Goal: Transaction & Acquisition: Purchase product/service

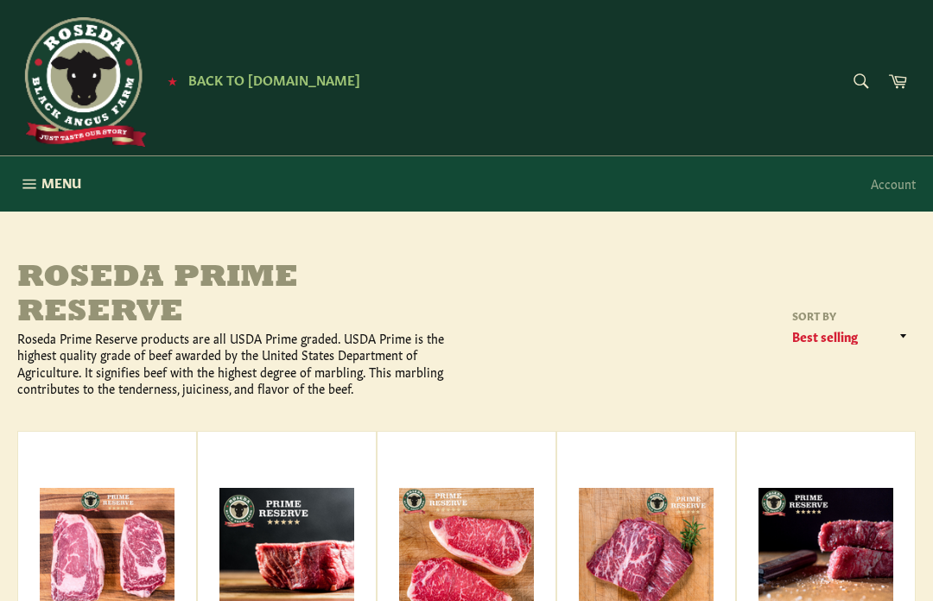
click at [39, 180] on button "Menu Site navigation" at bounding box center [49, 183] width 98 height 55
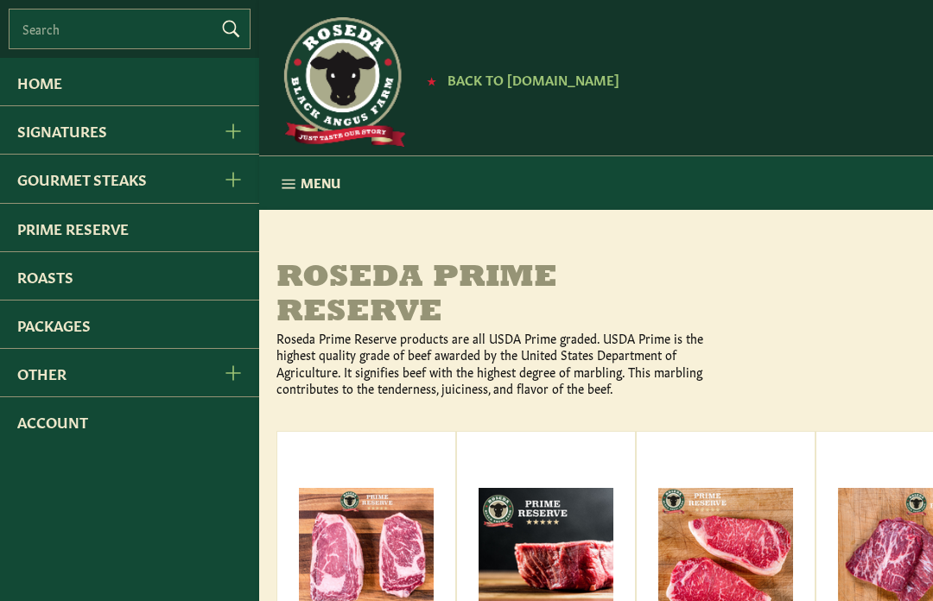
click at [119, 241] on link "Prime Reserve" at bounding box center [129, 227] width 259 height 47
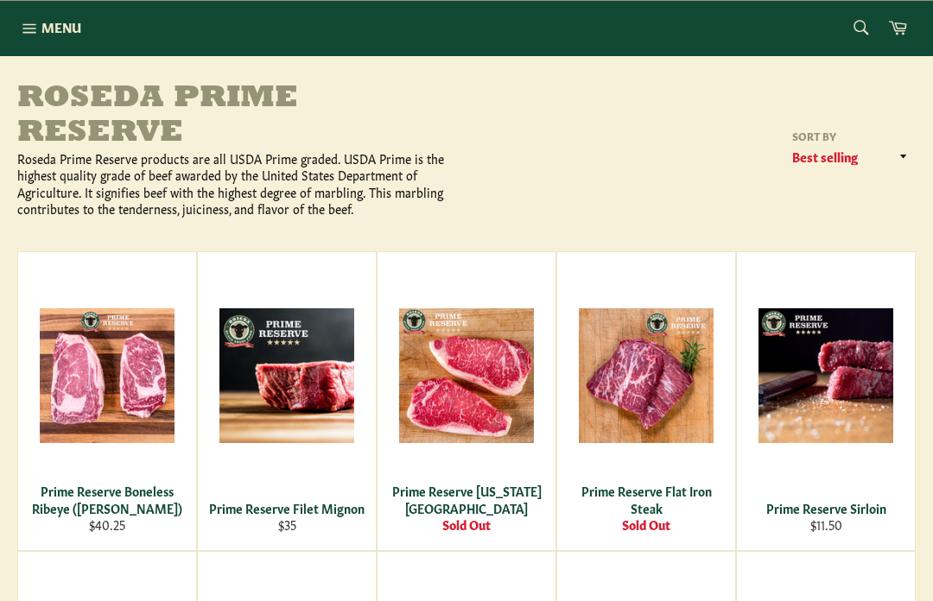
scroll to position [167, 0]
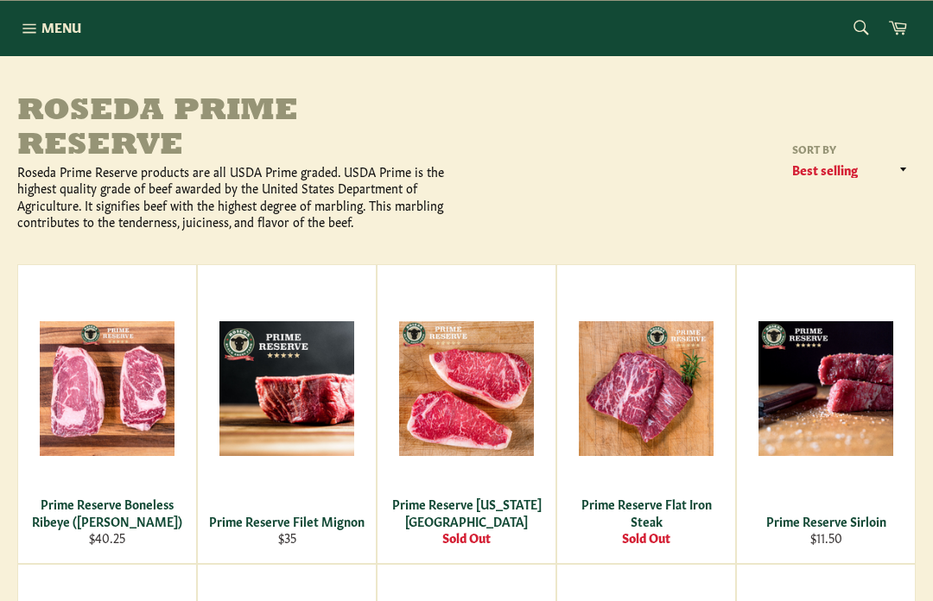
click at [54, 29] on span "Menu" at bounding box center [61, 27] width 40 height 18
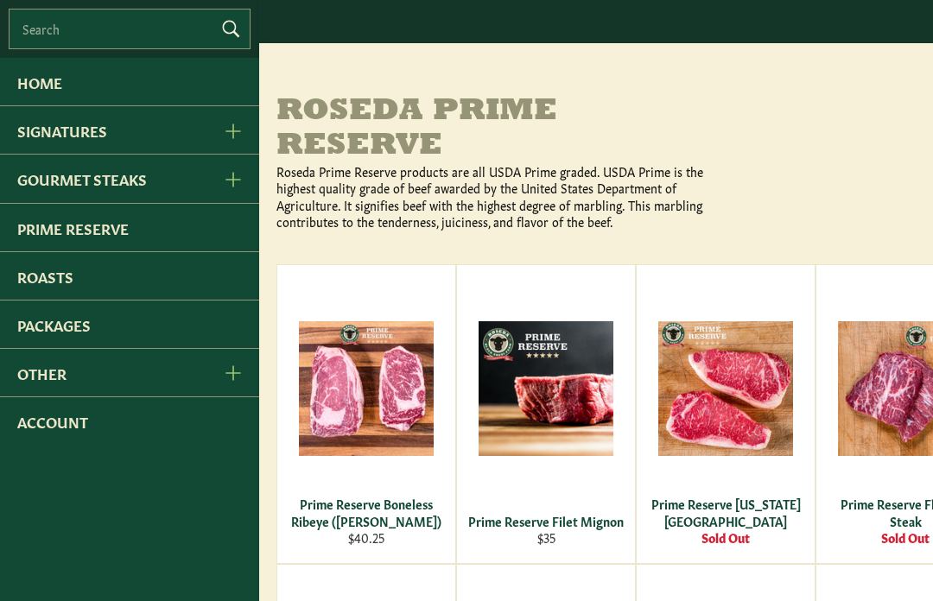
click at [130, 134] on link "Signatures" at bounding box center [102, 129] width 205 height 47
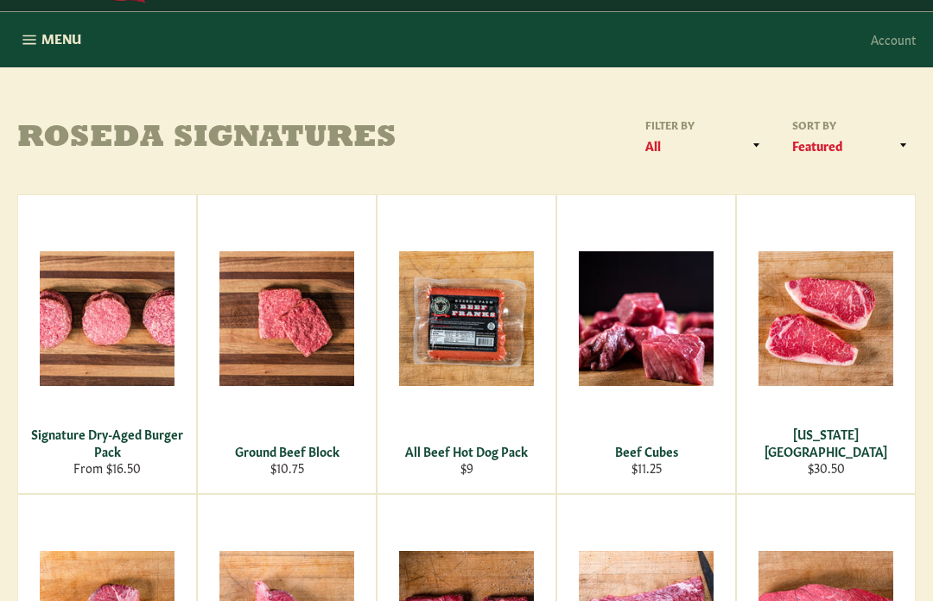
scroll to position [143, 0]
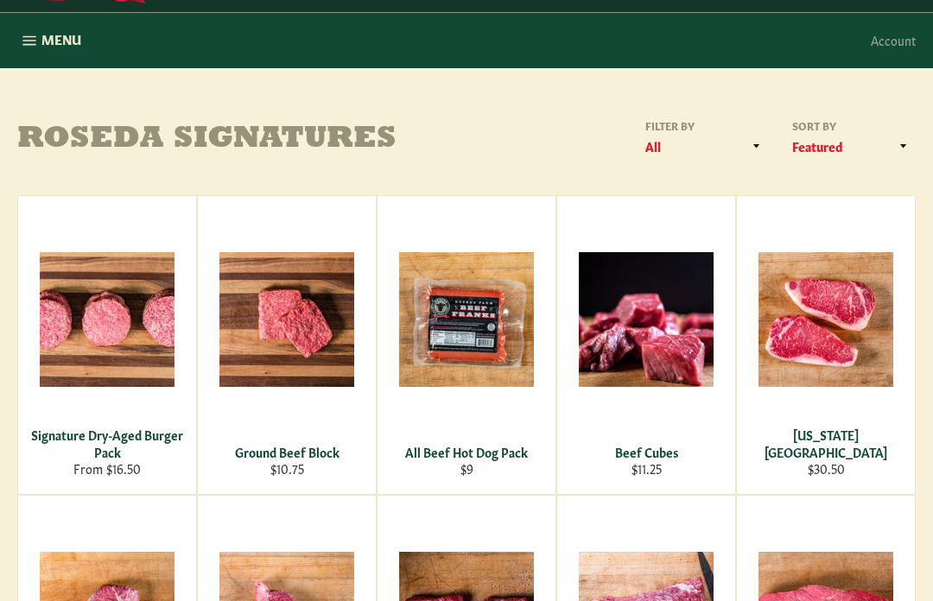
click at [115, 358] on div "View" at bounding box center [107, 345] width 178 height 298
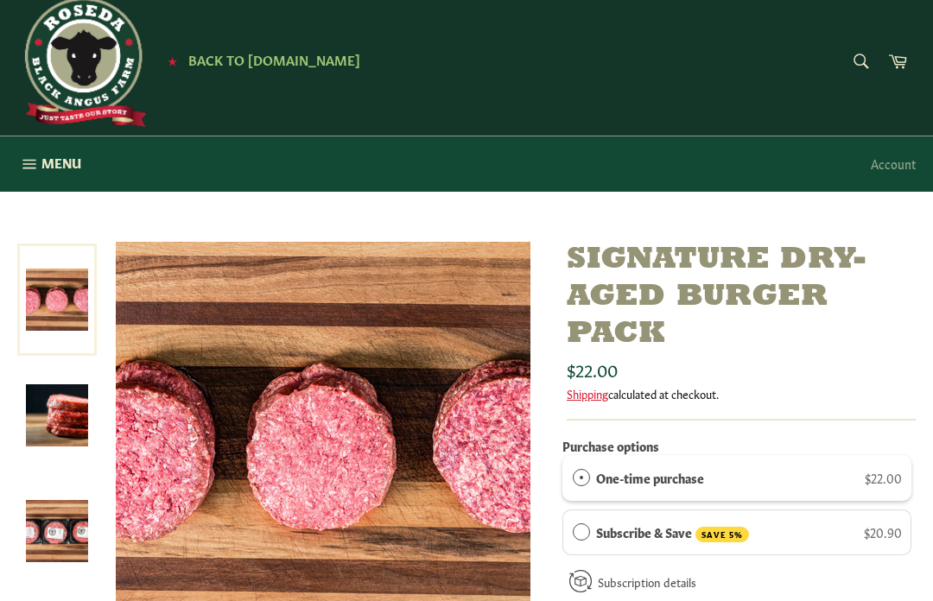
scroll to position [20, 0]
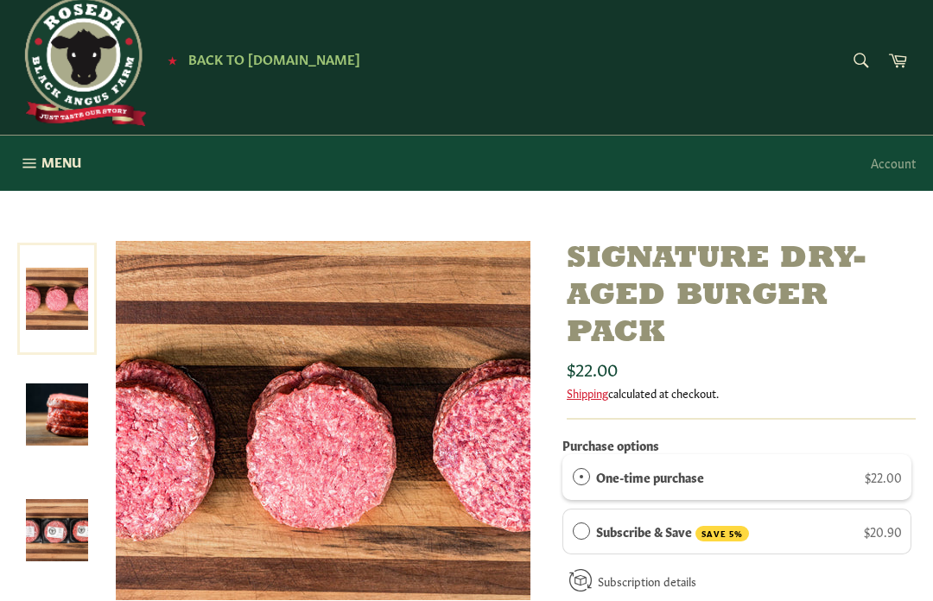
click at [44, 174] on button "Menu Site navigation" at bounding box center [49, 163] width 98 height 55
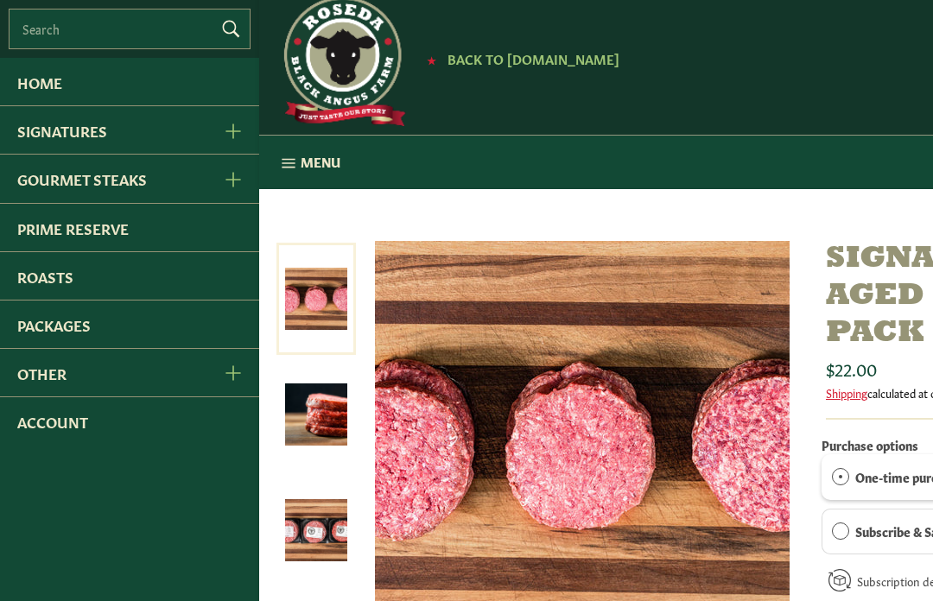
click at [143, 193] on link "Gourmet Steaks" at bounding box center [102, 178] width 205 height 47
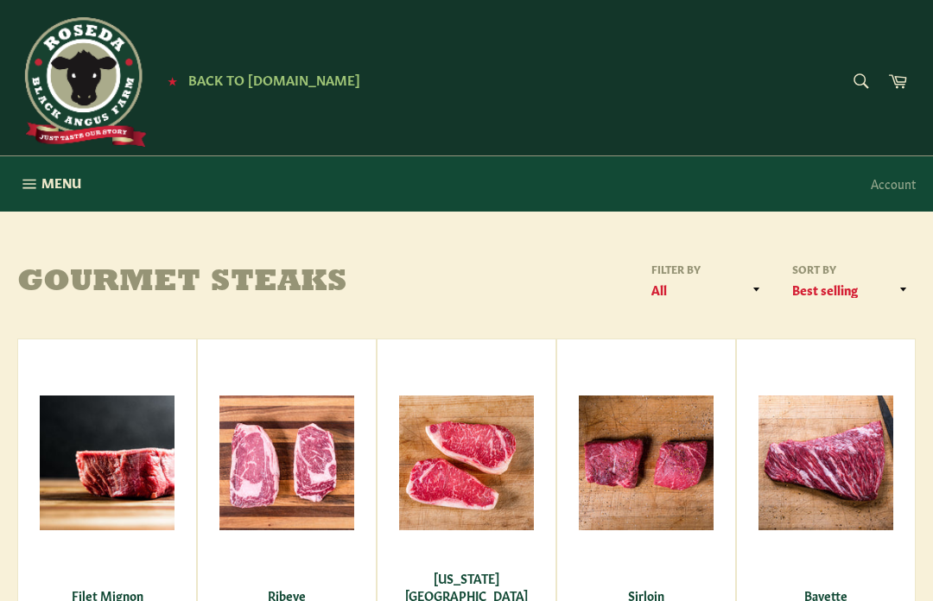
click at [22, 195] on button "Menu Site navigation" at bounding box center [49, 183] width 98 height 55
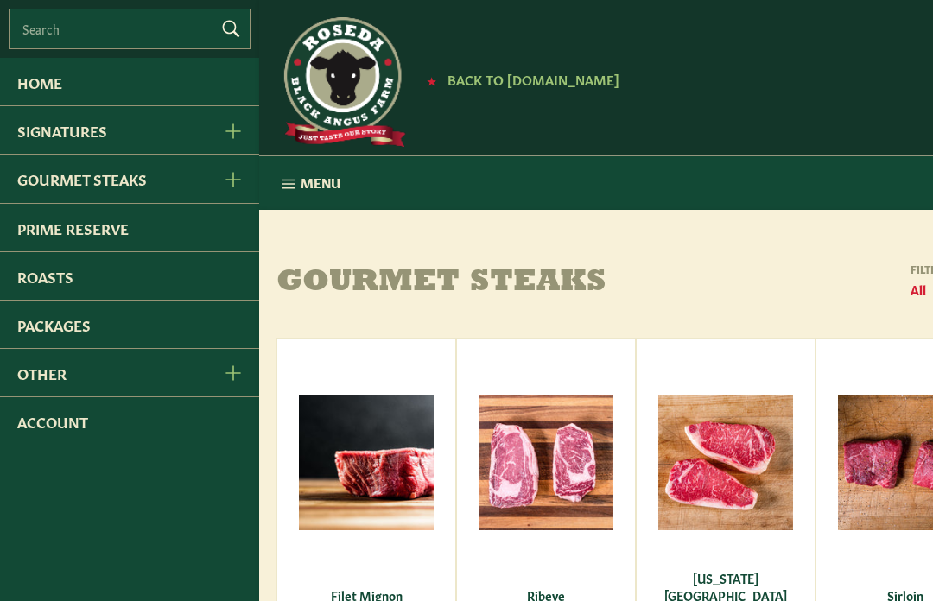
click at [128, 149] on link "Signatures" at bounding box center [102, 129] width 205 height 47
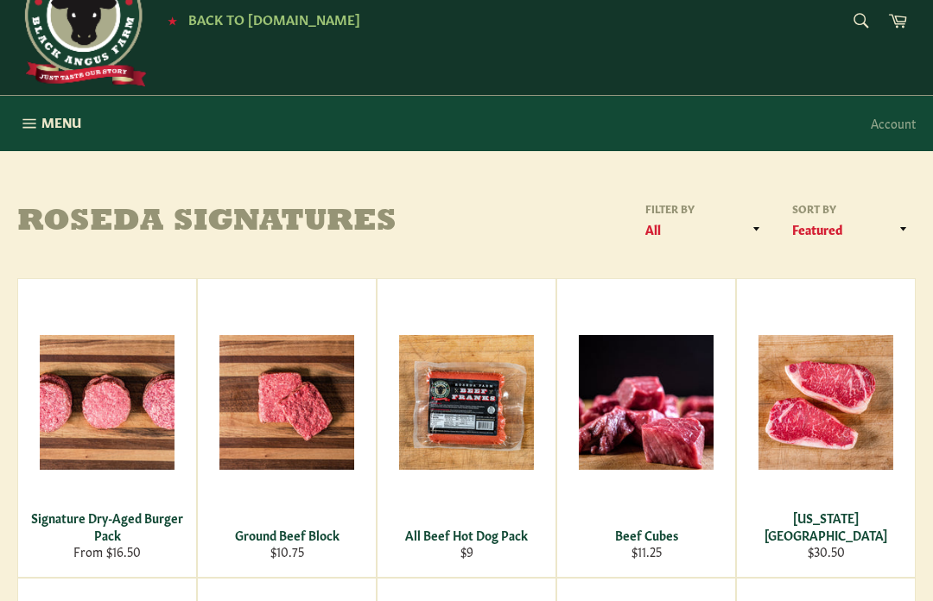
scroll to position [60, 0]
click at [107, 452] on div "View" at bounding box center [107, 428] width 178 height 298
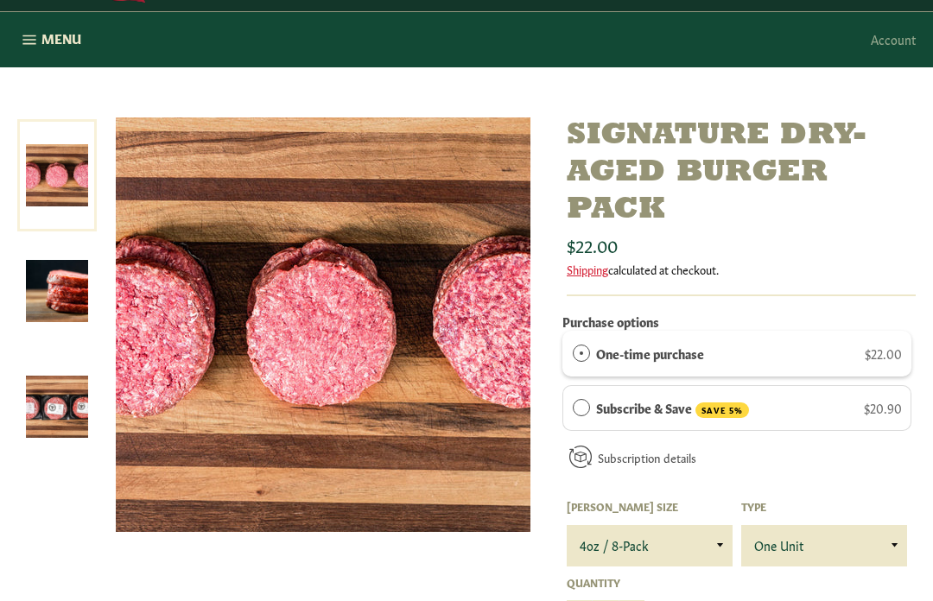
scroll to position [143, 0]
click at [705, 536] on select "4oz / 8-Pack 6oz / 4-Pack 8oz / 4-Pack" at bounding box center [649, 546] width 166 height 41
click at [711, 545] on select "4oz / 8-Pack 6oz / 4-Pack 8oz / 4-Pack" at bounding box center [649, 545] width 166 height 41
select select "4oz / 8-Pack"
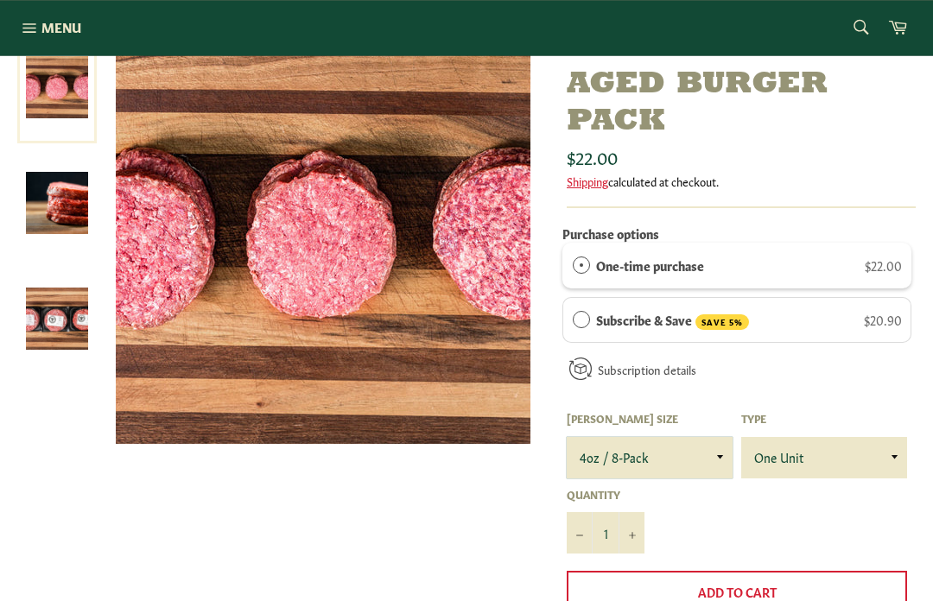
scroll to position [232, 0]
click at [767, 588] on span "Add to Cart" at bounding box center [737, 591] width 79 height 17
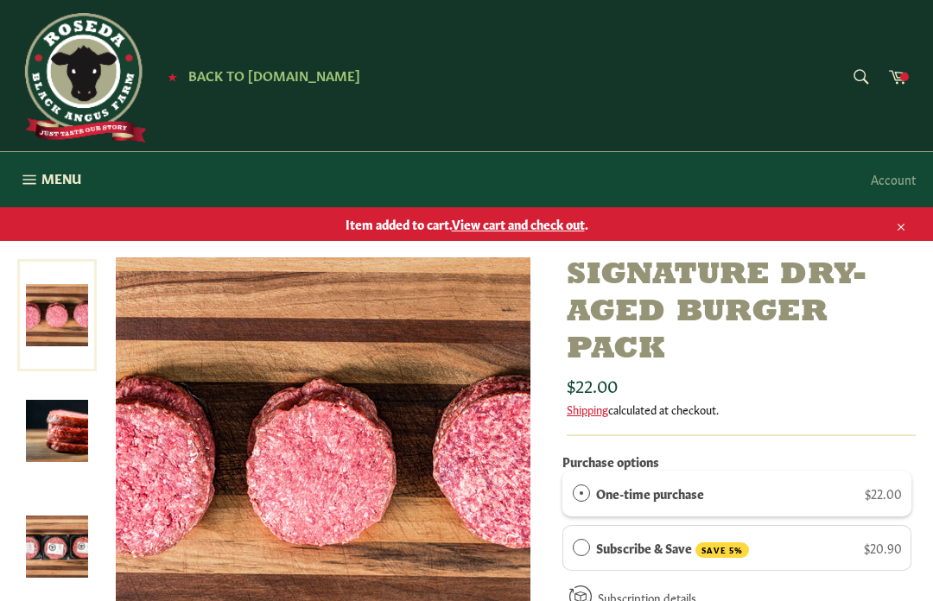
scroll to position [0, 0]
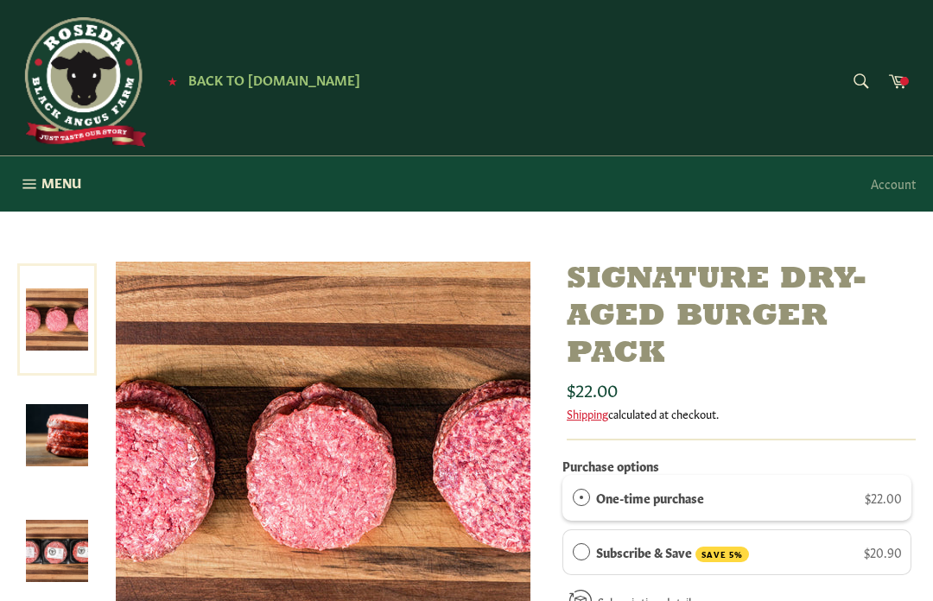
click at [44, 189] on span "Menu" at bounding box center [61, 183] width 40 height 18
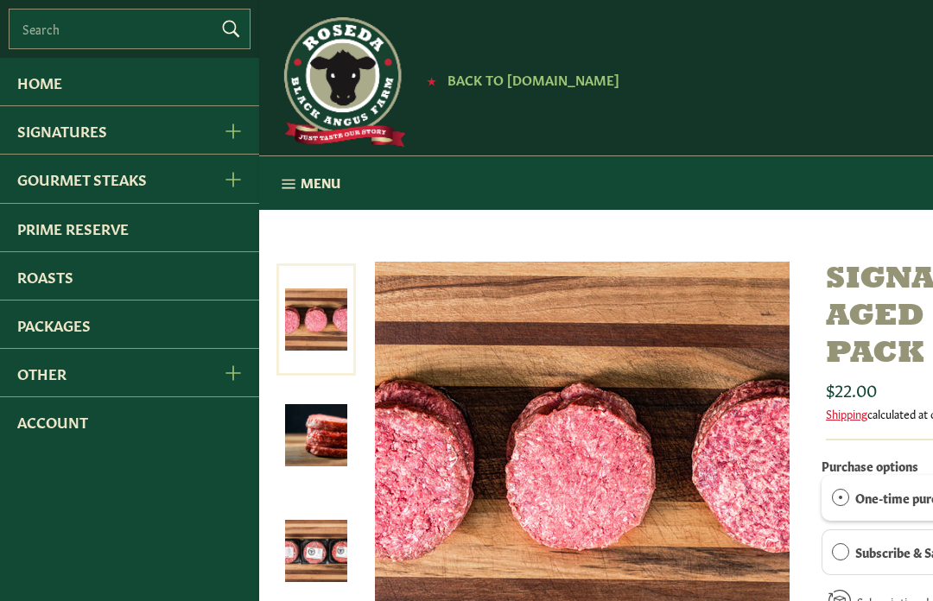
click at [51, 141] on link "Signatures" at bounding box center [102, 129] width 205 height 47
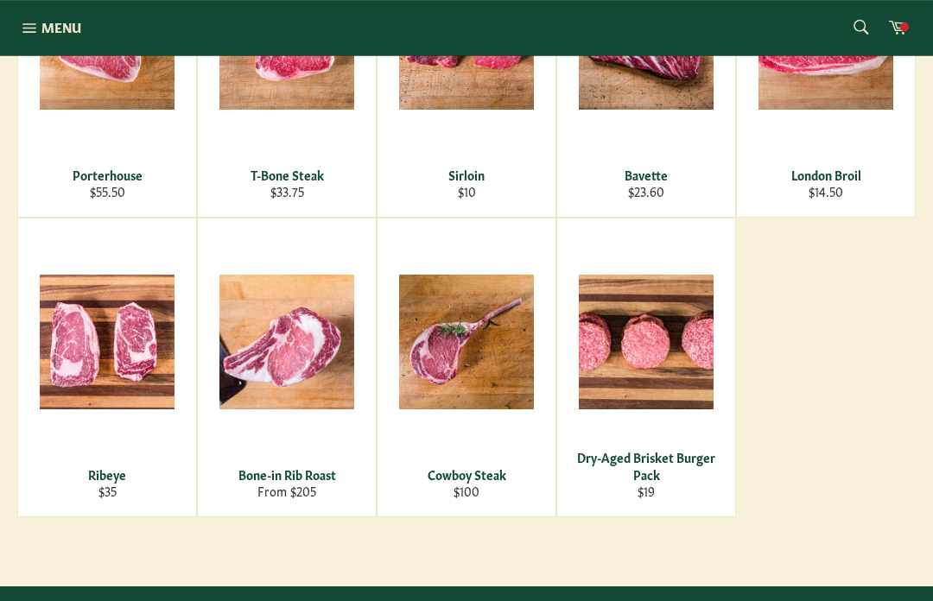
scroll to position [720, 0]
click at [670, 453] on div "Dry-Aged Brisket Burger Pack" at bounding box center [646, 466] width 156 height 34
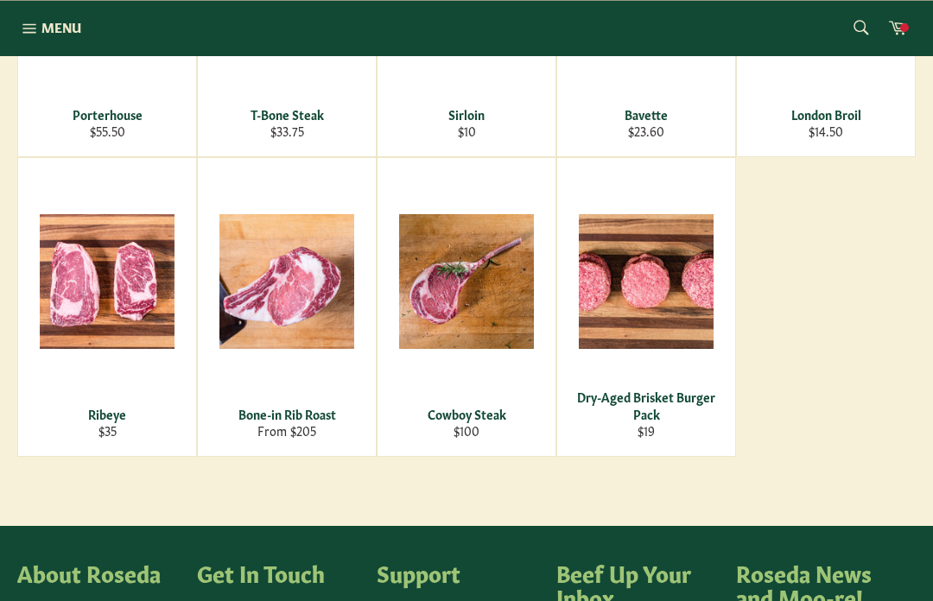
click at [666, 383] on div "View" at bounding box center [646, 307] width 178 height 298
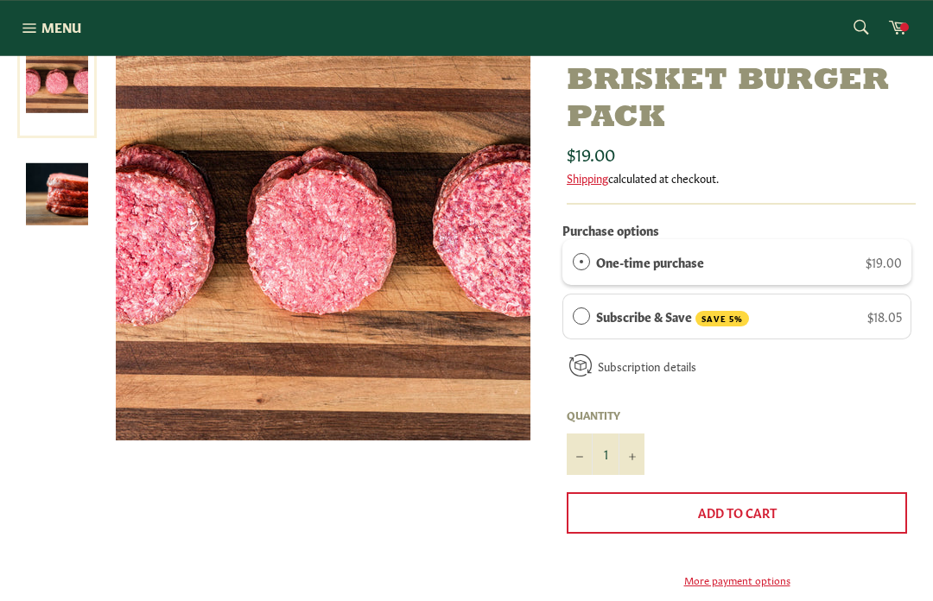
scroll to position [222, 0]
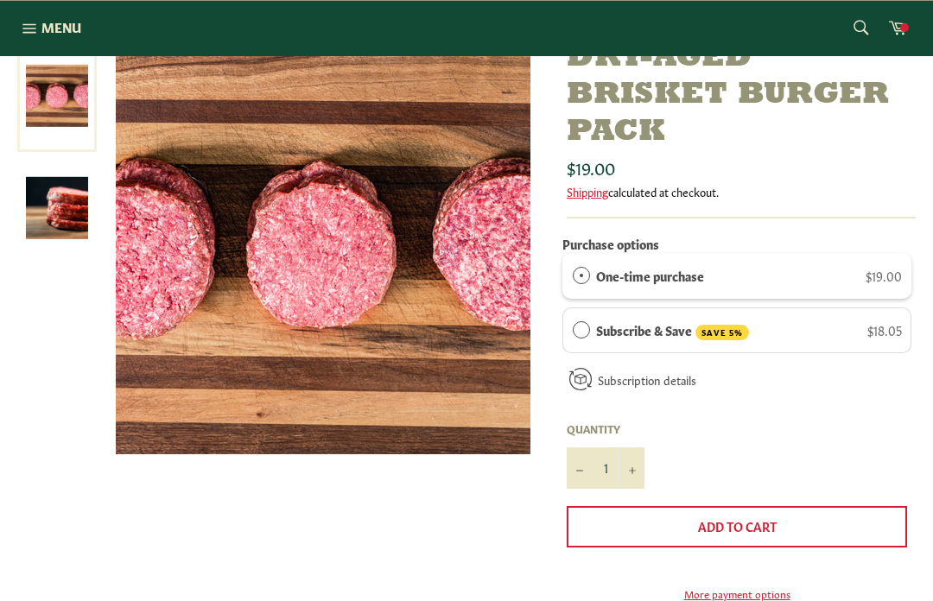
click at [395, 317] on img at bounding box center [323, 247] width 414 height 414
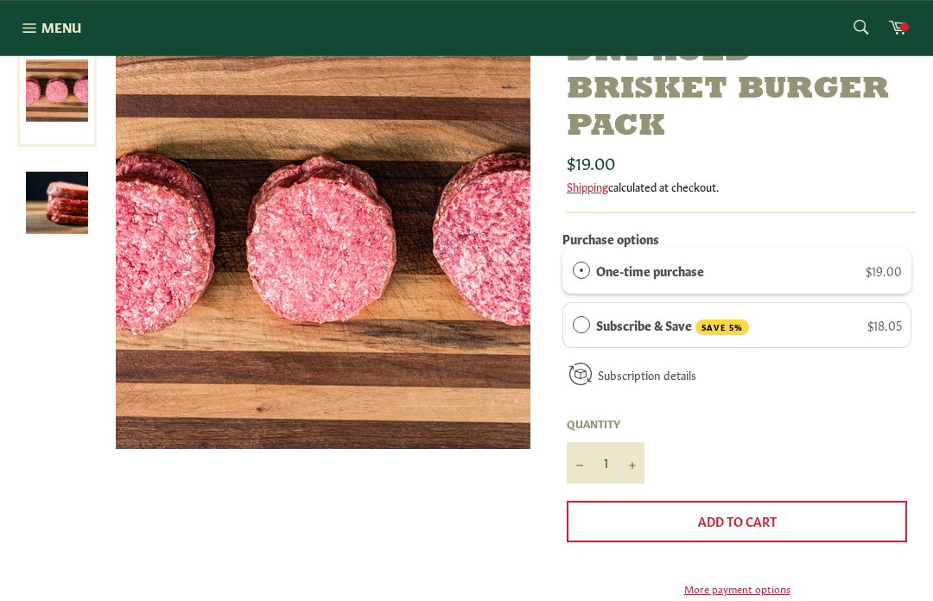
scroll to position [227, 0]
click at [671, 376] on span "Subscription details" at bounding box center [647, 374] width 98 height 18
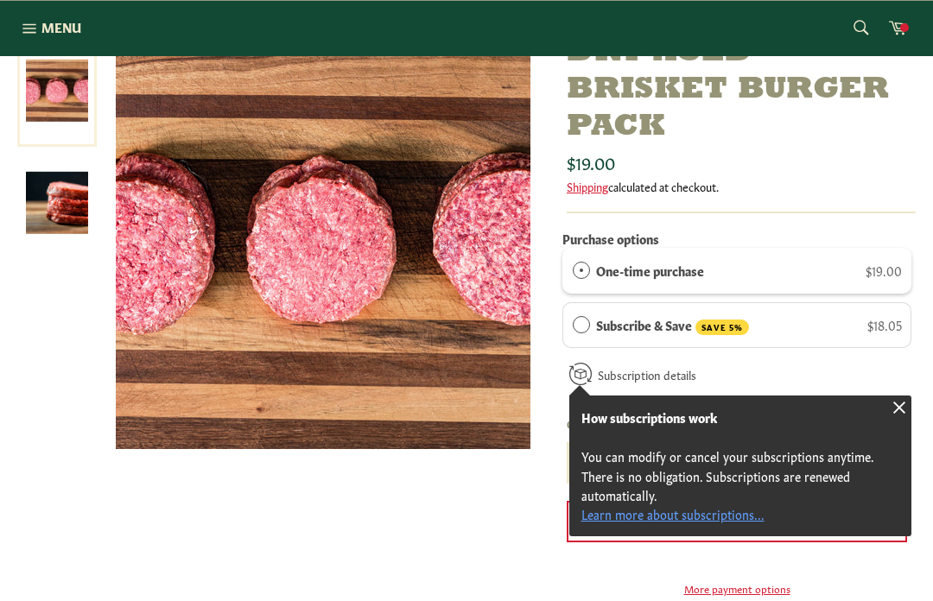
click at [452, 542] on div "Dry-Aged Brisket Burger Pack Sale Regular price $19.00 Shipping calculated at c…" at bounding box center [457, 409] width 915 height 748
click at [899, 404] on div at bounding box center [899, 407] width 24 height 24
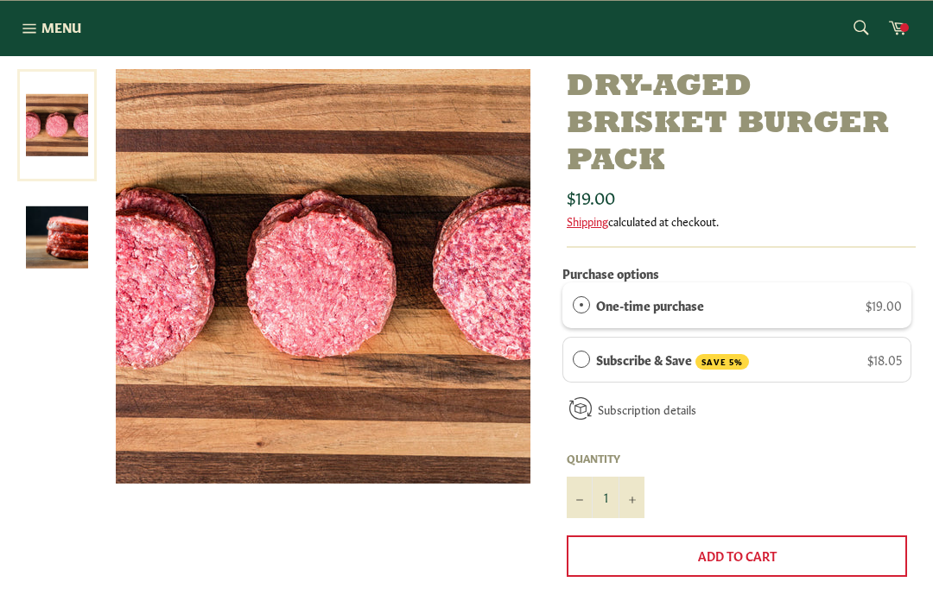
scroll to position [192, 0]
click at [688, 303] on label "One-time purchase" at bounding box center [650, 305] width 108 height 19
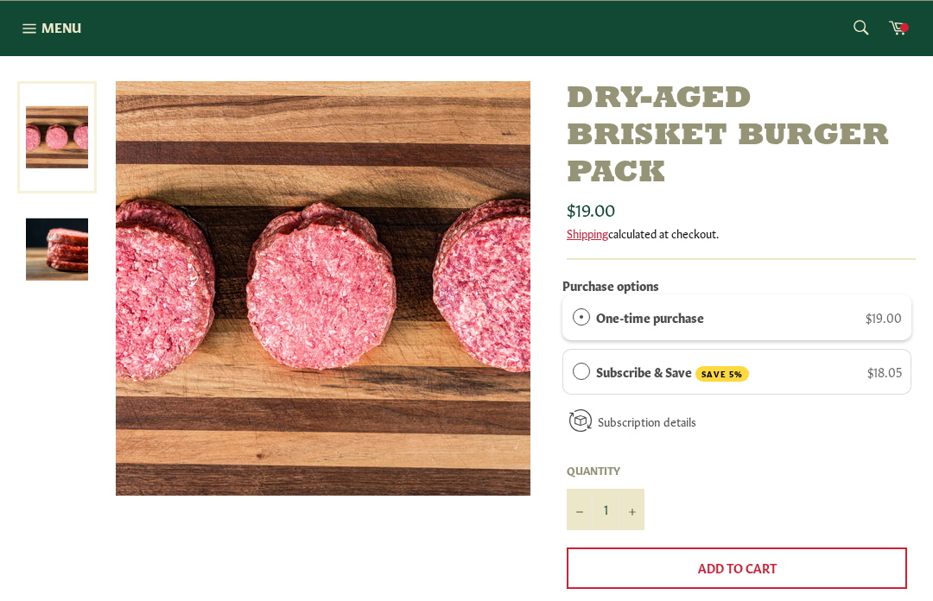
scroll to position [166, 0]
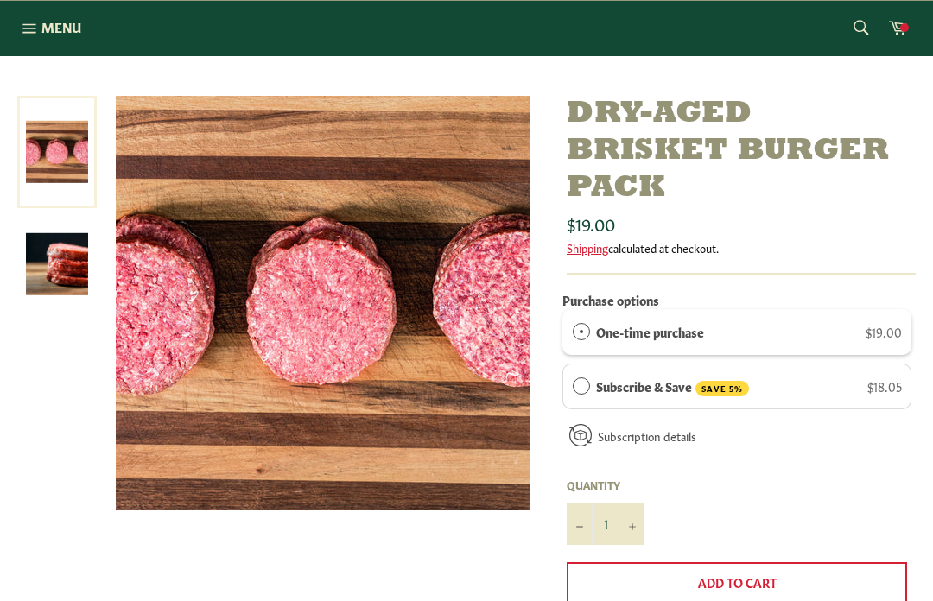
click at [44, 267] on img at bounding box center [57, 264] width 62 height 62
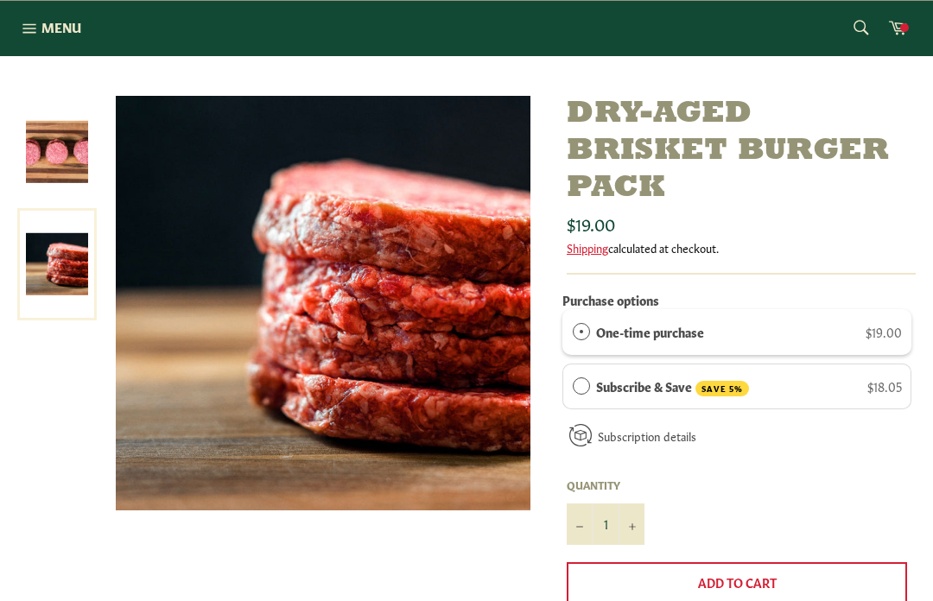
click at [26, 30] on icon "button" at bounding box center [29, 28] width 19 height 19
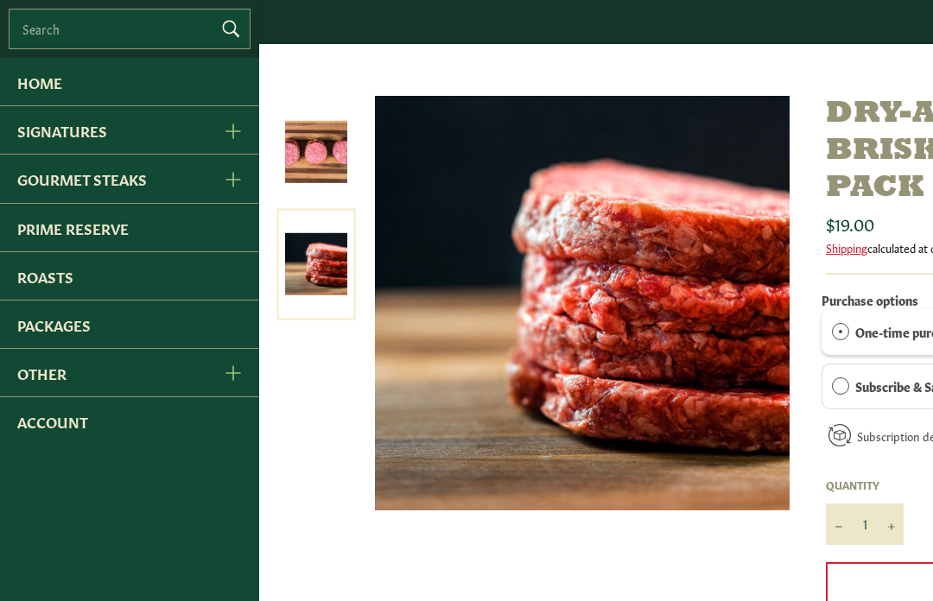
click at [39, 200] on link "Gourmet Steaks" at bounding box center [102, 178] width 205 height 47
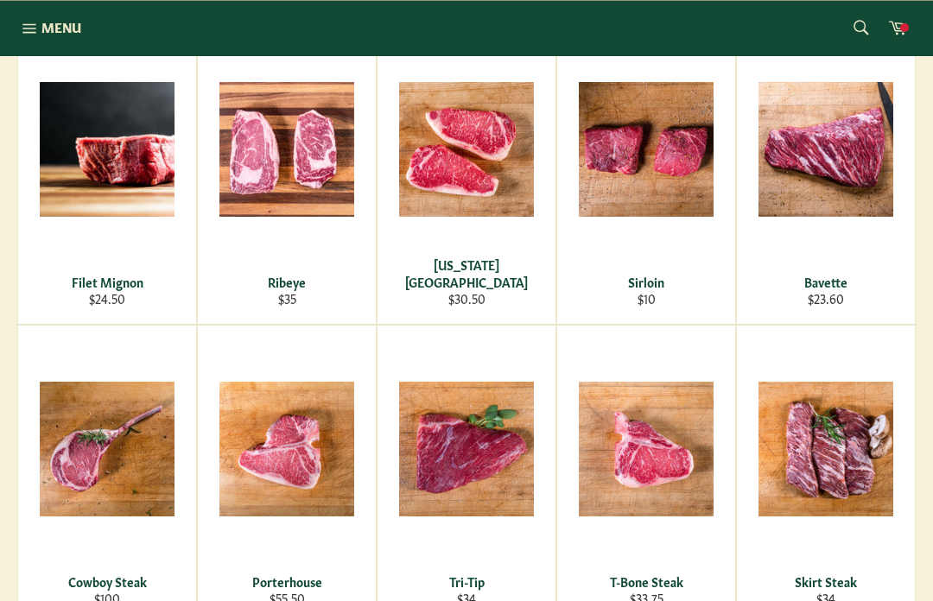
scroll to position [310, 0]
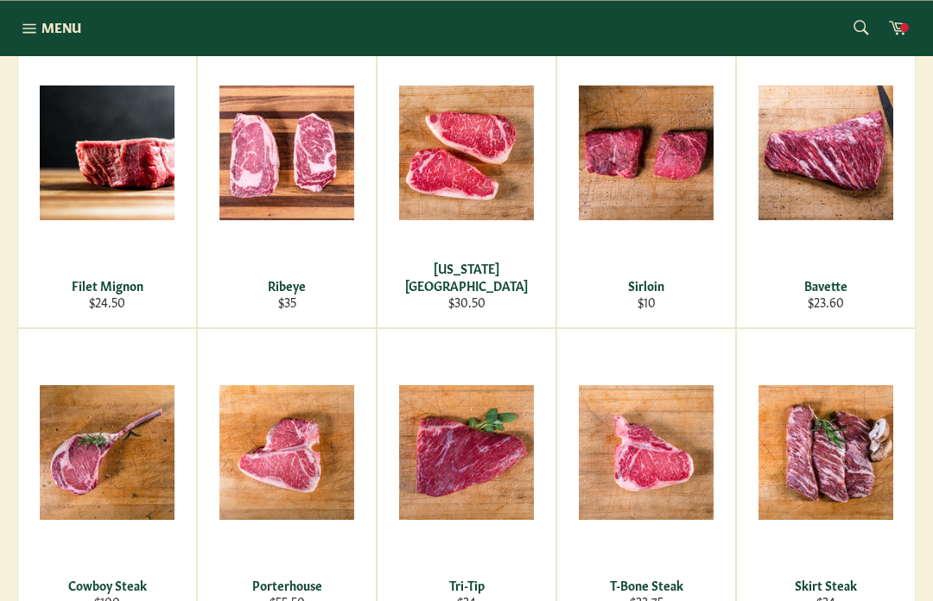
click at [28, 37] on button "Menu Site navigation" at bounding box center [49, 28] width 98 height 55
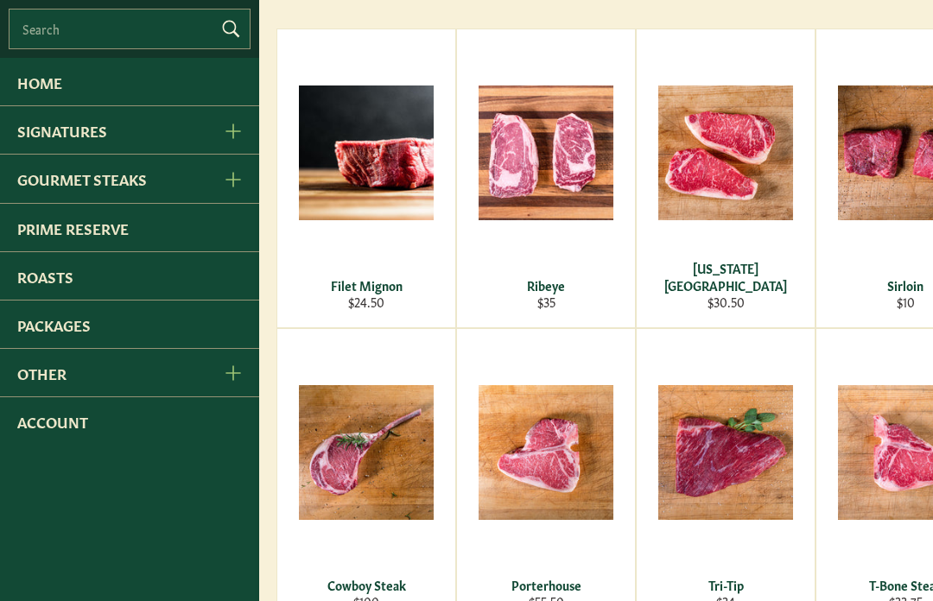
click at [26, 290] on link "Roasts" at bounding box center [129, 275] width 259 height 47
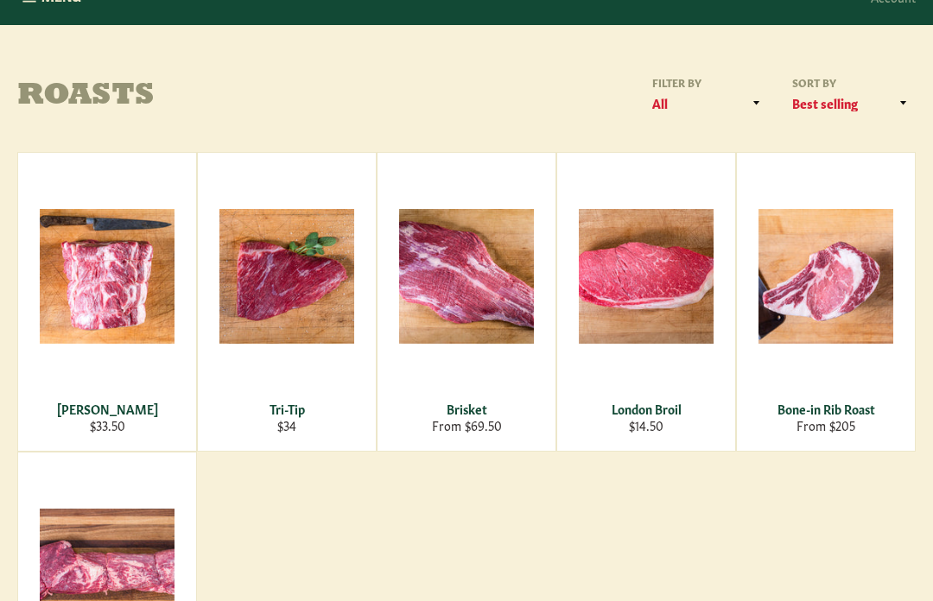
scroll to position [187, 0]
click at [659, 294] on span "View" at bounding box center [646, 304] width 111 height 44
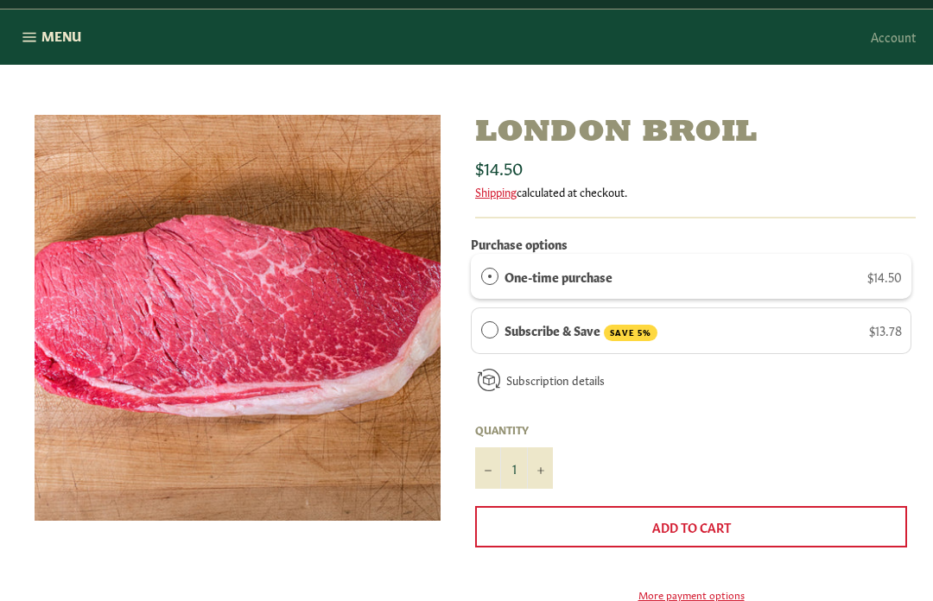
scroll to position [142, 0]
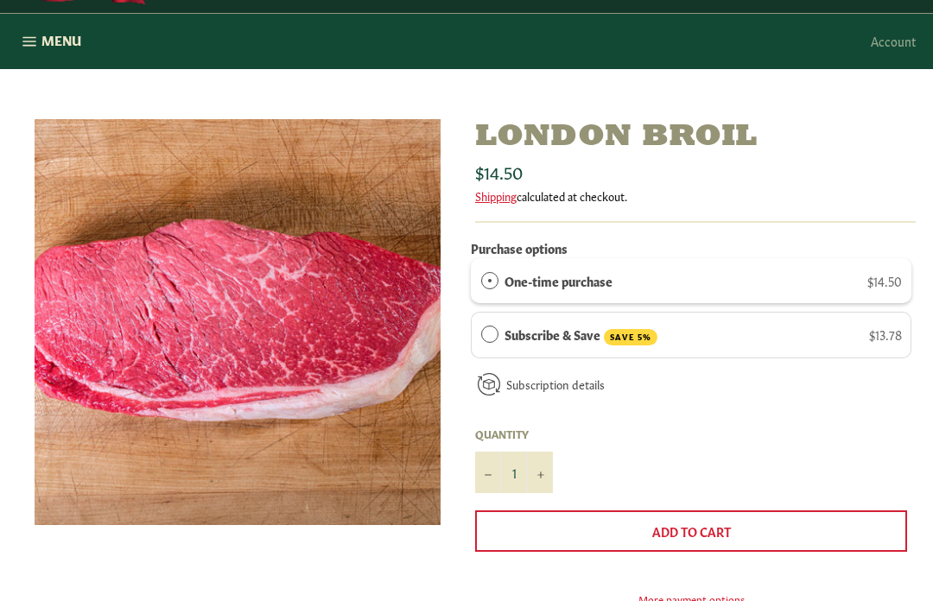
click at [29, 54] on button "Menu Site navigation" at bounding box center [49, 41] width 98 height 55
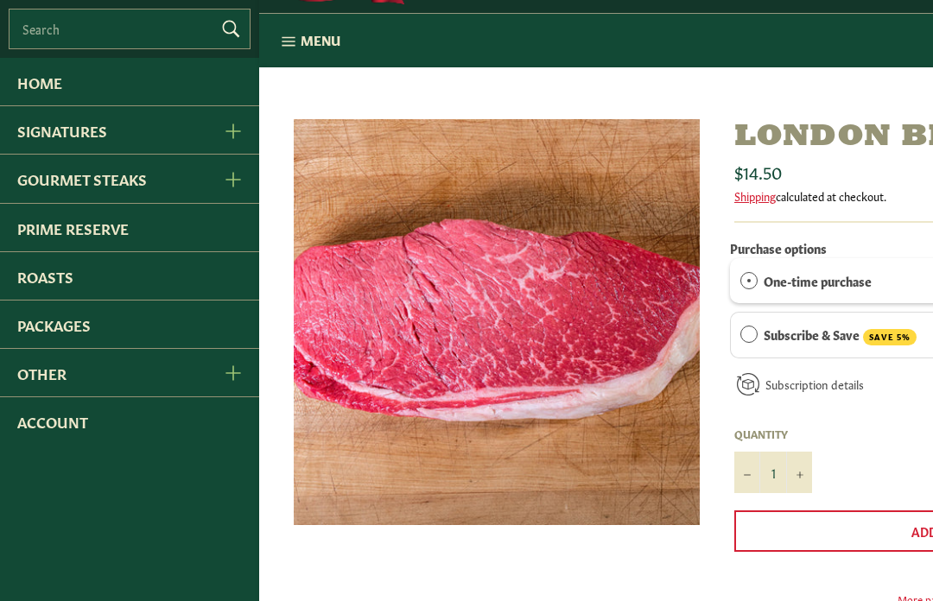
click at [30, 338] on link "Packages" at bounding box center [129, 323] width 259 height 47
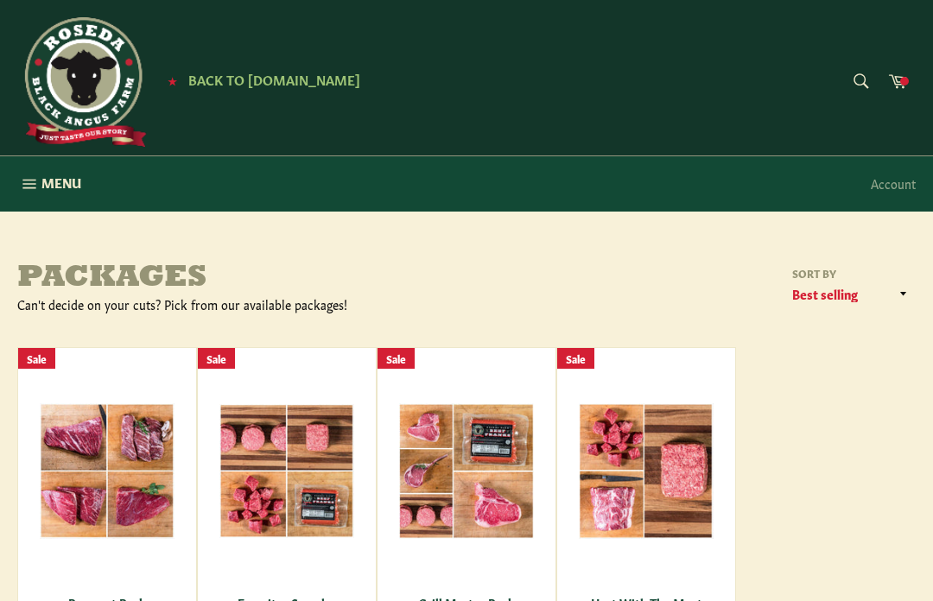
click at [36, 188] on icon "button" at bounding box center [29, 183] width 19 height 19
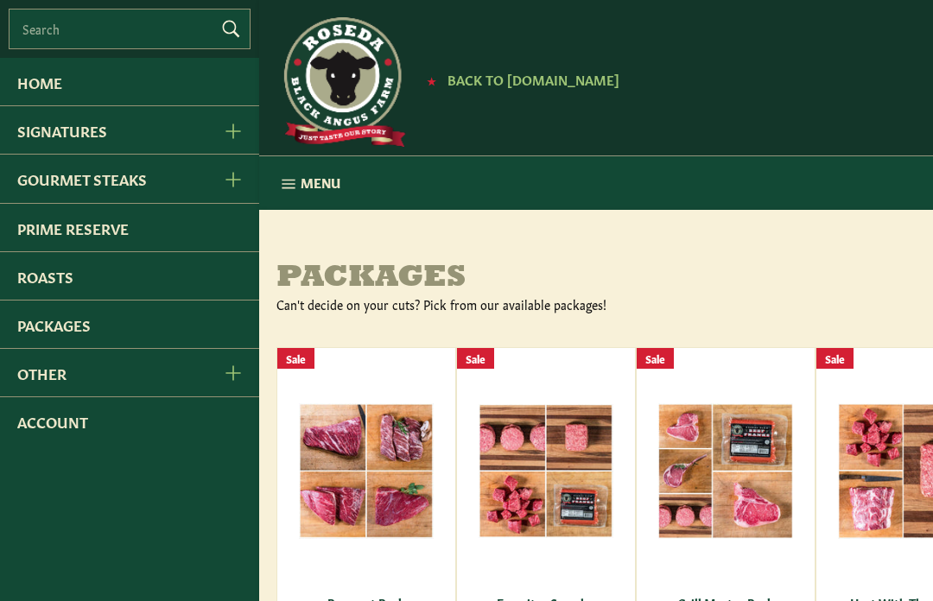
click at [35, 283] on link "Roasts" at bounding box center [129, 275] width 259 height 47
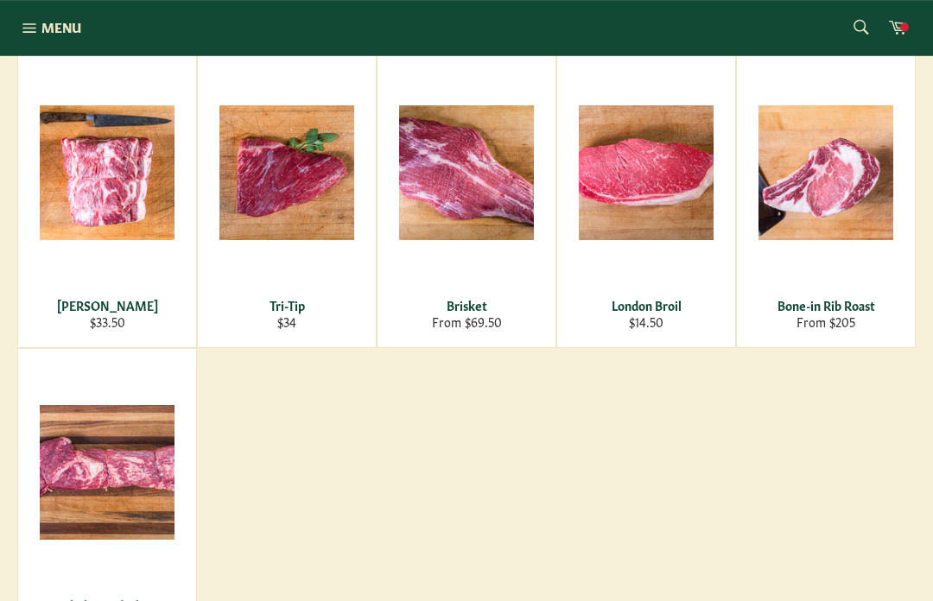
scroll to position [288, 0]
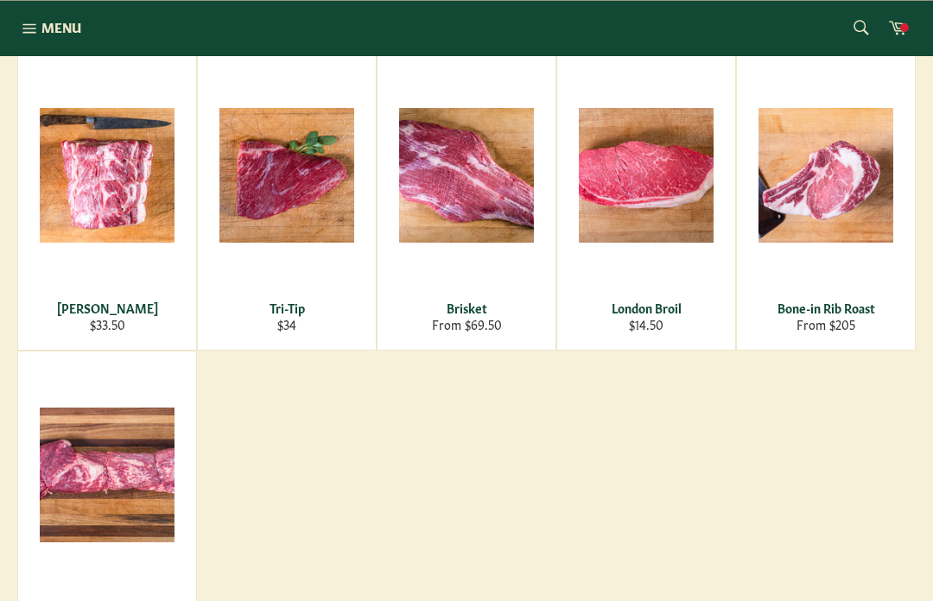
click at [654, 206] on span "View" at bounding box center [646, 203] width 111 height 44
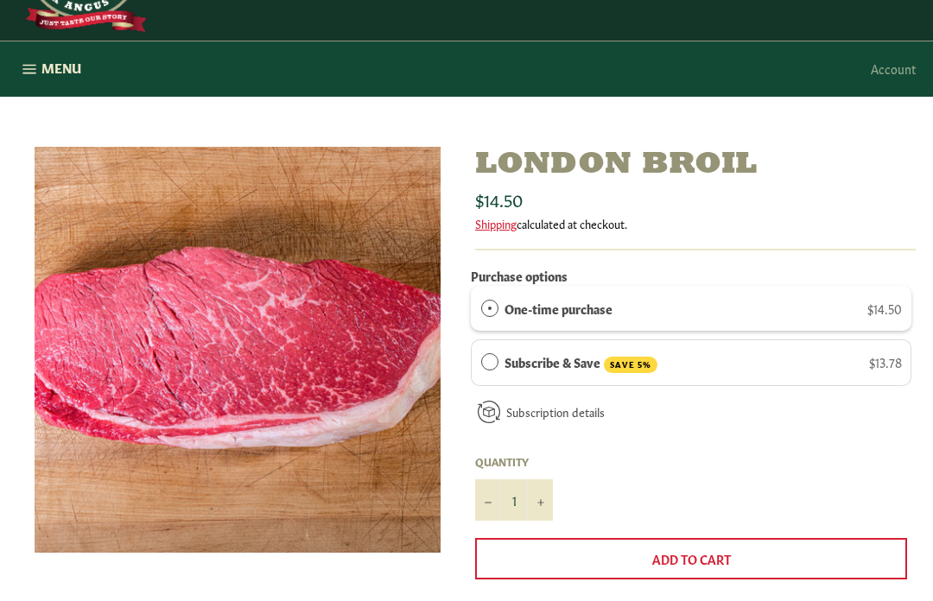
scroll to position [115, 0]
click at [543, 505] on button "+" at bounding box center [540, 499] width 26 height 41
type input "2"
click at [719, 553] on span "Add to Cart" at bounding box center [691, 558] width 79 height 17
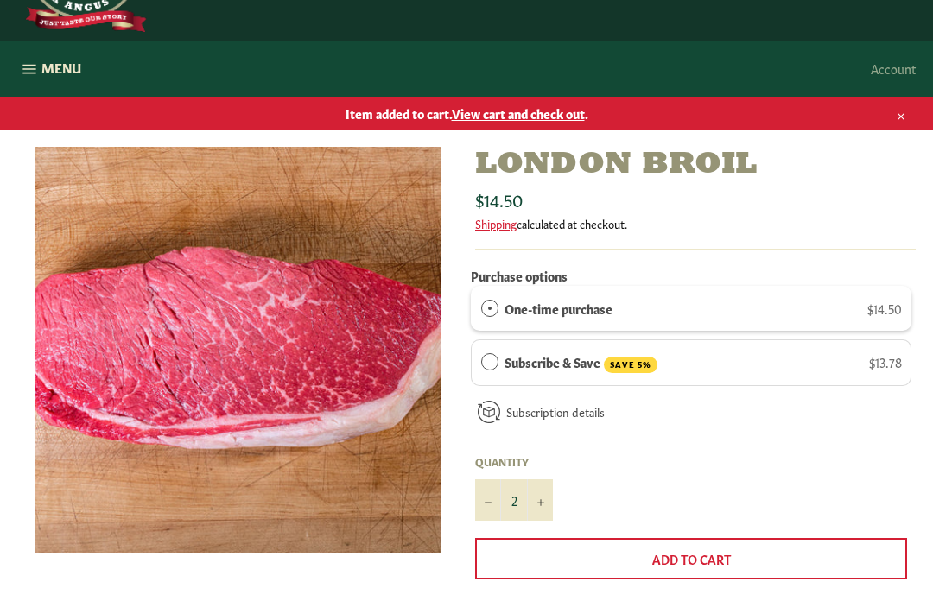
click at [33, 82] on button "Menu Site navigation" at bounding box center [49, 68] width 98 height 55
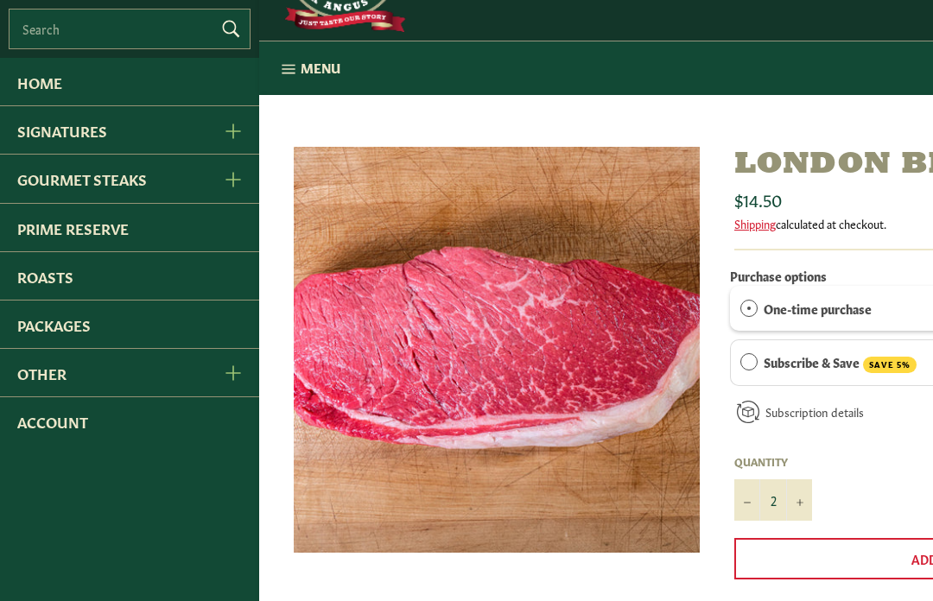
click at [40, 148] on link "Signatures" at bounding box center [102, 129] width 205 height 47
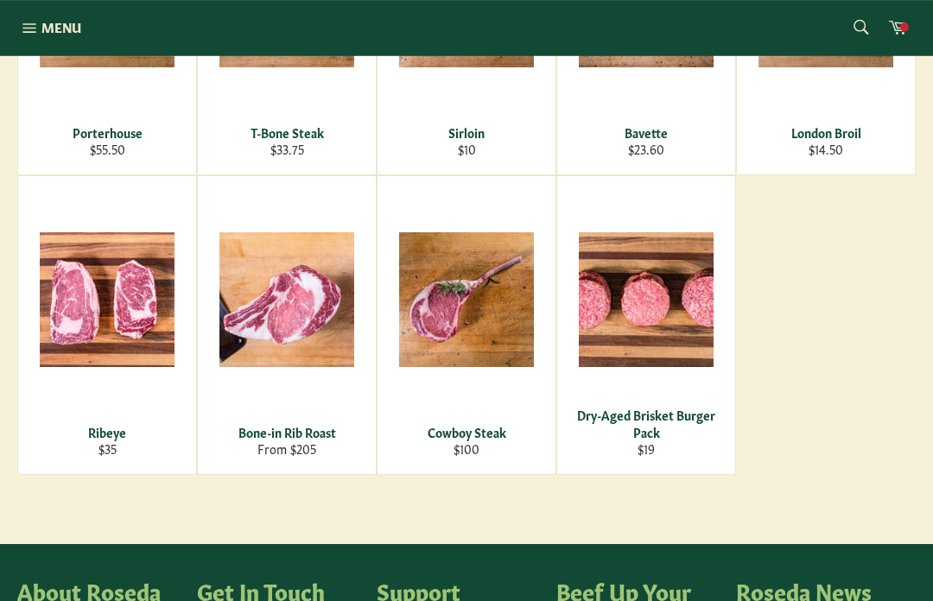
scroll to position [762, 0]
click at [474, 345] on div "View" at bounding box center [466, 325] width 178 height 298
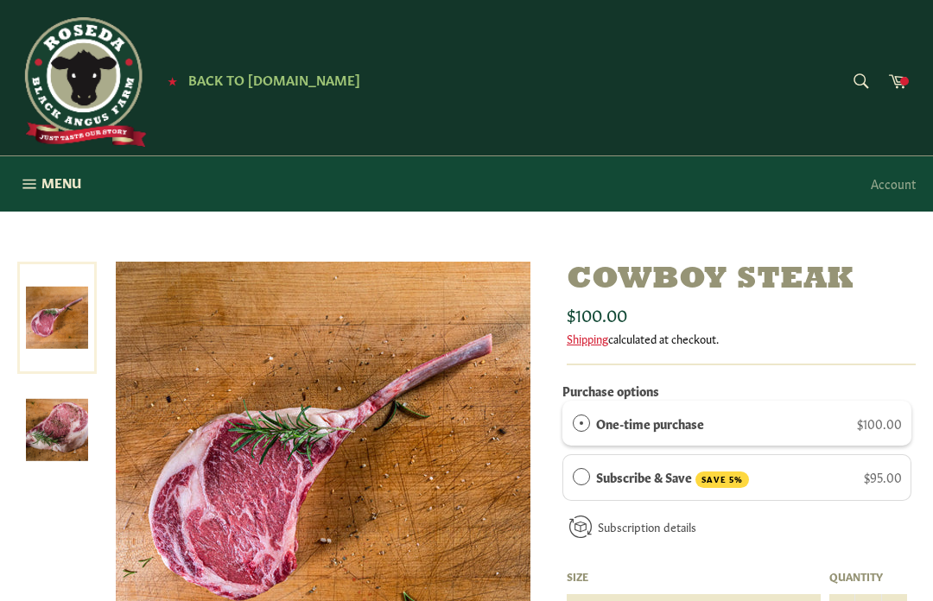
click at [25, 187] on icon "button" at bounding box center [29, 183] width 19 height 19
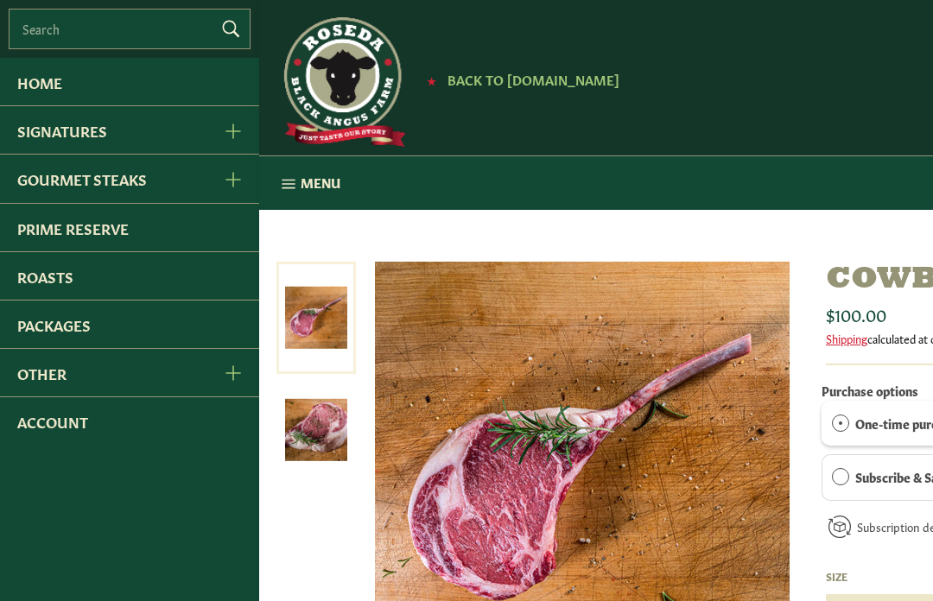
click at [40, 143] on link "Signatures" at bounding box center [102, 129] width 205 height 47
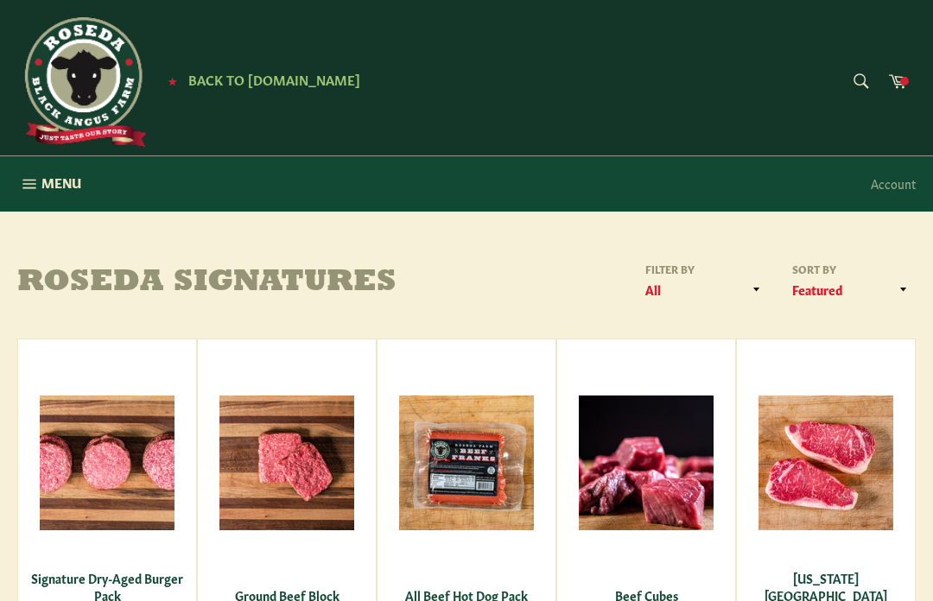
click at [31, 189] on icon "button" at bounding box center [29, 183] width 19 height 19
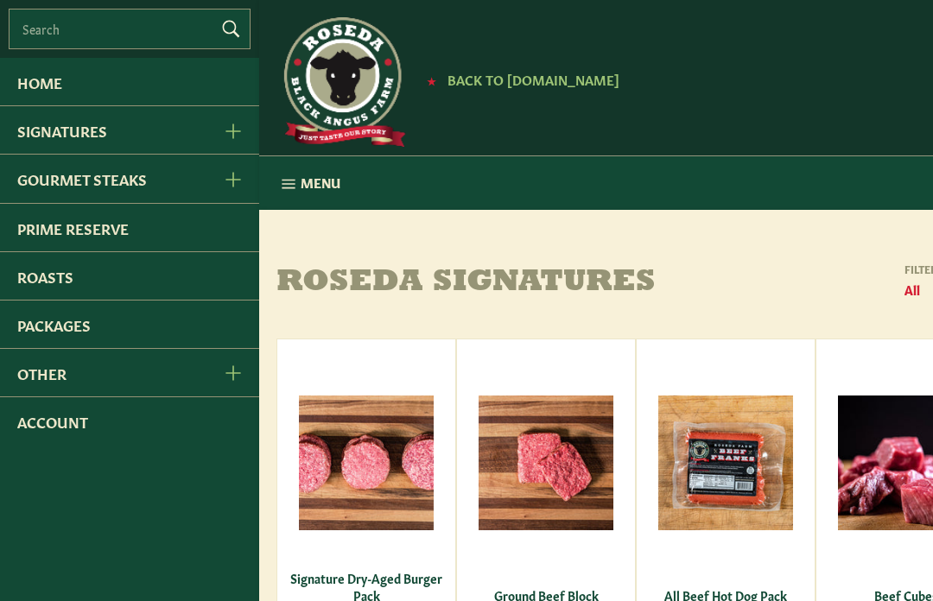
click at [35, 195] on link "Gourmet Steaks" at bounding box center [102, 178] width 205 height 47
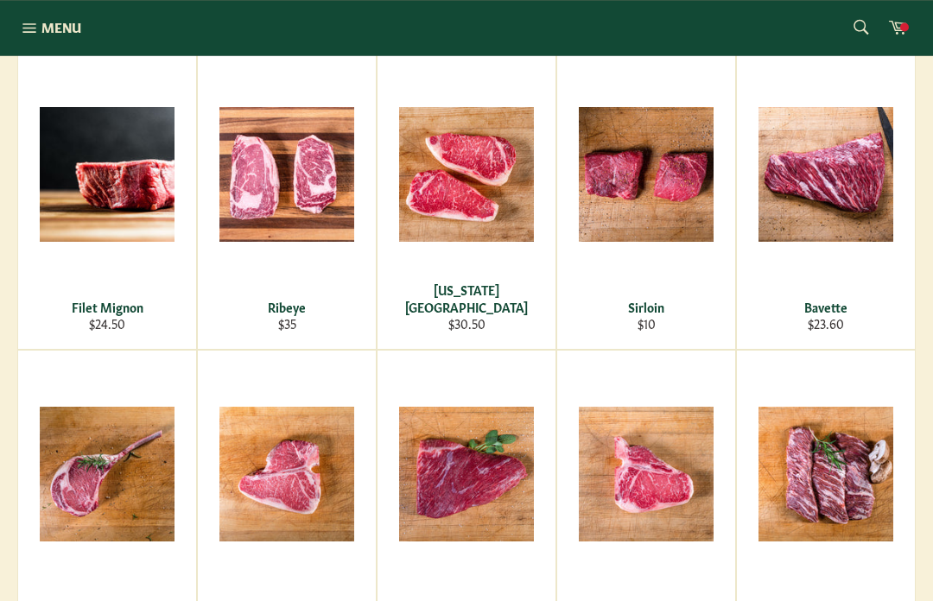
scroll to position [288, 0]
click at [82, 266] on div "View" at bounding box center [107, 200] width 178 height 298
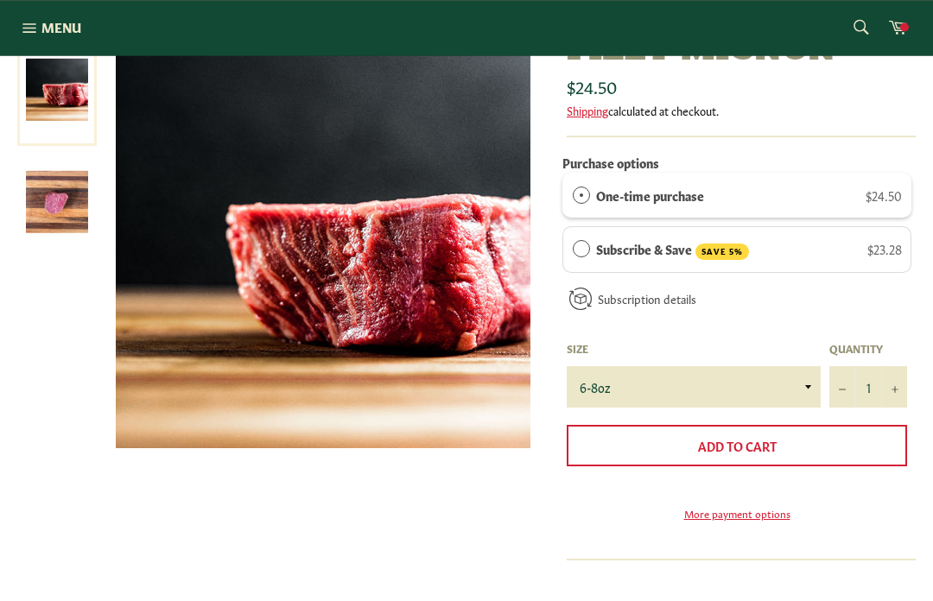
scroll to position [228, 0]
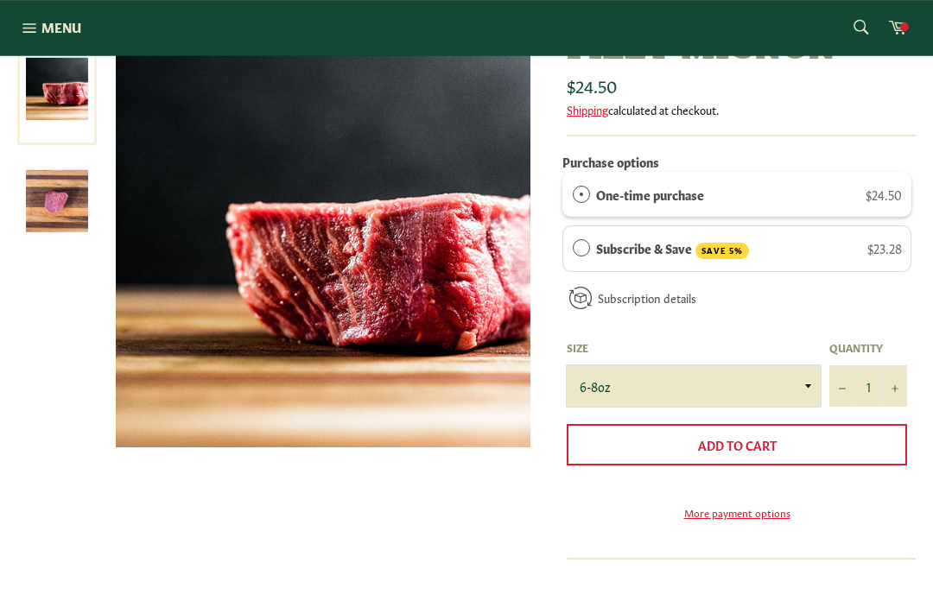
click at [776, 388] on select "6-8oz" at bounding box center [693, 386] width 254 height 41
click at [902, 386] on button "+" at bounding box center [894, 385] width 26 height 41
type input "2"
click at [808, 440] on button "Add to Cart" at bounding box center [736, 444] width 340 height 41
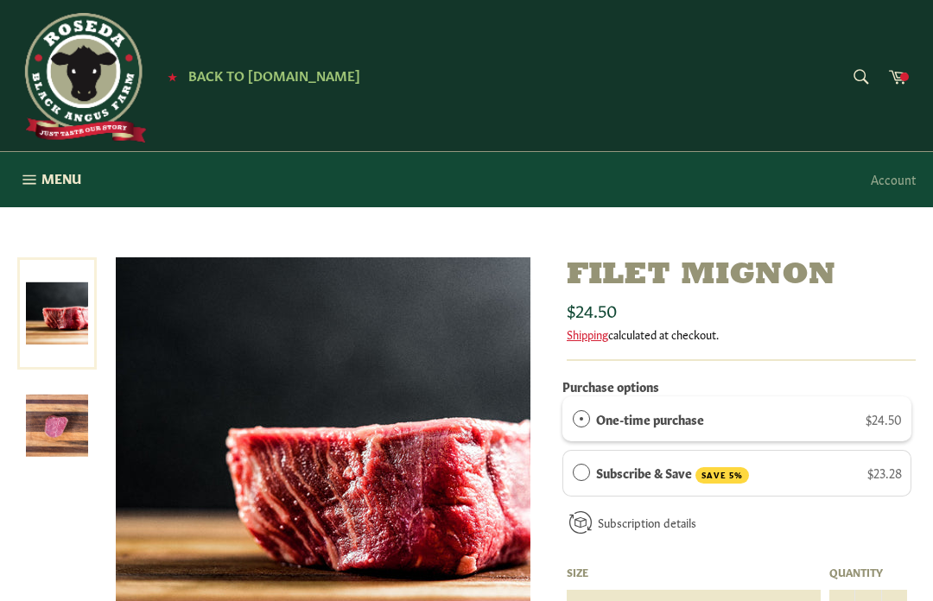
scroll to position [0, 0]
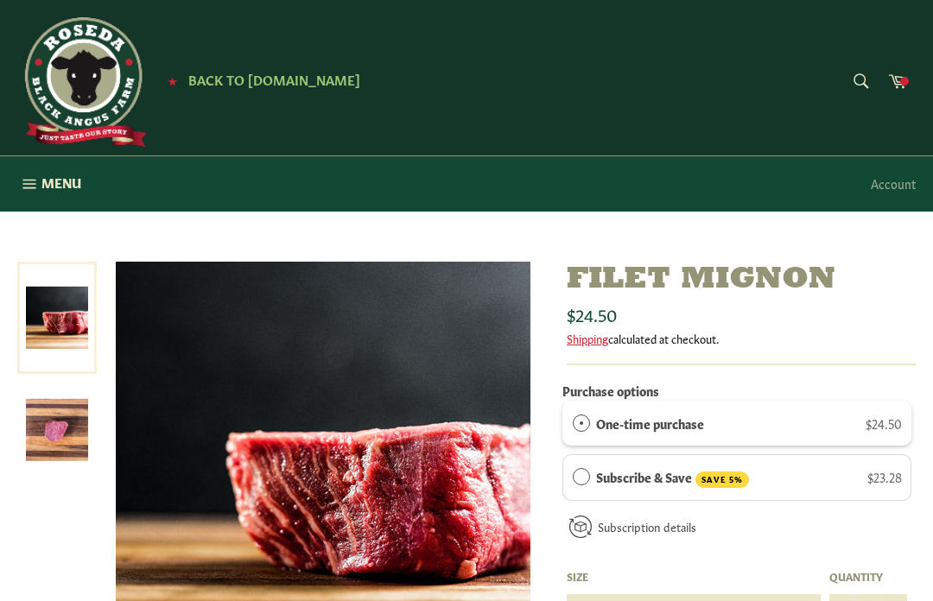
click at [49, 315] on link at bounding box center [56, 318] width 79 height 112
click at [44, 426] on img at bounding box center [57, 430] width 62 height 62
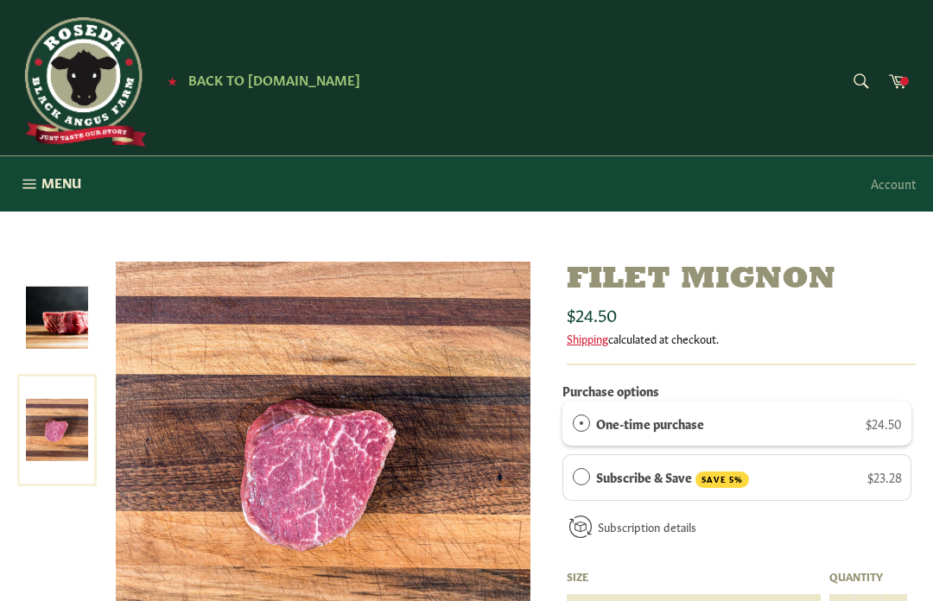
click at [44, 305] on img at bounding box center [57, 318] width 62 height 62
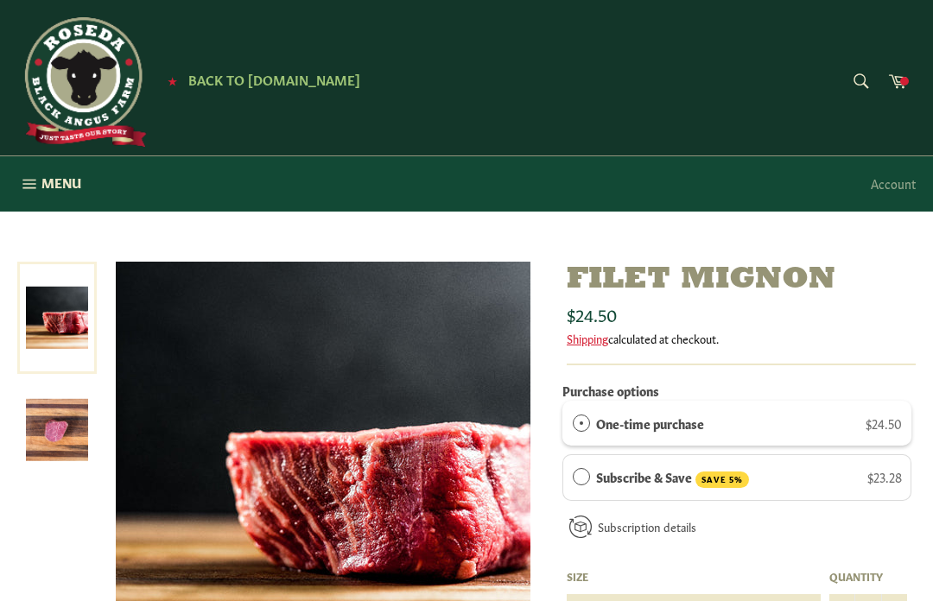
click at [900, 86] on icon at bounding box center [897, 80] width 19 height 19
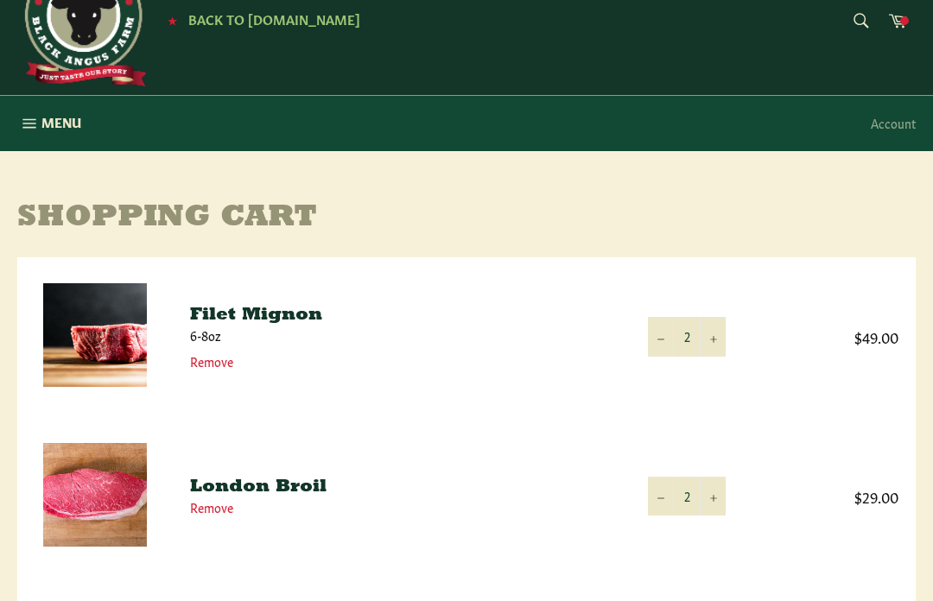
scroll to position [62, 0]
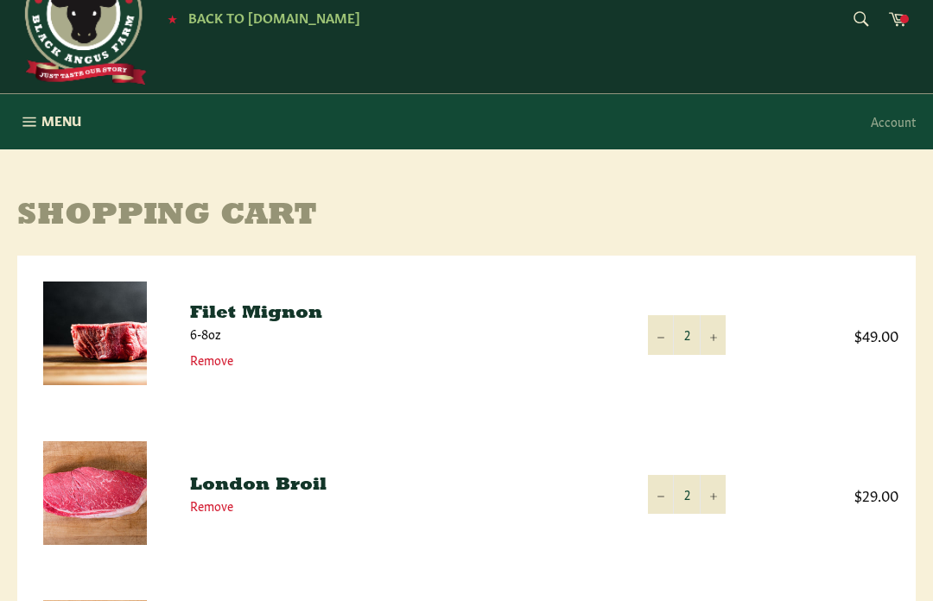
click at [103, 509] on img at bounding box center [95, 493] width 104 height 104
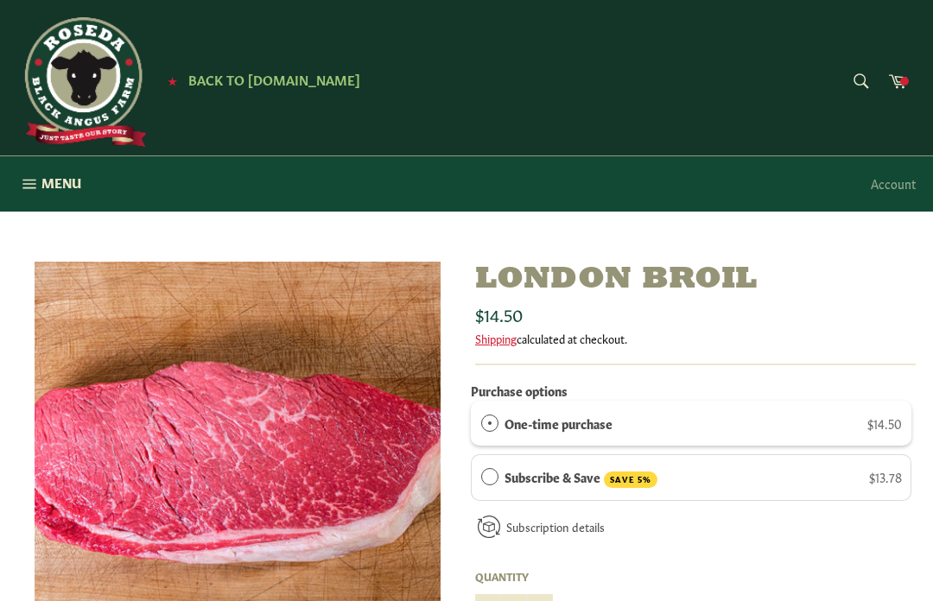
click at [50, 190] on span "Menu" at bounding box center [61, 183] width 40 height 18
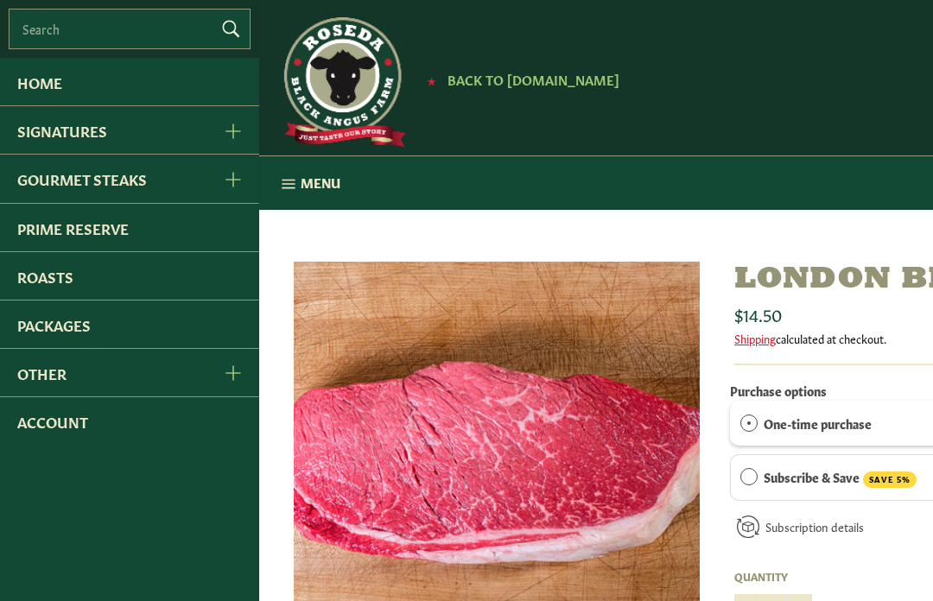
click at [83, 92] on link "Home" at bounding box center [129, 81] width 259 height 47
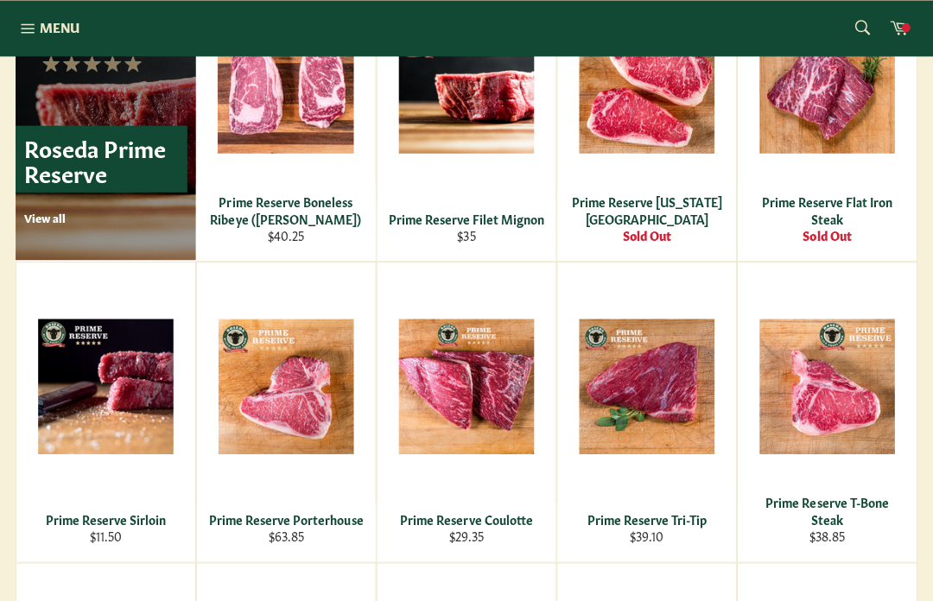
scroll to position [1132, 0]
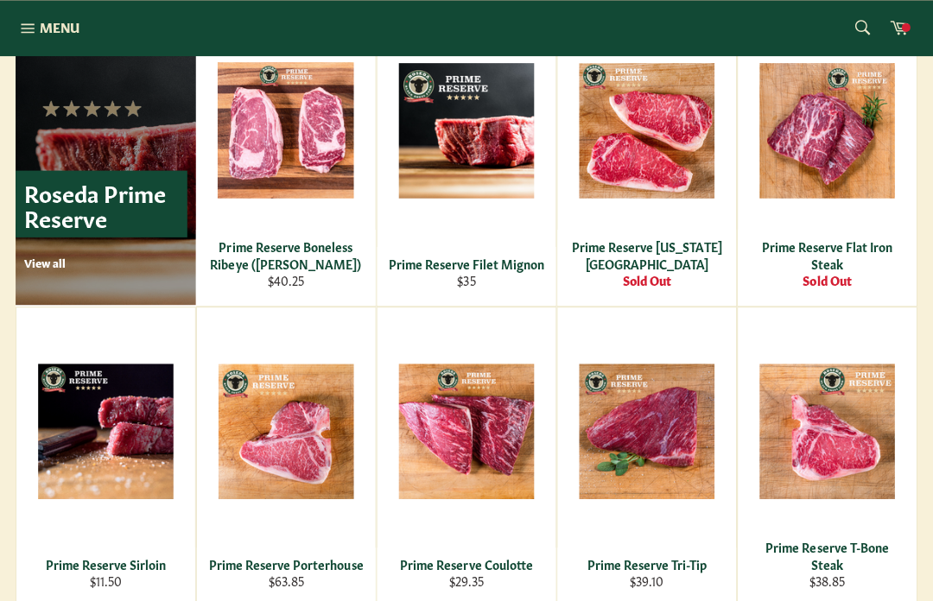
click at [25, 21] on icon "button" at bounding box center [29, 28] width 19 height 19
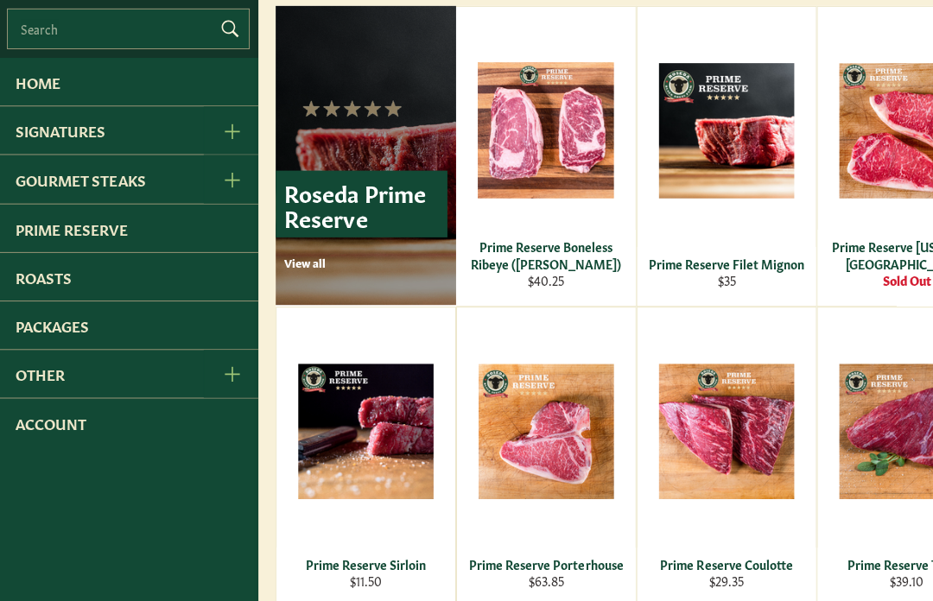
click at [32, 132] on link "Signatures" at bounding box center [102, 129] width 205 height 47
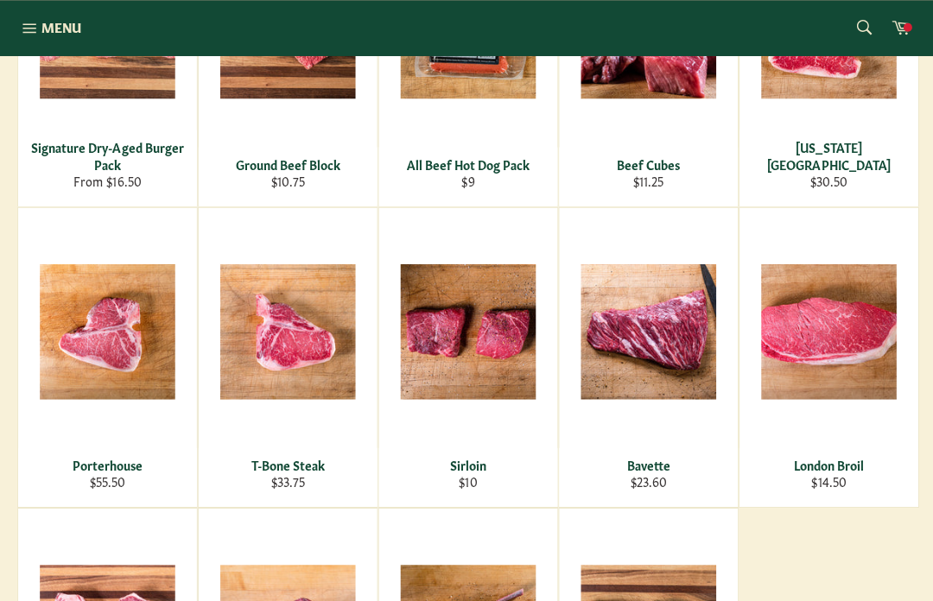
scroll to position [432, 0]
click at [840, 352] on span "View" at bounding box center [825, 359] width 111 height 44
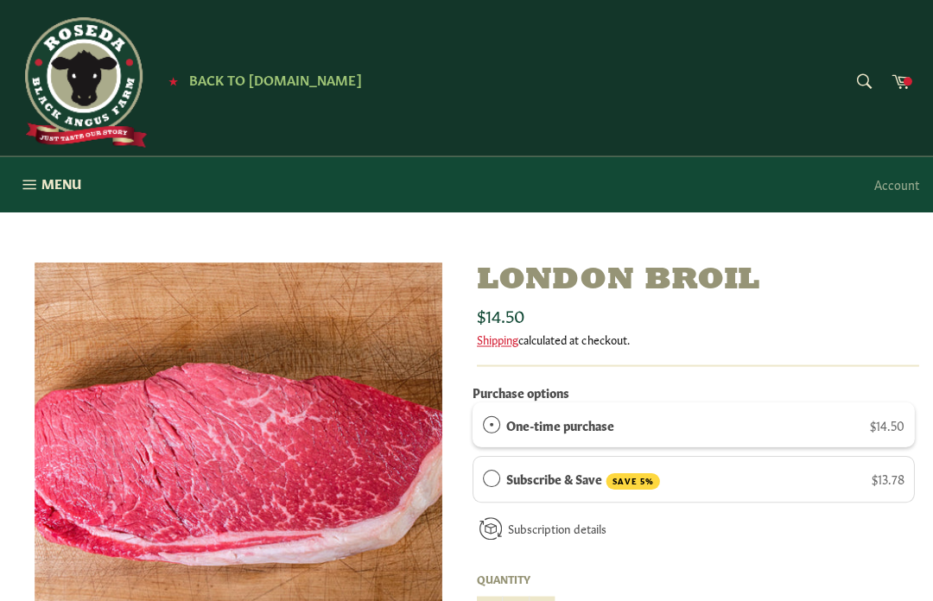
click at [896, 87] on icon at bounding box center [898, 81] width 18 height 14
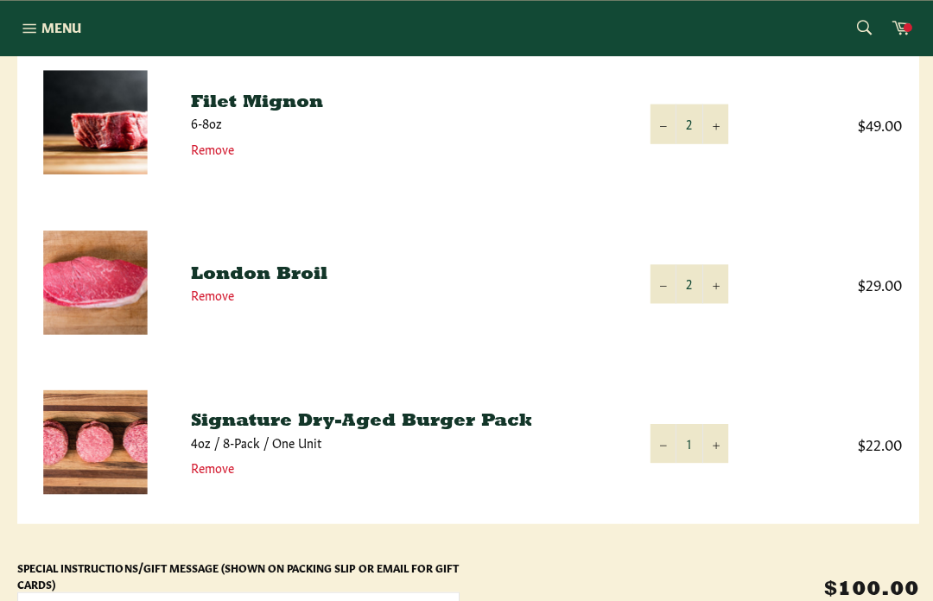
scroll to position [277, 0]
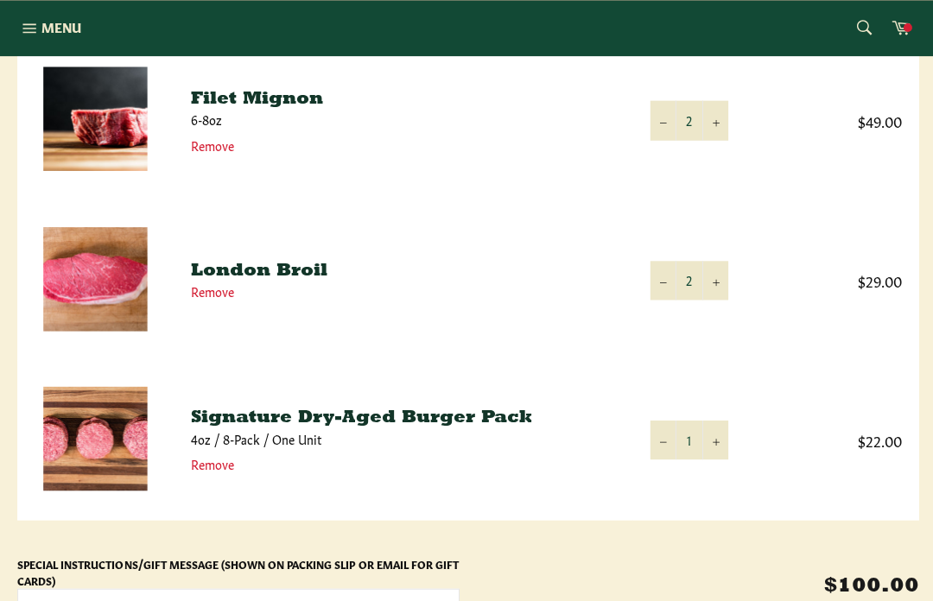
click at [653, 290] on button "−" at bounding box center [661, 279] width 26 height 39
click at [25, 29] on icon "button" at bounding box center [29, 28] width 19 height 19
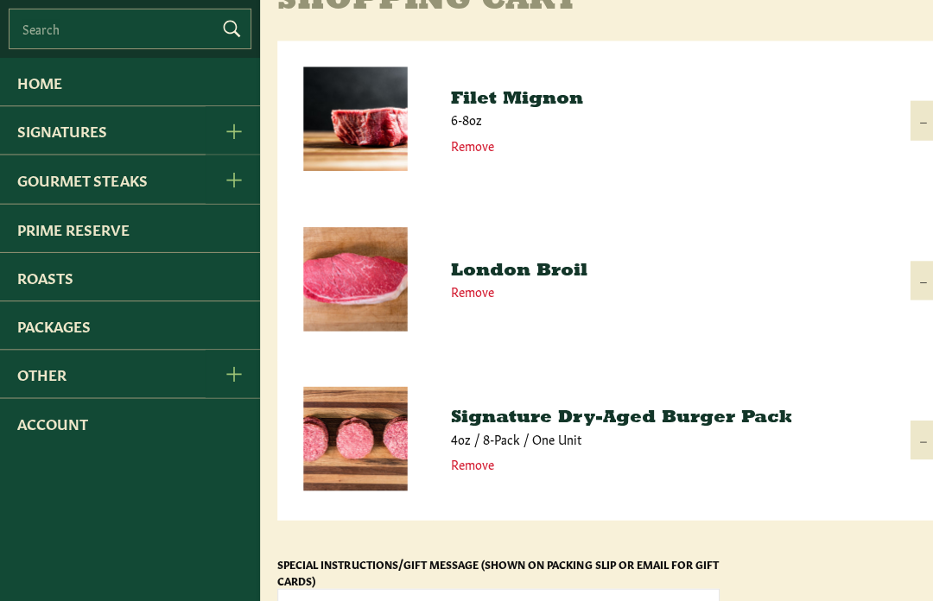
click at [47, 142] on link "Signatures" at bounding box center [102, 129] width 205 height 47
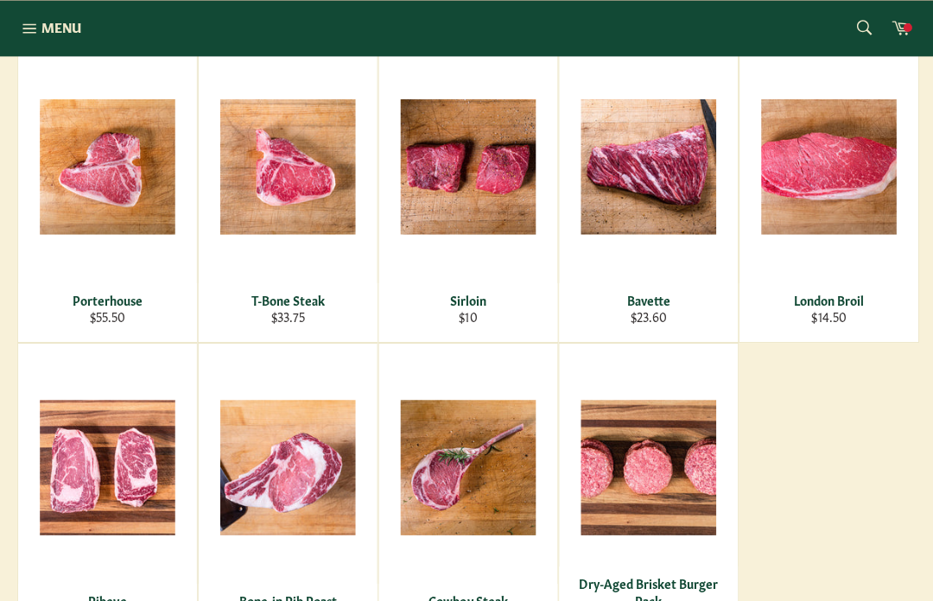
scroll to position [598, 0]
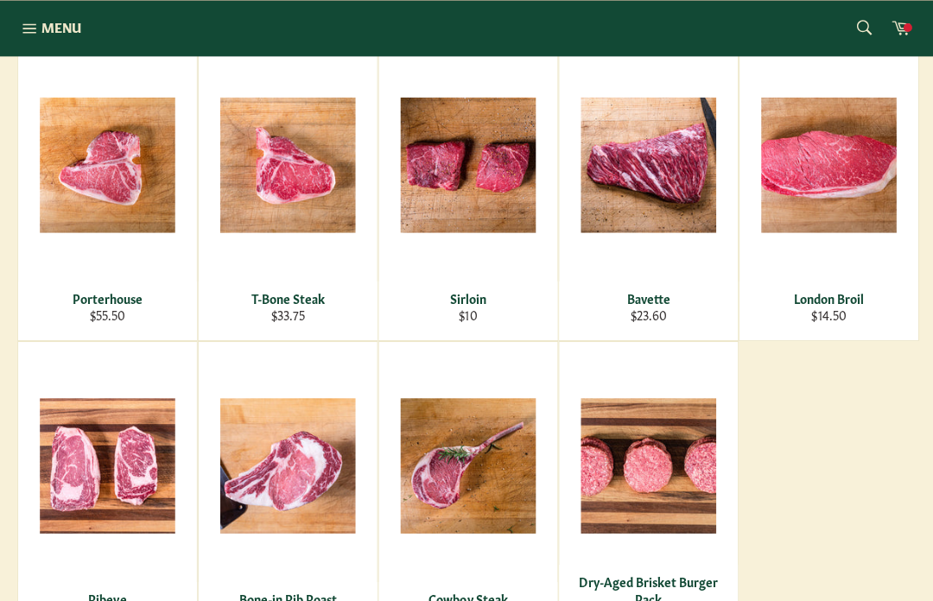
click at [298, 184] on span "View" at bounding box center [286, 193] width 111 height 44
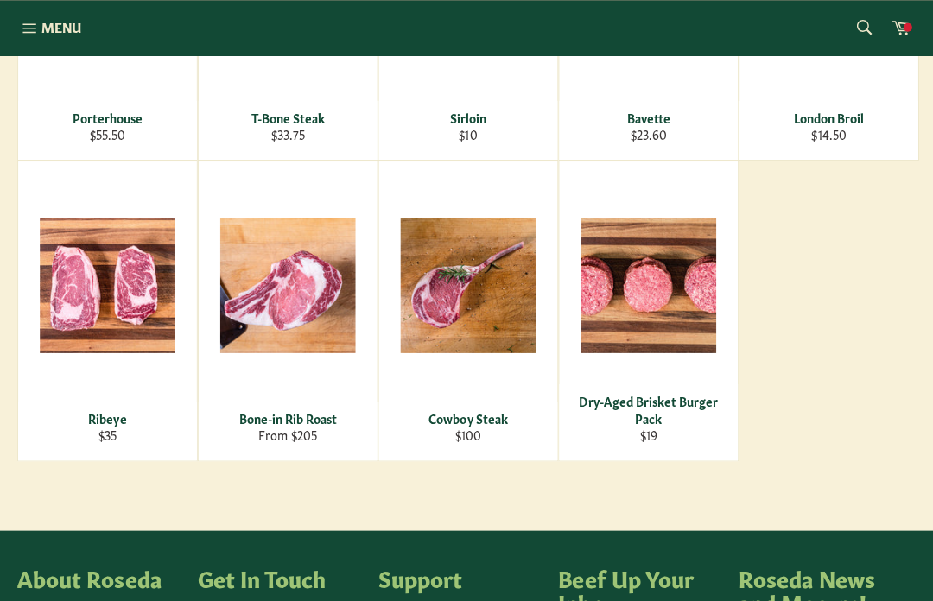
scroll to position [777, 0]
click at [91, 291] on span "View" at bounding box center [107, 313] width 111 height 44
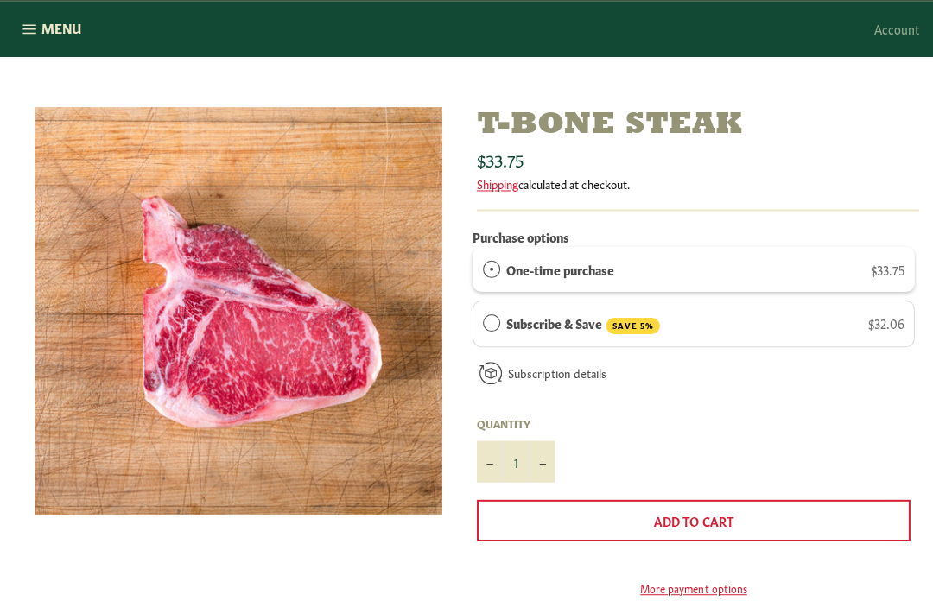
scroll to position [153, 0]
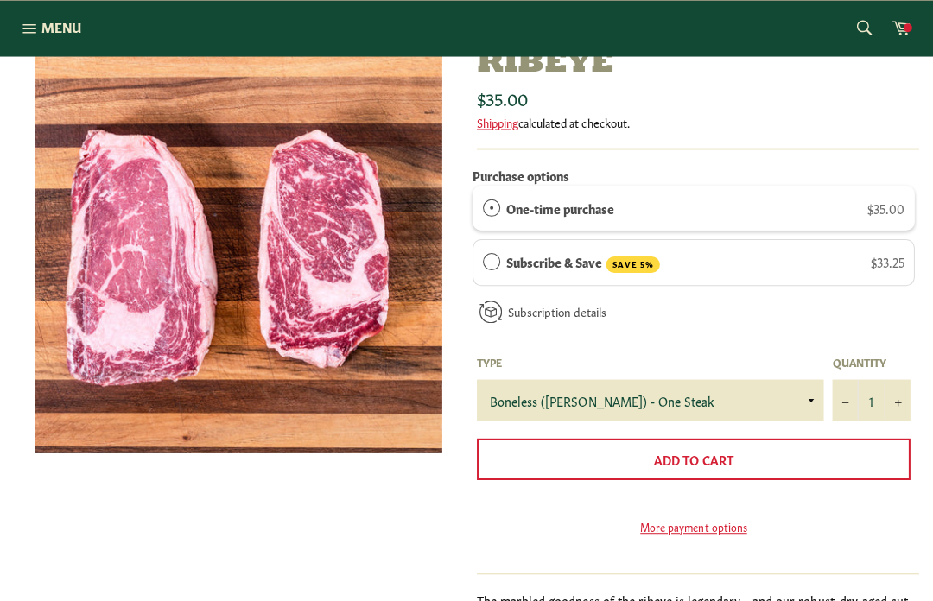
scroll to position [215, 0]
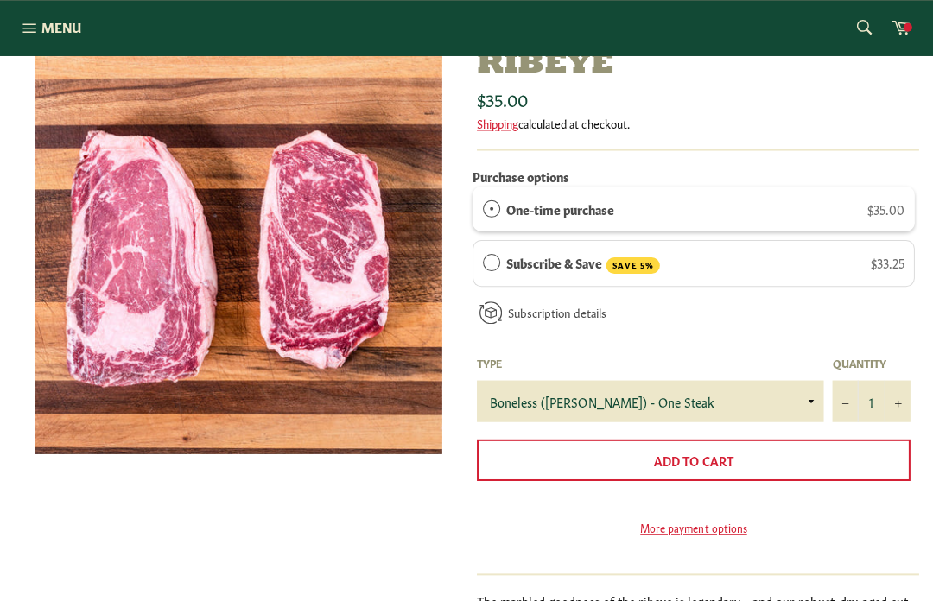
click at [41, 26] on span "Menu" at bounding box center [61, 27] width 40 height 18
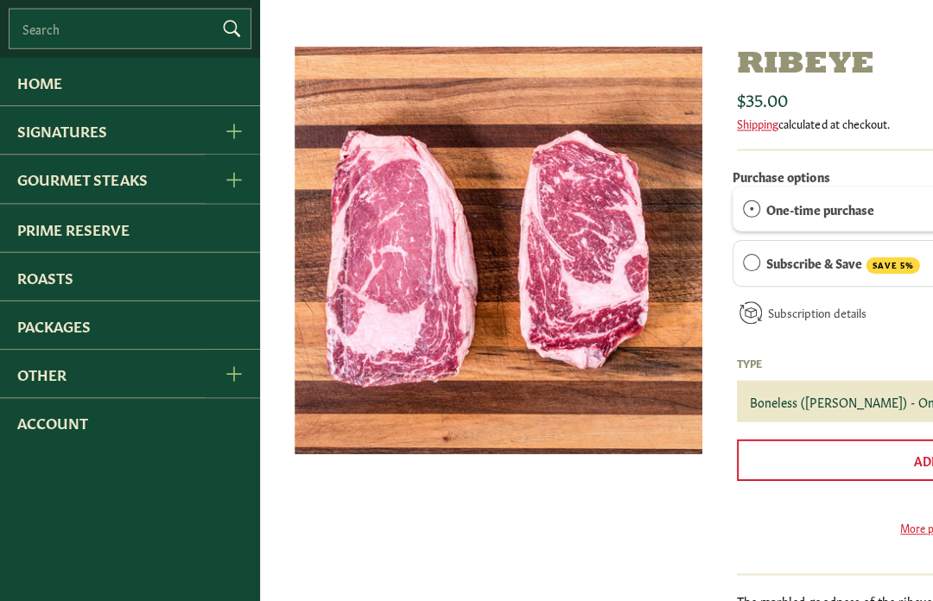
click at [22, 291] on link "Roasts" at bounding box center [129, 275] width 259 height 47
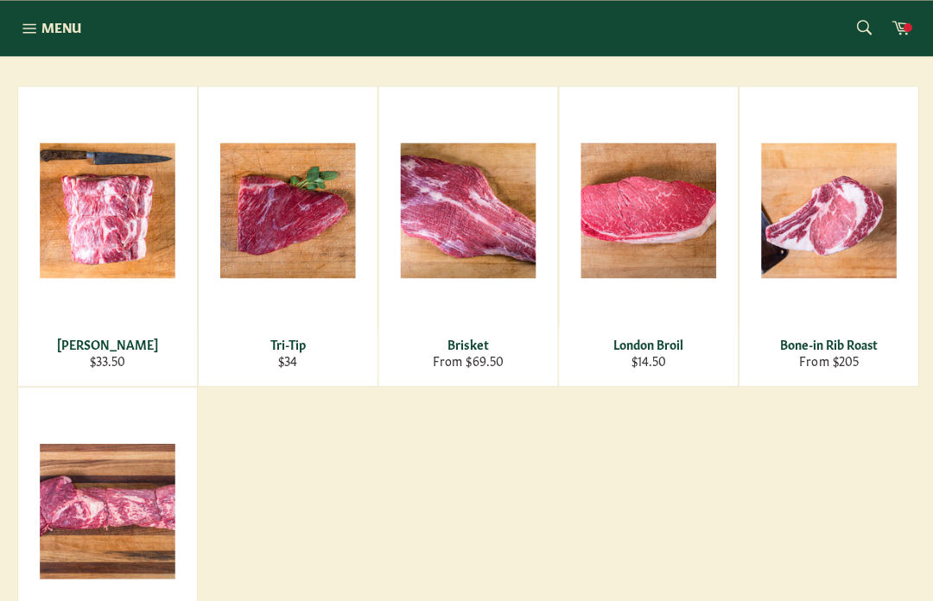
scroll to position [254, 0]
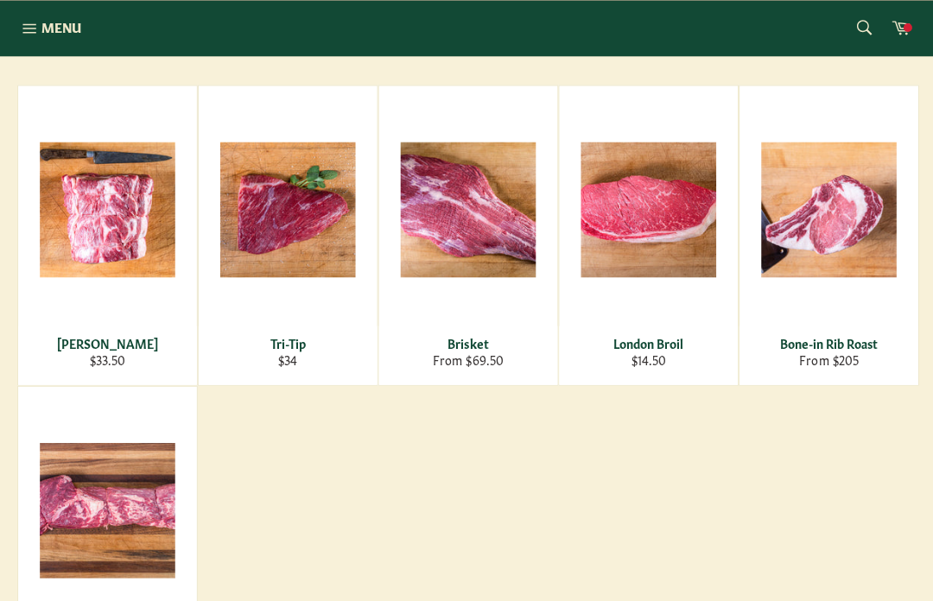
click at [297, 220] on span "View" at bounding box center [286, 237] width 111 height 44
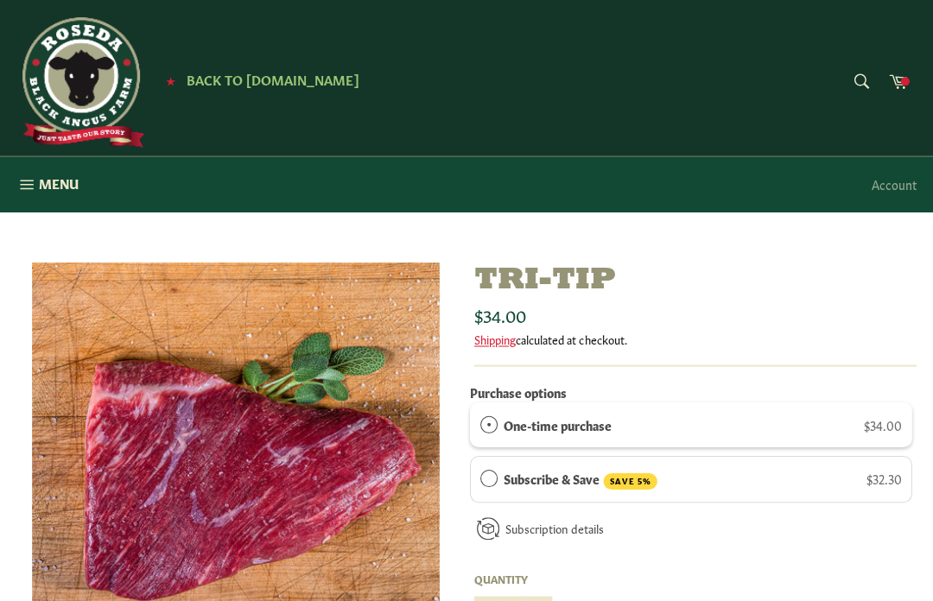
click at [45, 184] on span "Menu" at bounding box center [61, 183] width 40 height 18
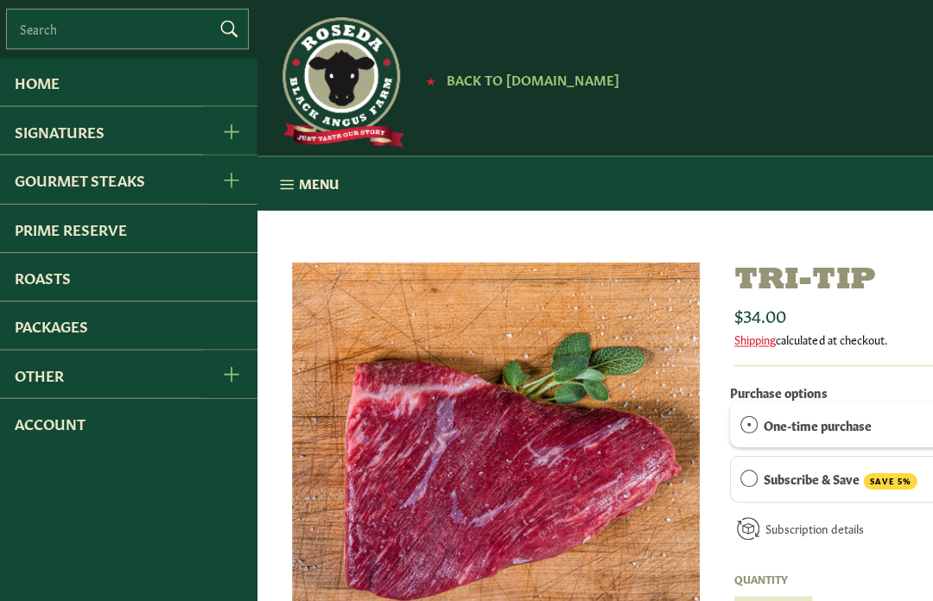
click at [120, 147] on link "Signatures" at bounding box center [102, 129] width 205 height 47
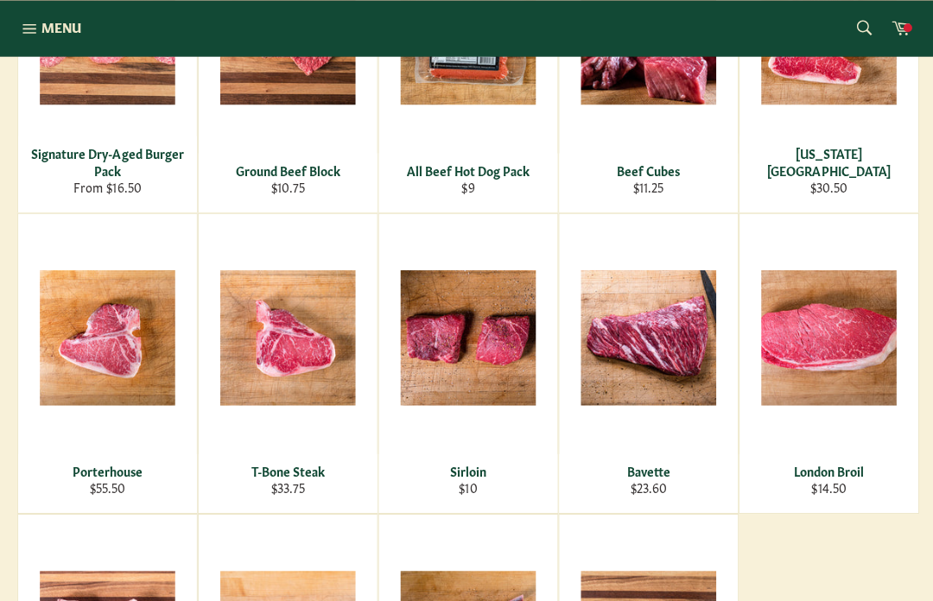
scroll to position [426, 0]
click at [109, 365] on span "View" at bounding box center [107, 365] width 111 height 44
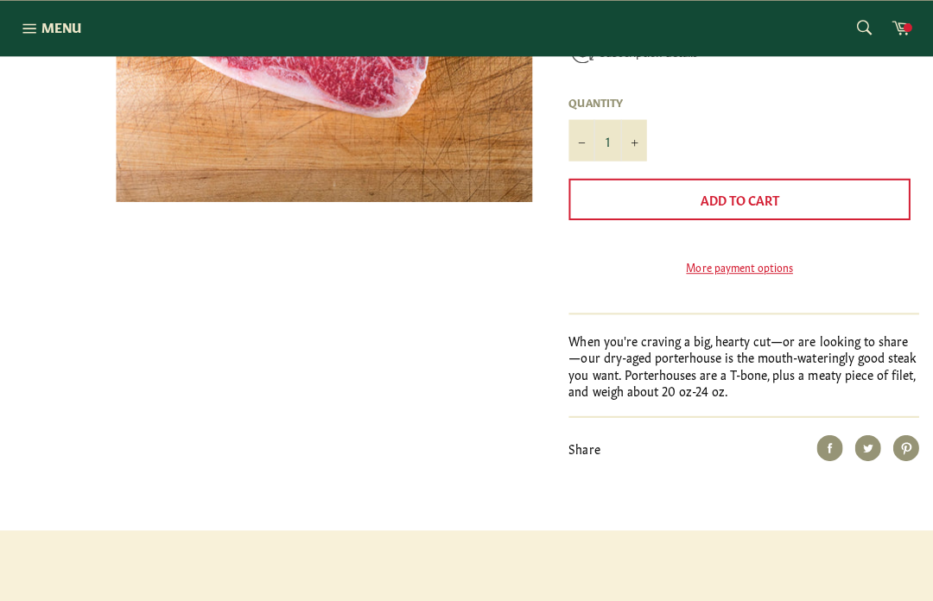
scroll to position [481, 0]
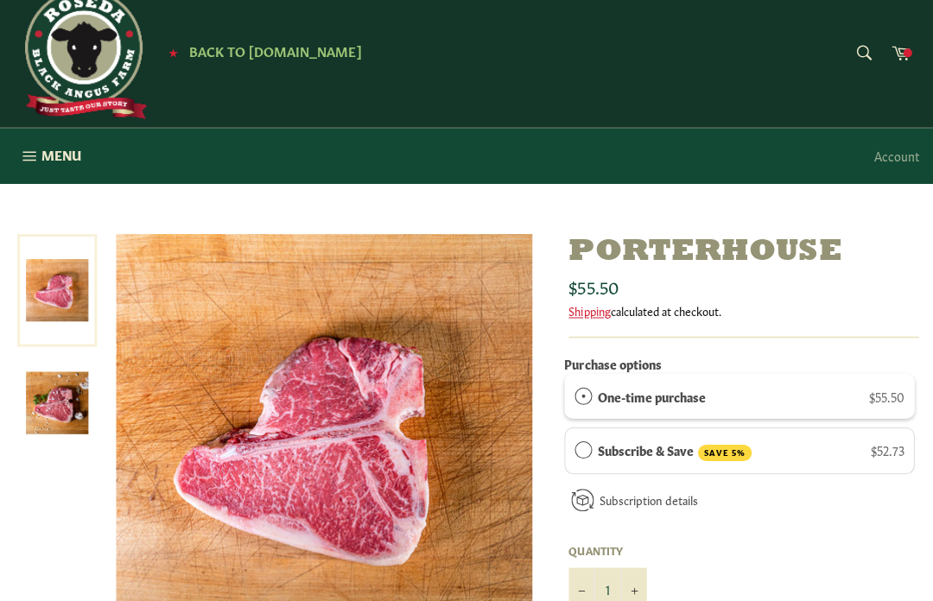
click at [56, 151] on span "Menu" at bounding box center [61, 154] width 40 height 18
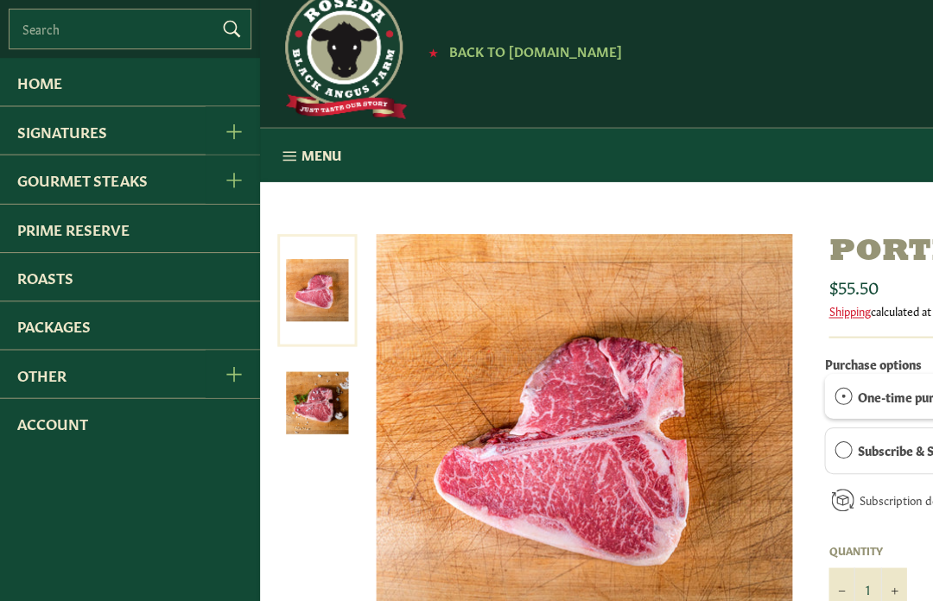
click at [149, 195] on link "Gourmet Steaks" at bounding box center [102, 178] width 205 height 47
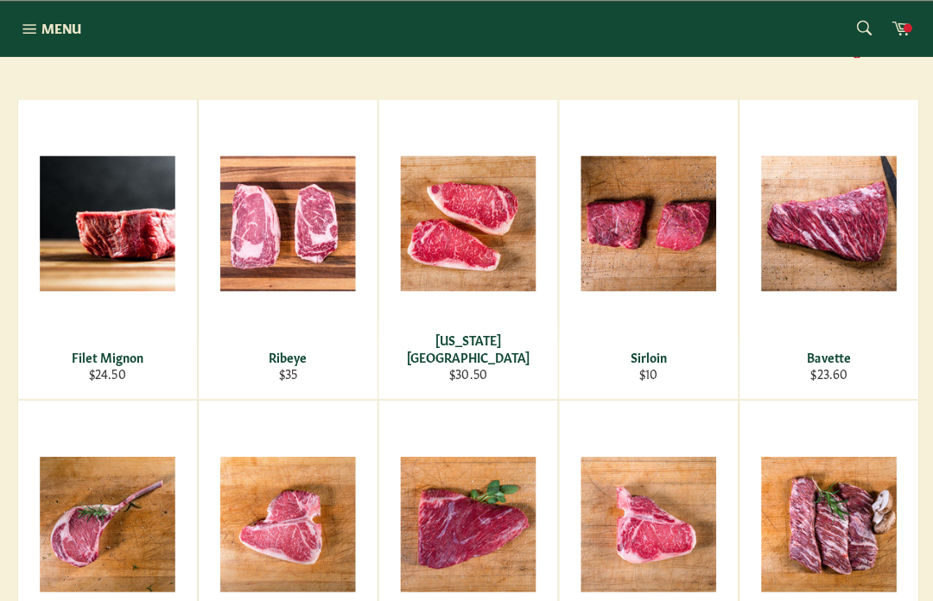
scroll to position [239, 0]
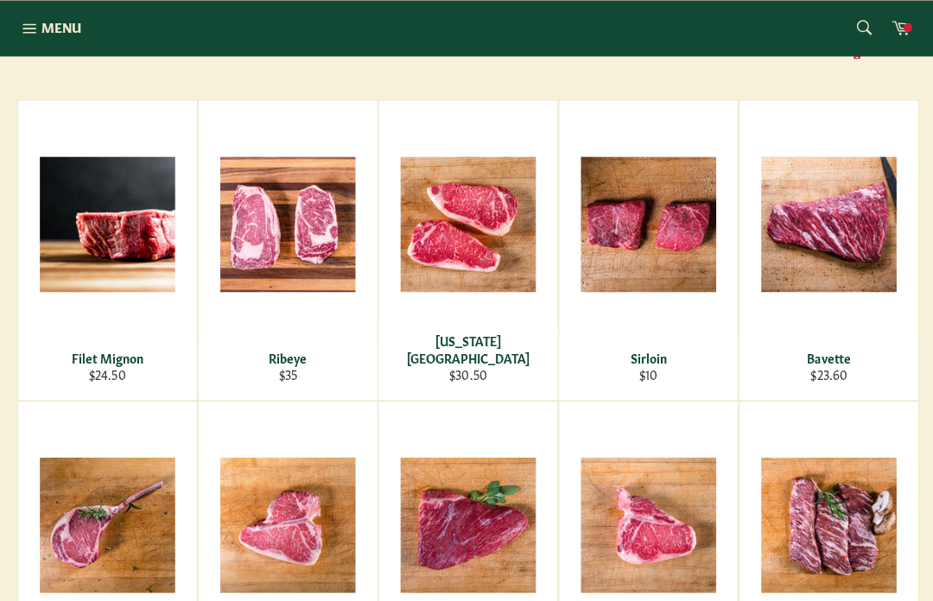
click at [121, 288] on div "View" at bounding box center [107, 249] width 178 height 298
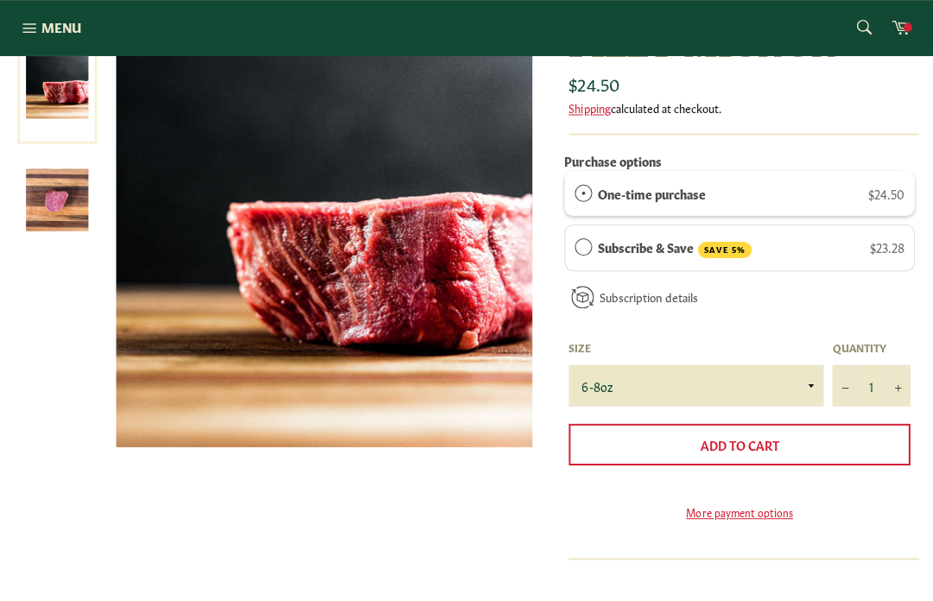
scroll to position [235, 0]
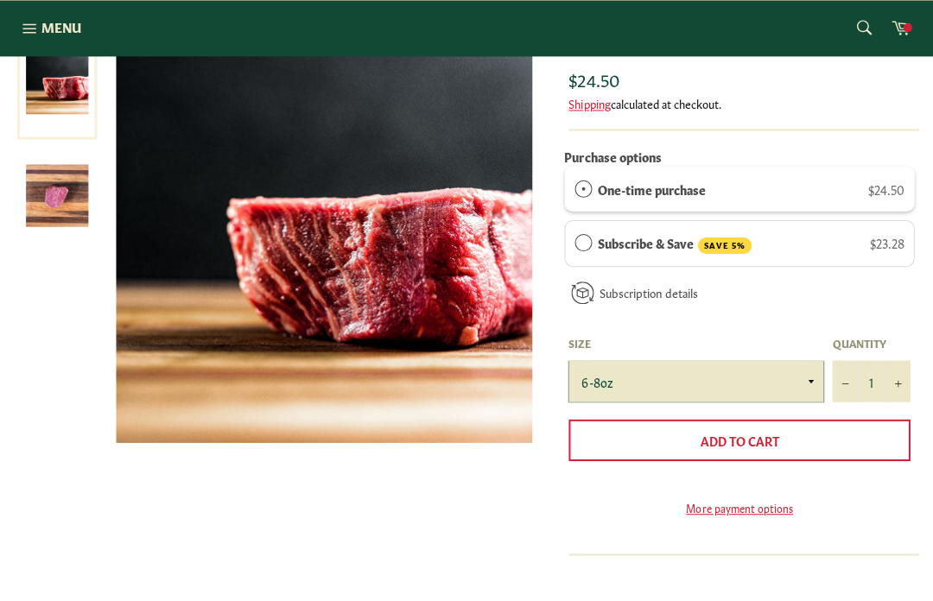
click at [786, 386] on select "6-8oz" at bounding box center [693, 379] width 254 height 41
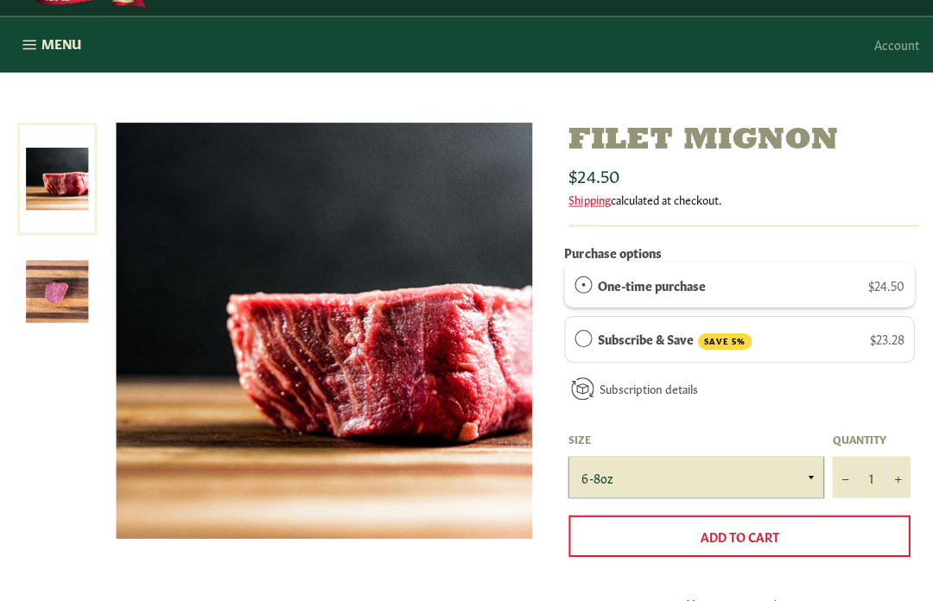
scroll to position [136, 0]
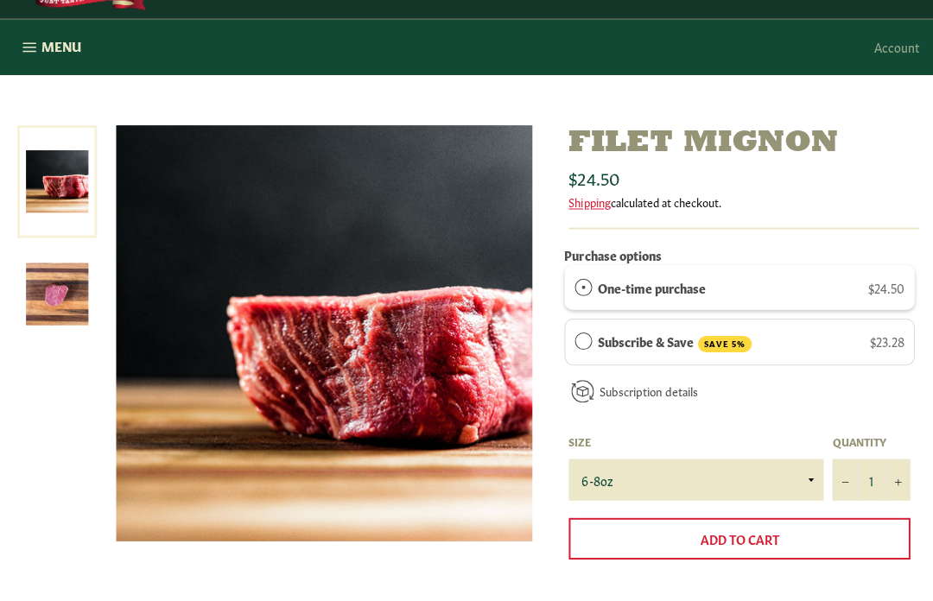
click at [887, 481] on button "+" at bounding box center [894, 478] width 26 height 41
click at [889, 472] on button "+" at bounding box center [894, 478] width 26 height 41
type input "3"
click at [804, 538] on button "Add to Cart" at bounding box center [736, 536] width 340 height 41
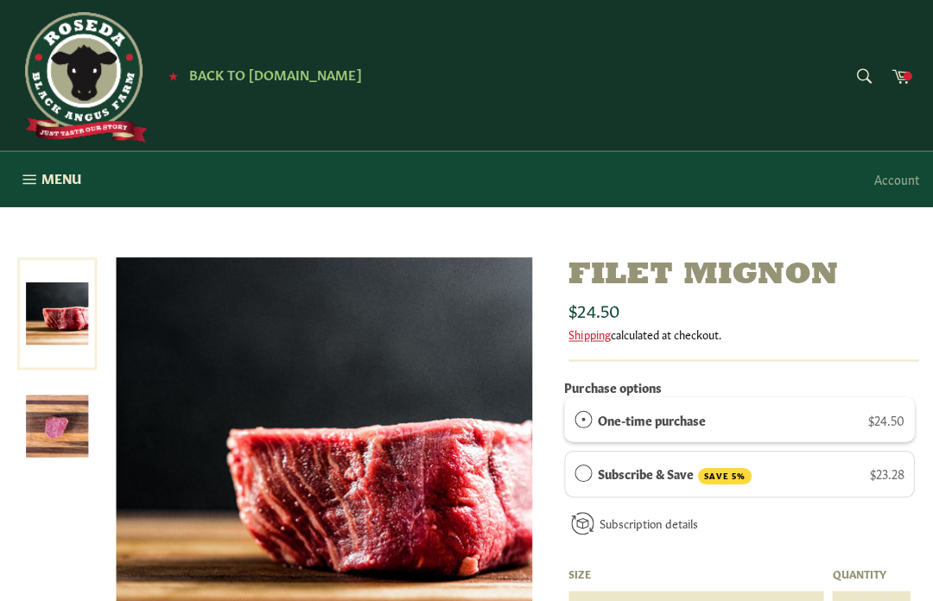
scroll to position [0, 0]
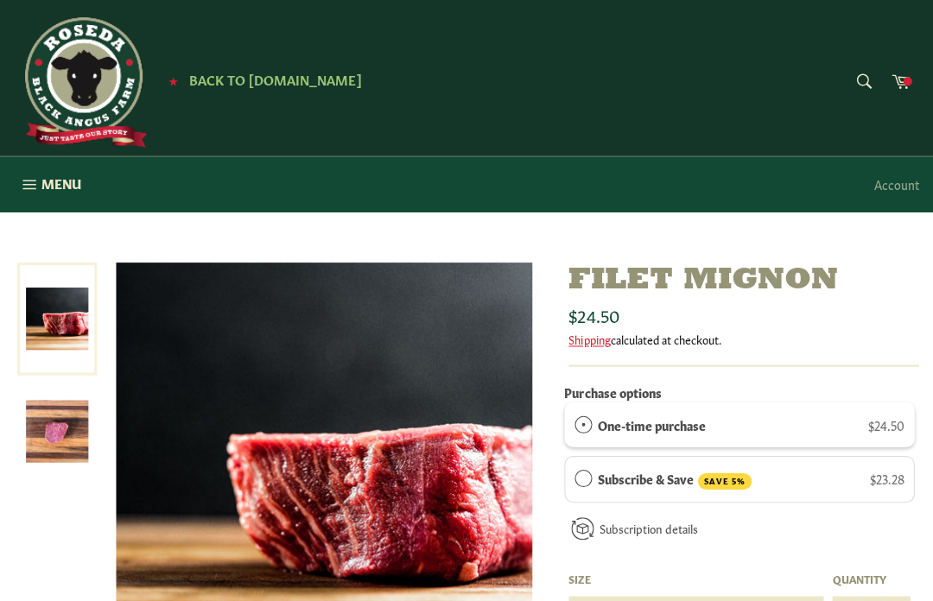
click at [897, 90] on link "Cart" at bounding box center [897, 82] width 36 height 39
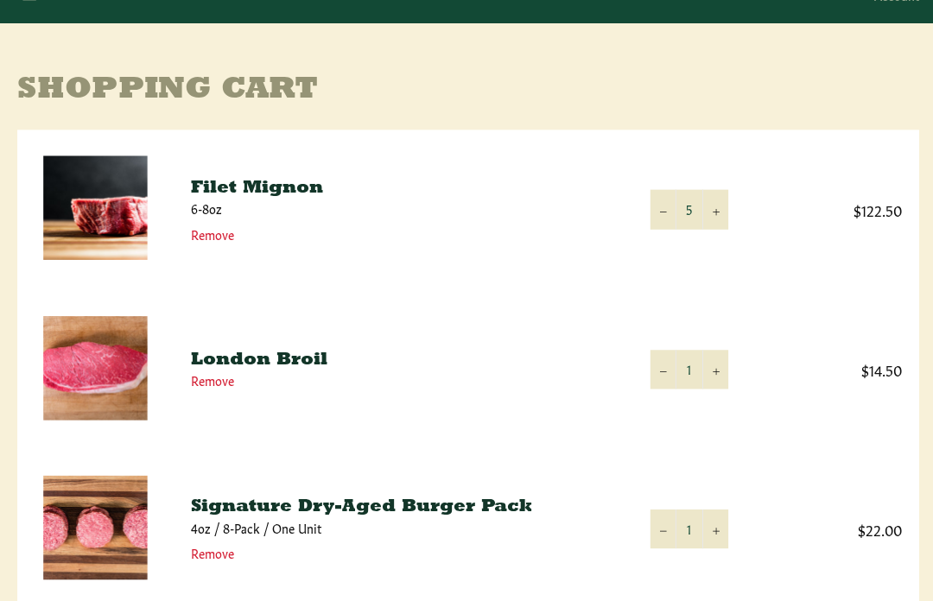
scroll to position [189, 0]
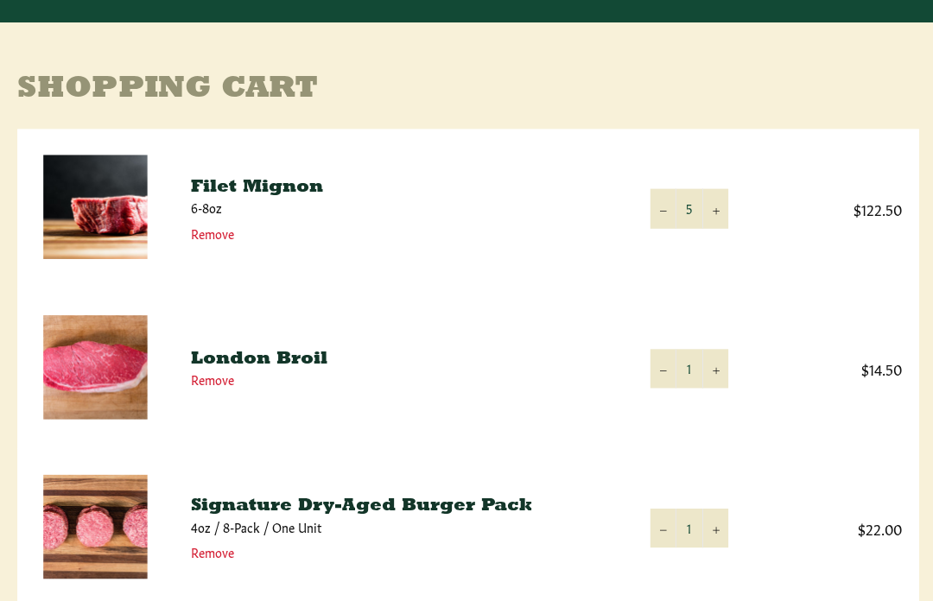
click at [660, 212] on icon "Reduce item quantity by one" at bounding box center [660, 210] width 7 height 7
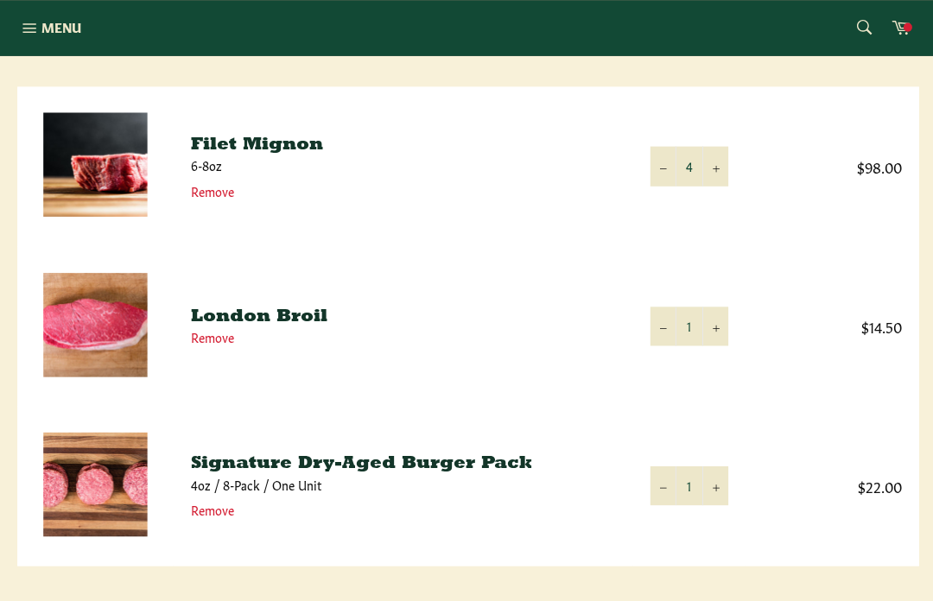
scroll to position [232, 0]
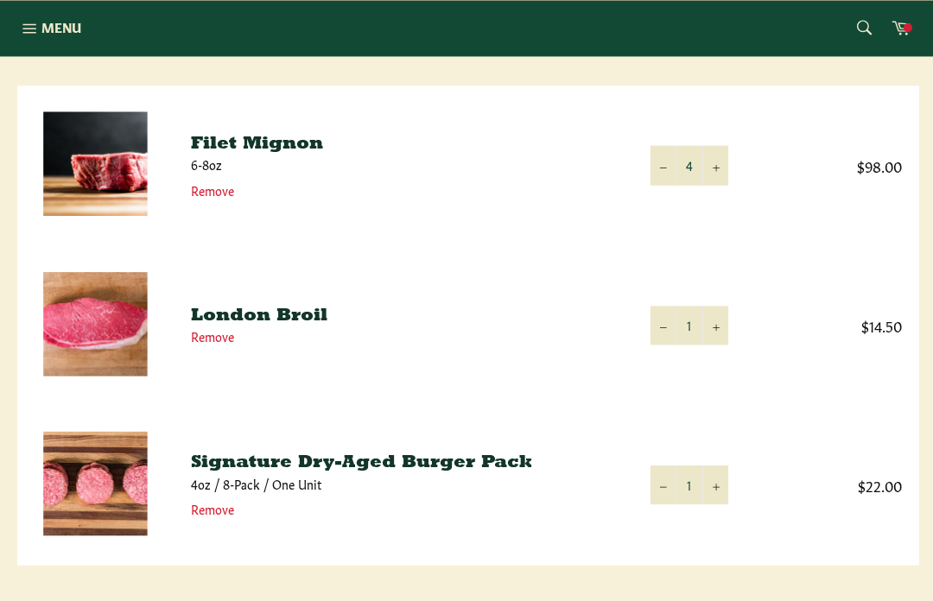
click at [721, 326] on button "+" at bounding box center [712, 324] width 26 height 39
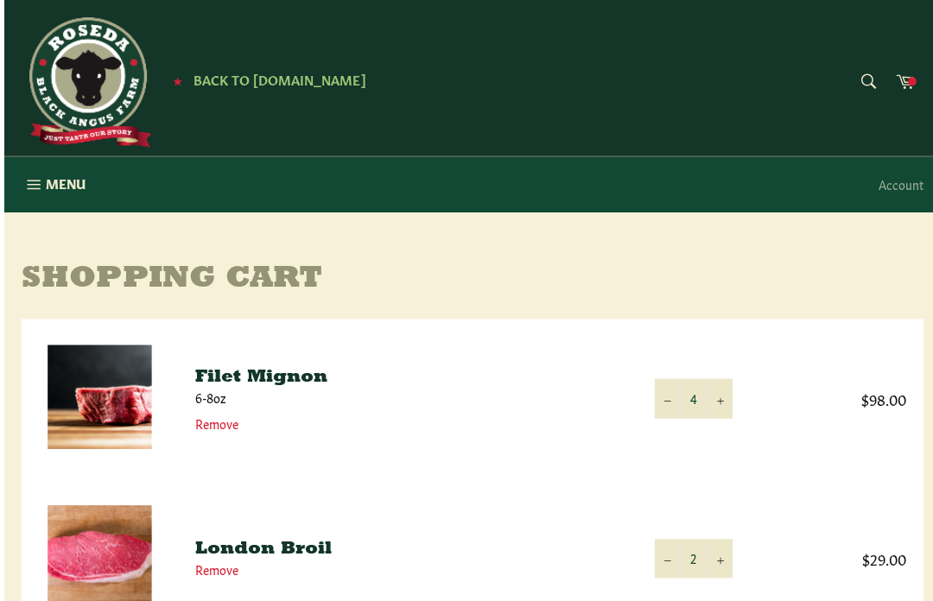
scroll to position [0, 0]
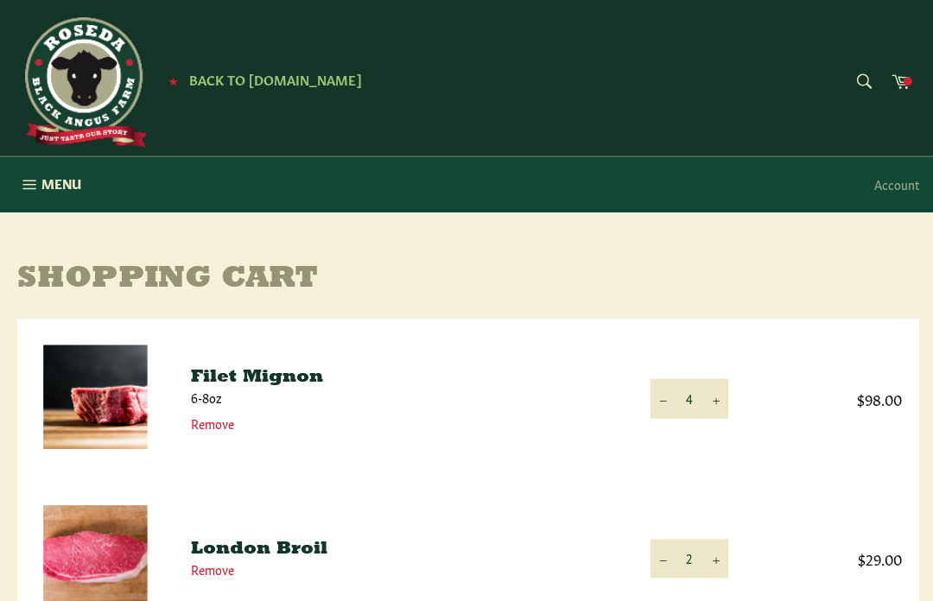
click at [32, 187] on icon "button" at bounding box center [28, 183] width 13 height 9
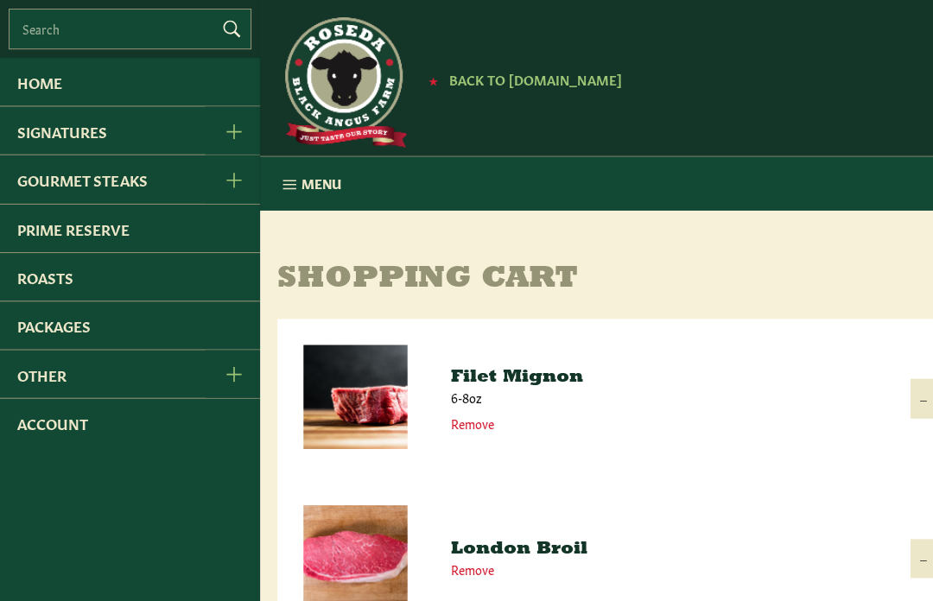
click at [98, 334] on link "Packages" at bounding box center [129, 323] width 259 height 47
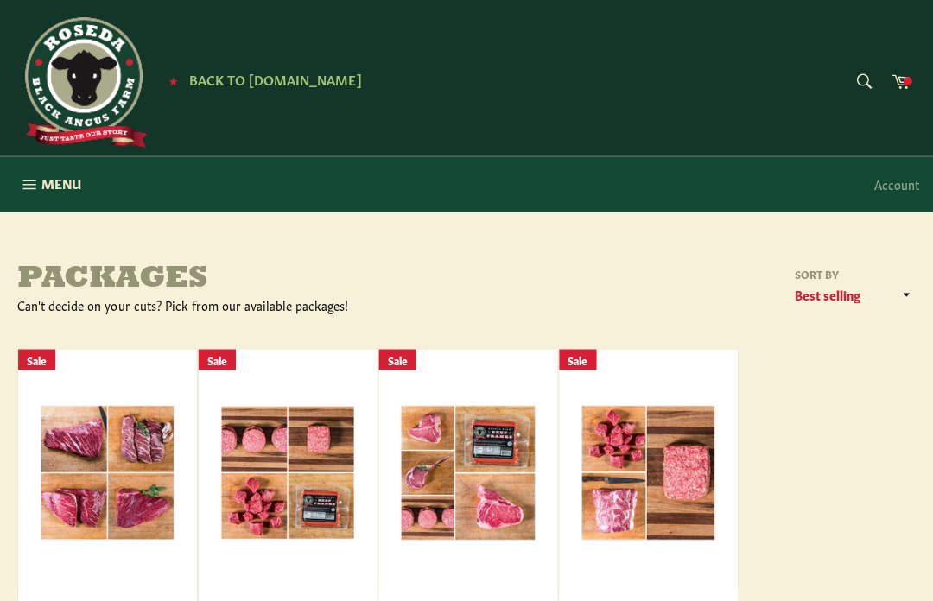
click at [47, 192] on span "Menu" at bounding box center [61, 183] width 40 height 18
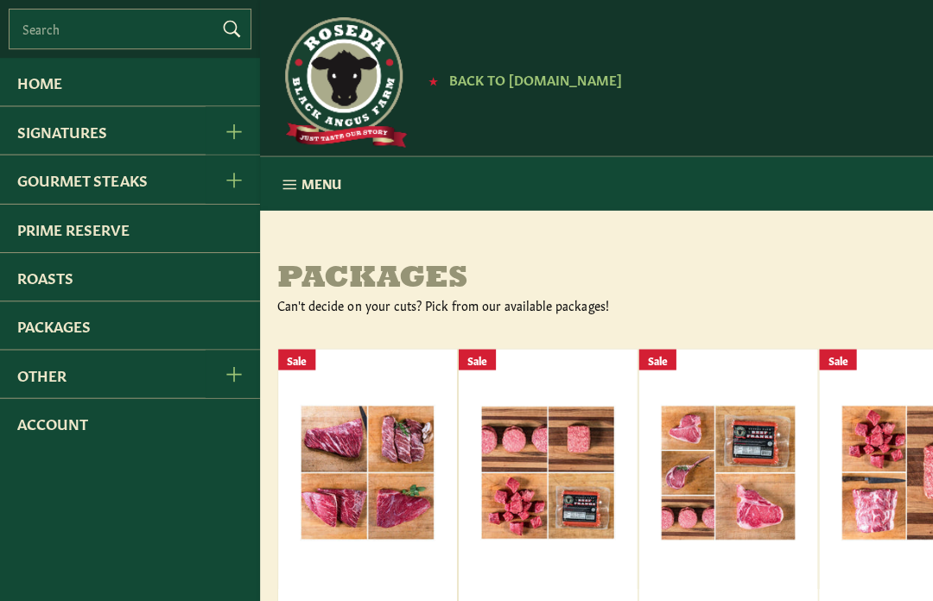
click at [118, 385] on link "Other" at bounding box center [102, 372] width 205 height 47
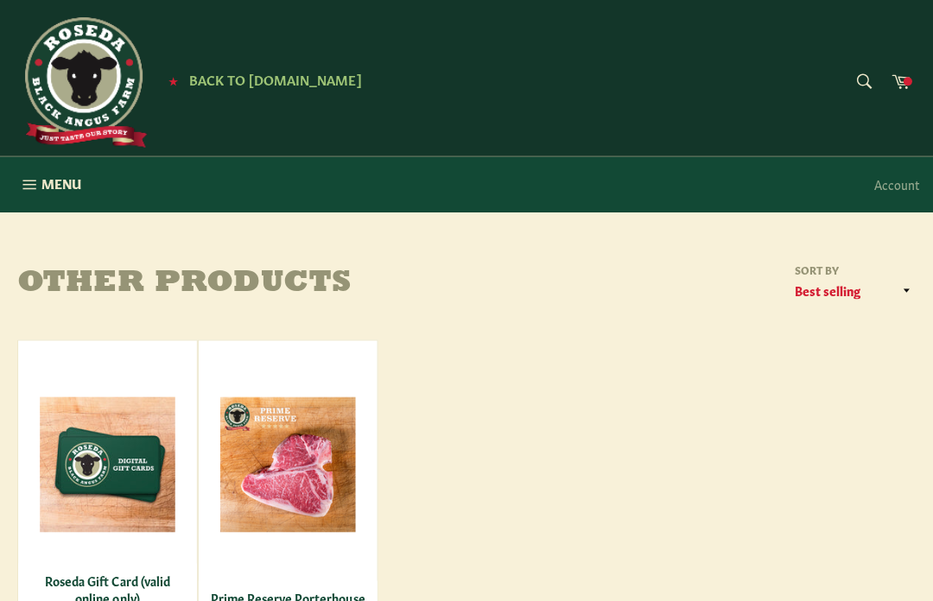
click at [41, 192] on button "Menu Site navigation" at bounding box center [49, 183] width 98 height 55
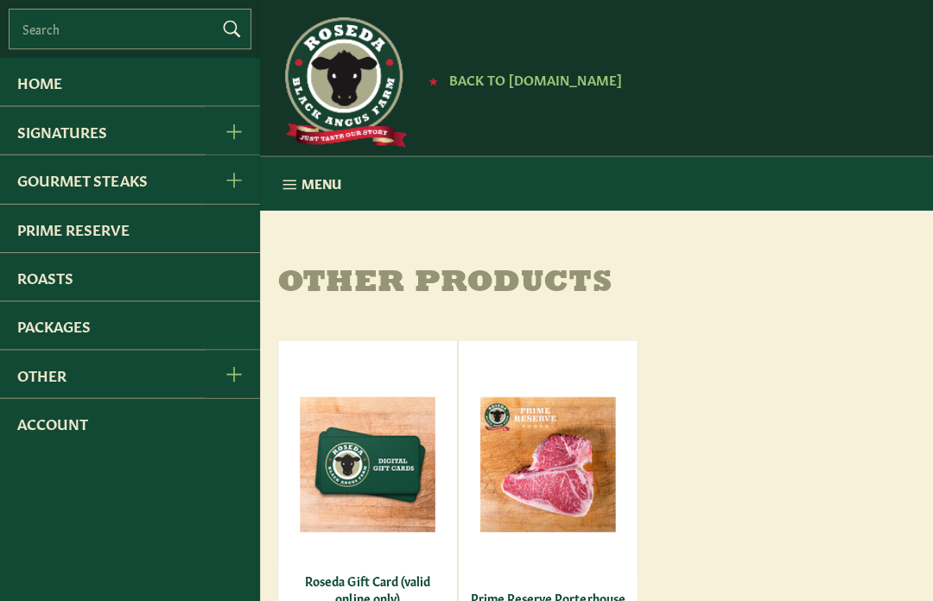
click at [99, 281] on link "Roasts" at bounding box center [129, 275] width 259 height 47
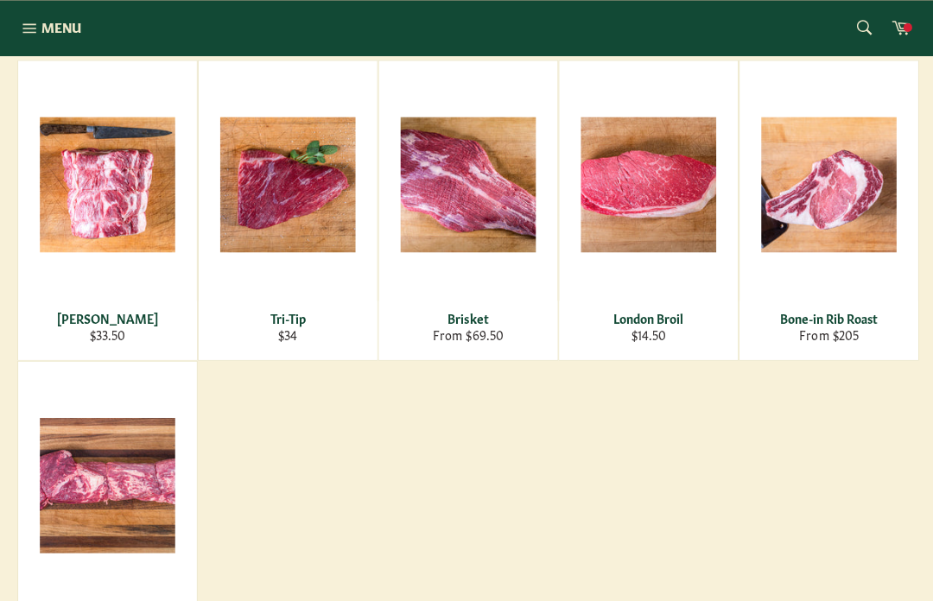
scroll to position [280, 0]
click at [118, 202] on span "View" at bounding box center [107, 211] width 111 height 44
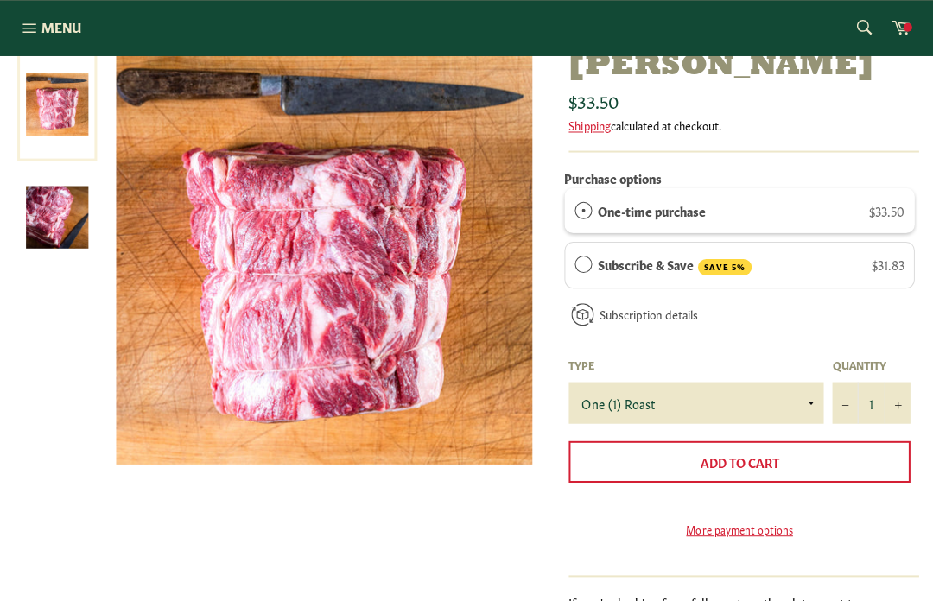
scroll to position [214, 0]
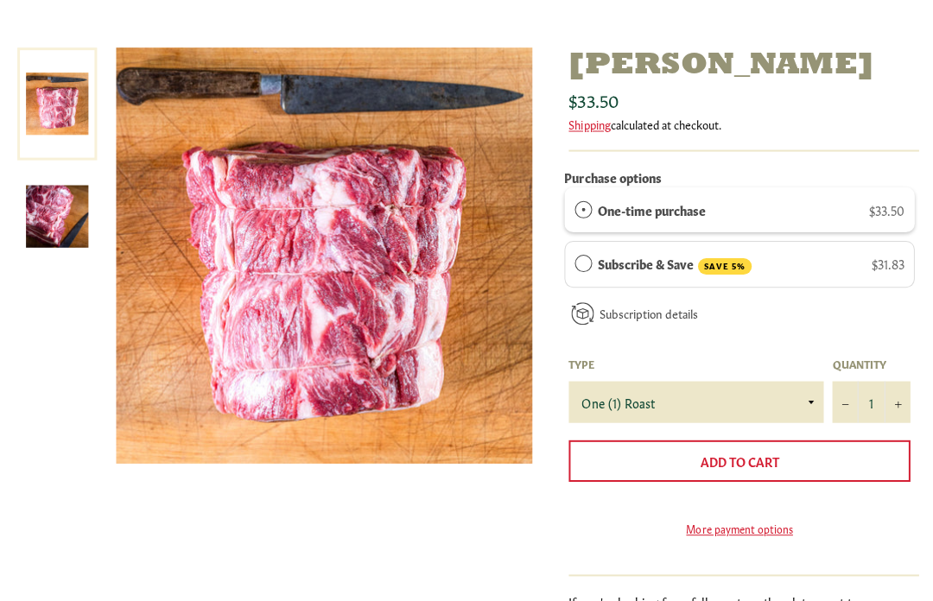
click at [767, 457] on span "Add to Cart" at bounding box center [737, 459] width 79 height 17
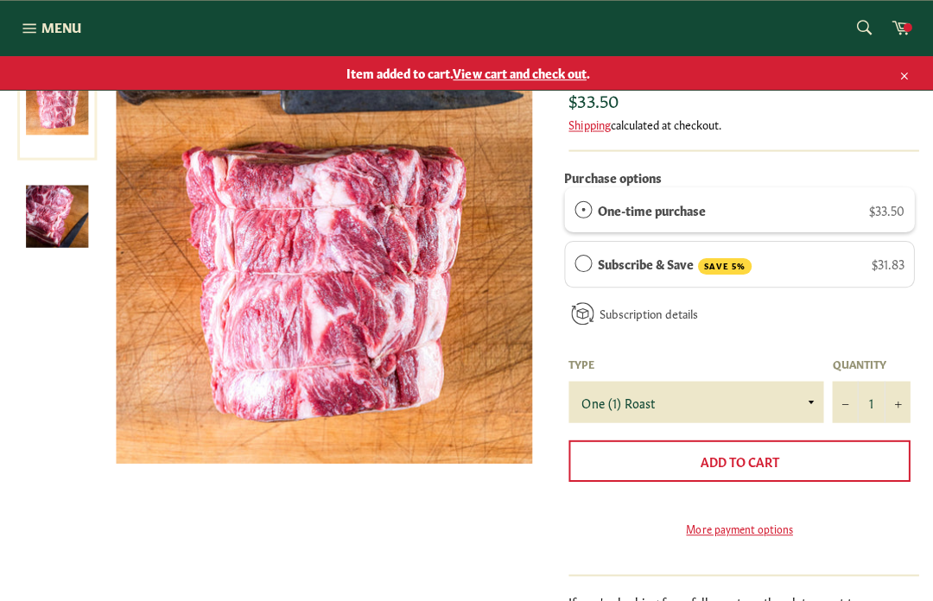
scroll to position [209, 0]
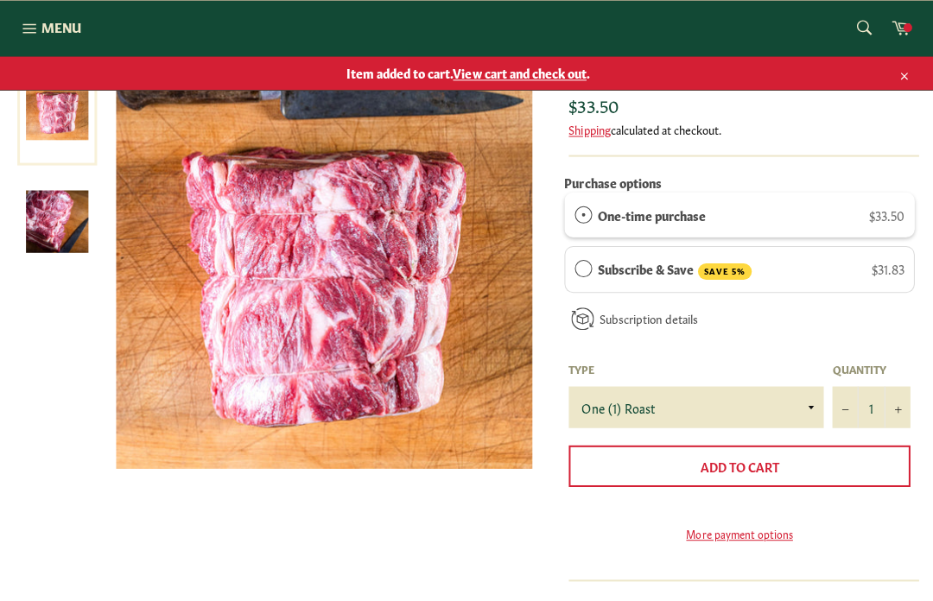
click at [895, 23] on icon at bounding box center [898, 28] width 18 height 14
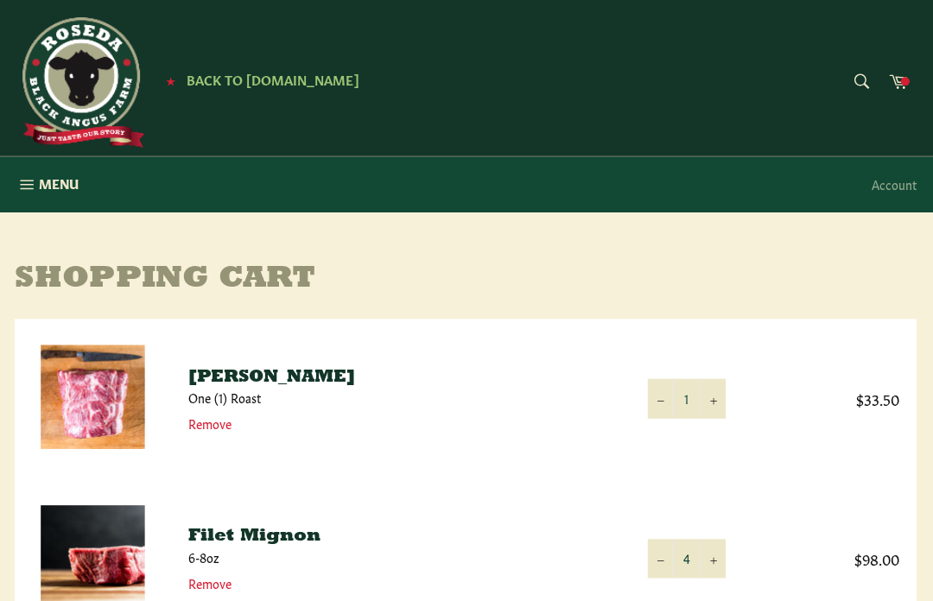
click at [41, 187] on span "Menu" at bounding box center [61, 183] width 40 height 18
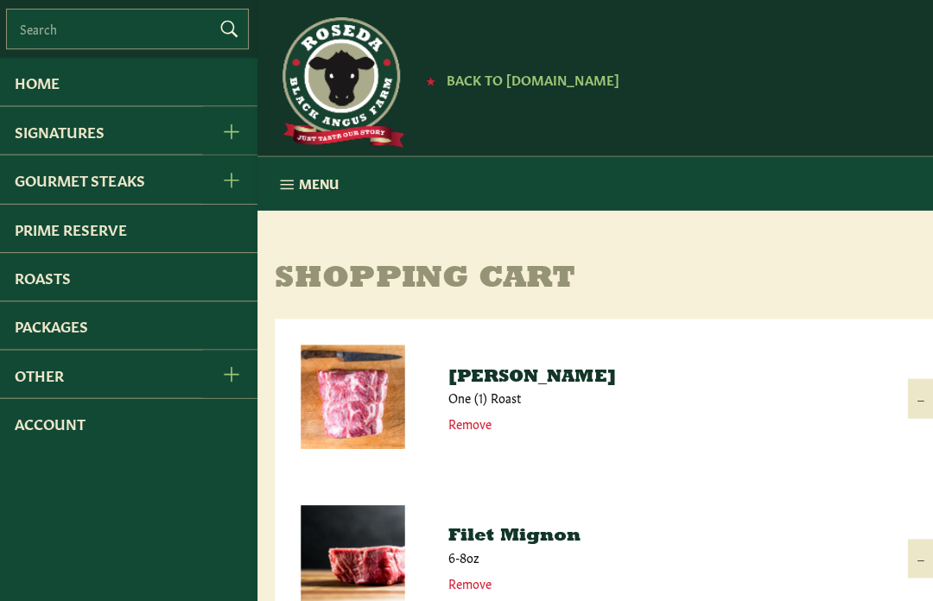
click at [108, 141] on link "Signatures" at bounding box center [102, 129] width 205 height 47
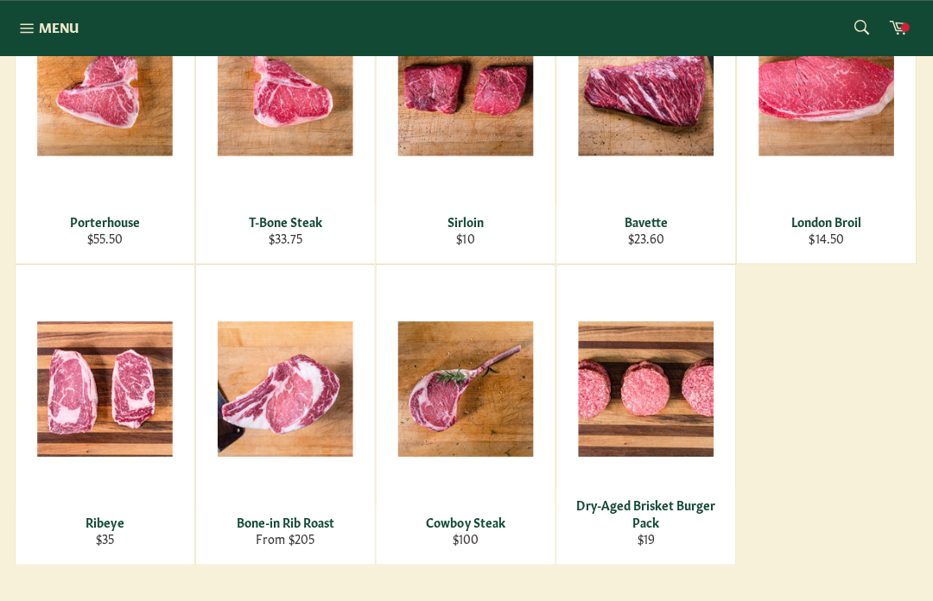
scroll to position [674, 0]
click at [652, 402] on span "View" at bounding box center [646, 416] width 111 height 44
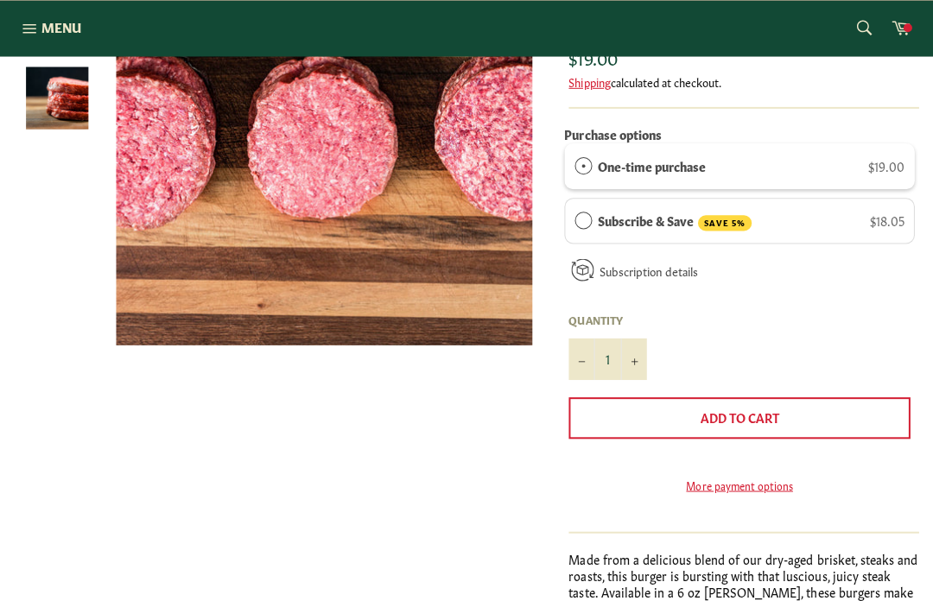
scroll to position [331, 0]
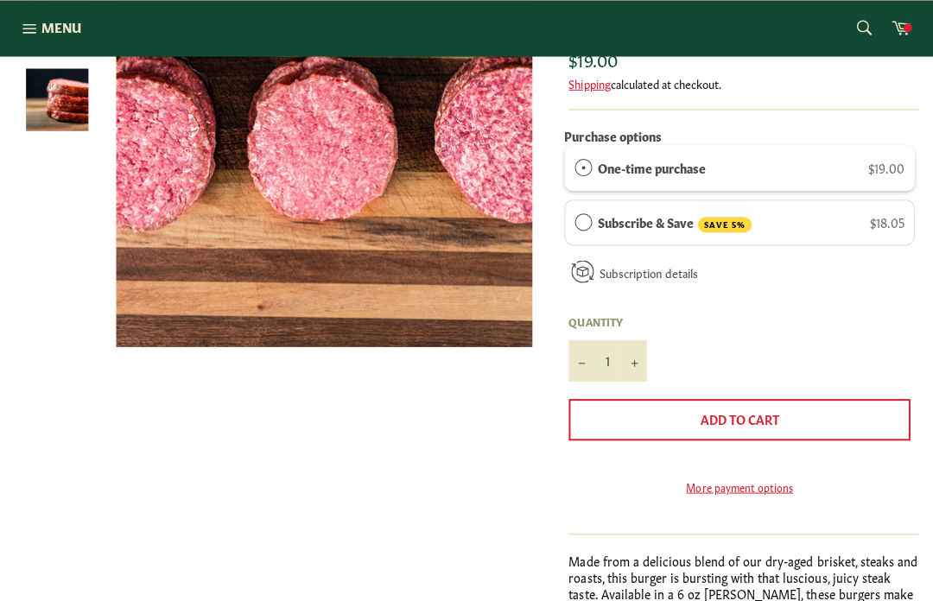
click at [742, 421] on span "Add to Cart" at bounding box center [737, 416] width 79 height 17
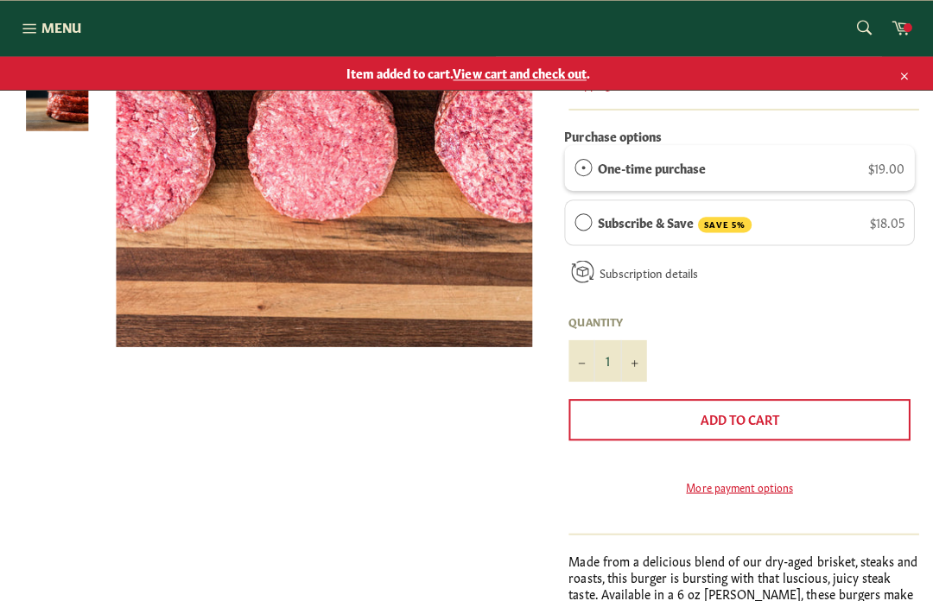
click at [898, 28] on icon at bounding box center [897, 26] width 19 height 19
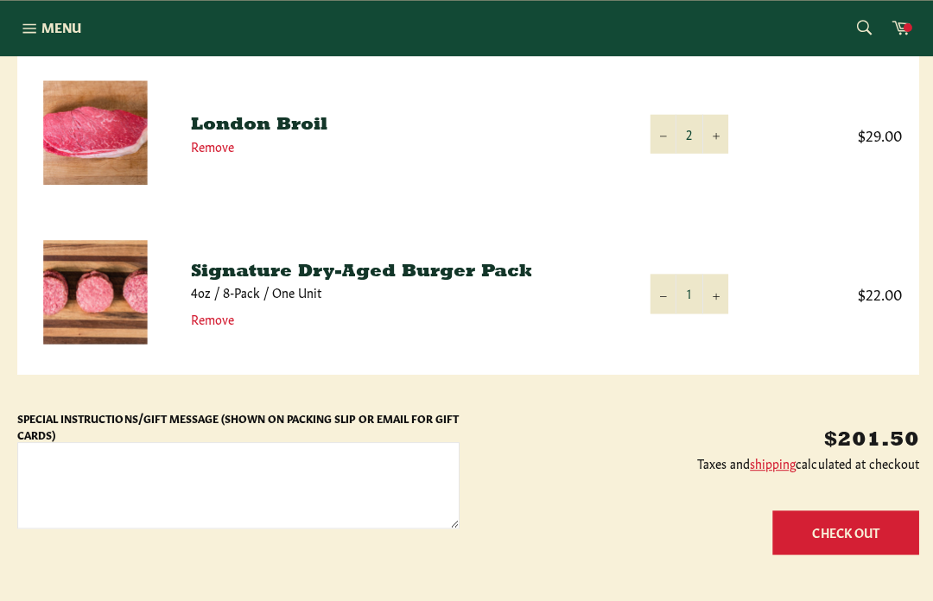
scroll to position [742, 0]
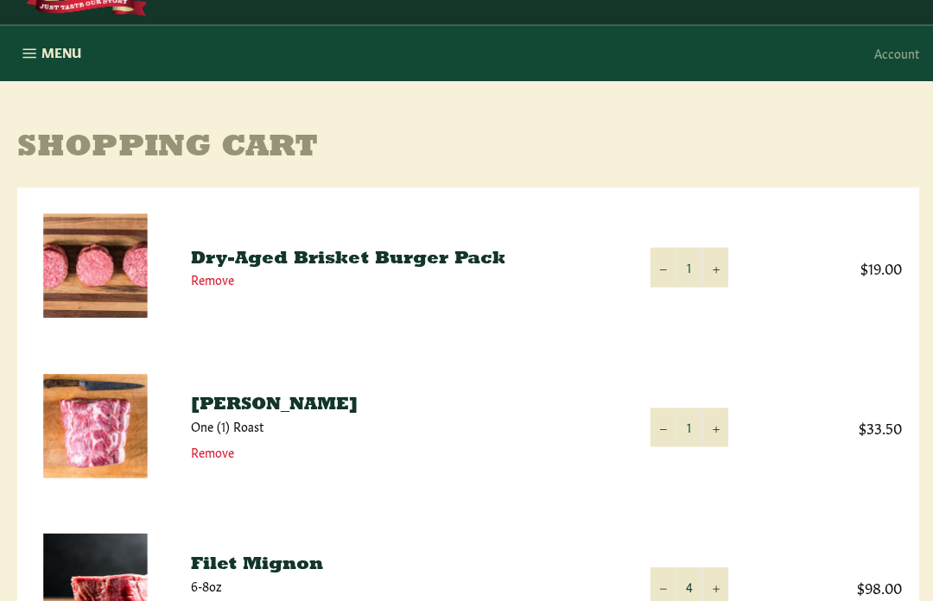
click at [33, 54] on icon "button" at bounding box center [29, 52] width 19 height 19
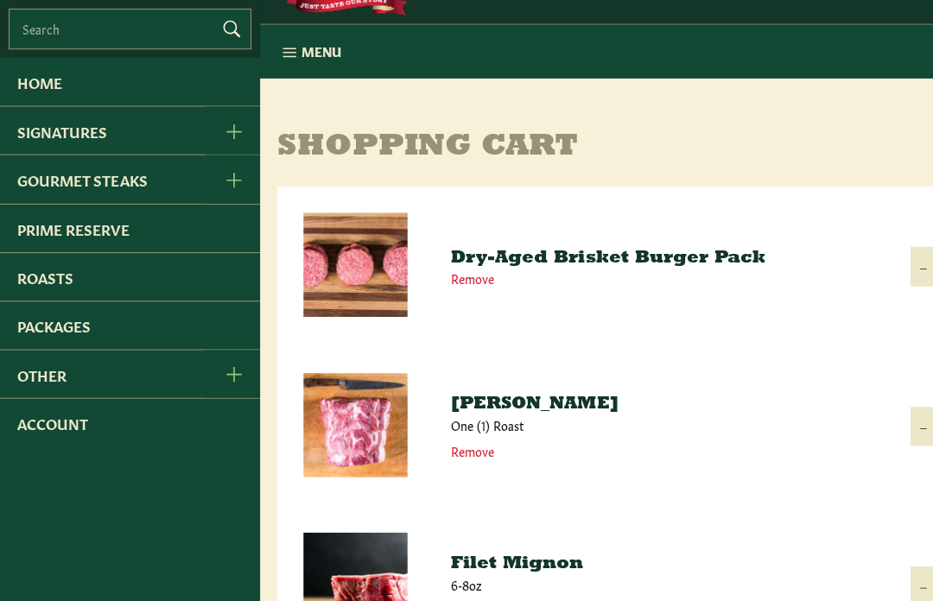
click at [143, 199] on link "Gourmet Steaks" at bounding box center [102, 178] width 205 height 47
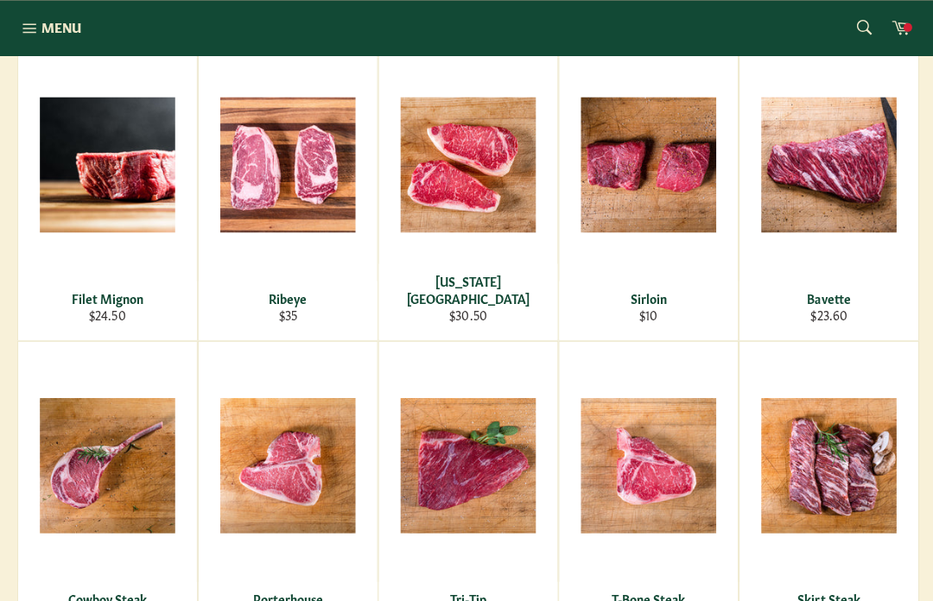
scroll to position [310, 0]
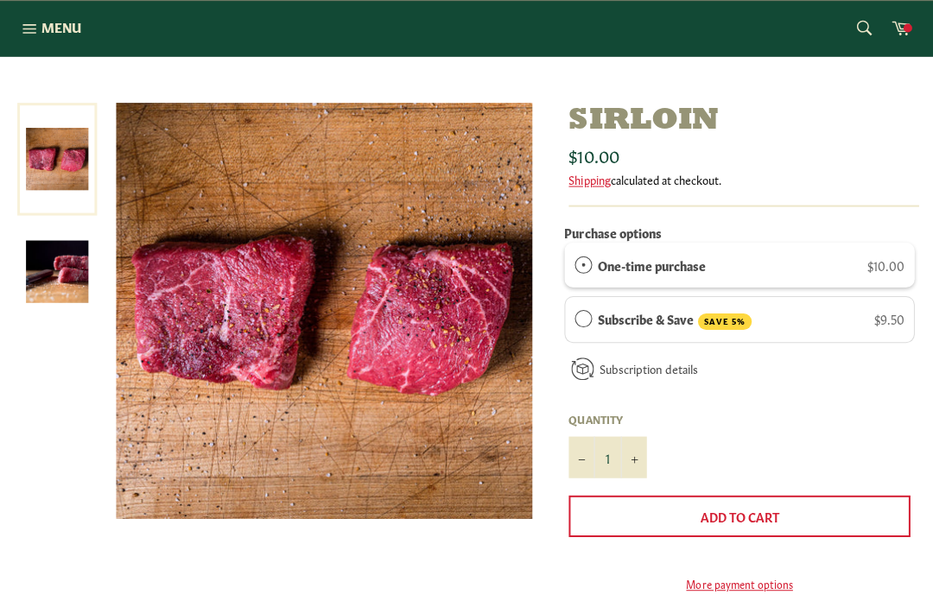
scroll to position [158, 0]
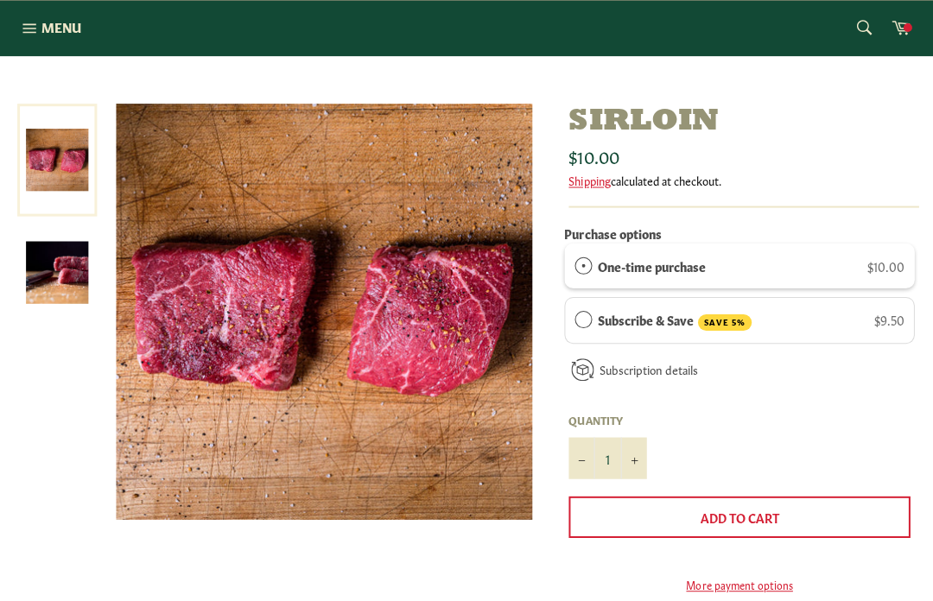
click at [889, 27] on icon at bounding box center [897, 26] width 19 height 19
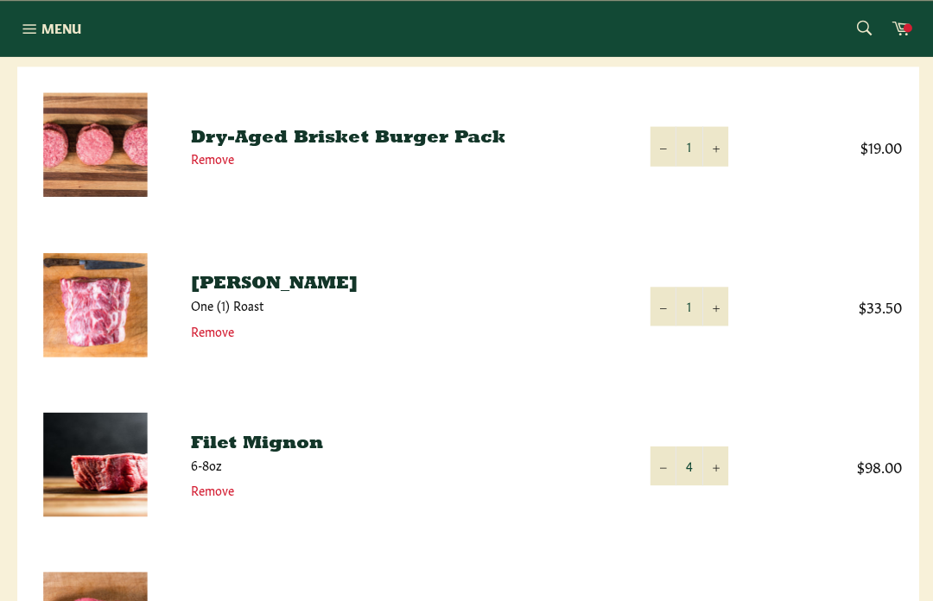
scroll to position [249, 0]
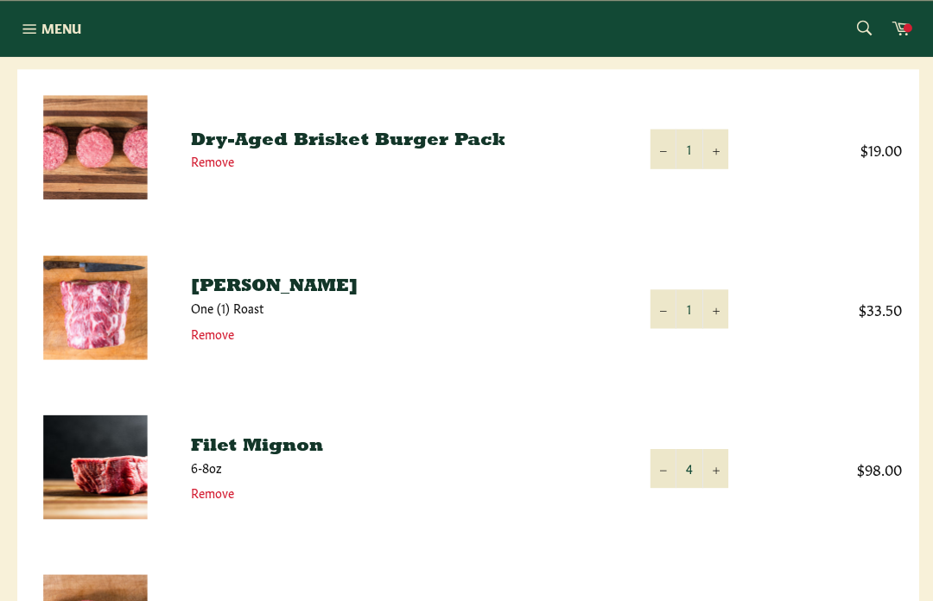
click at [76, 130] on img at bounding box center [95, 147] width 104 height 104
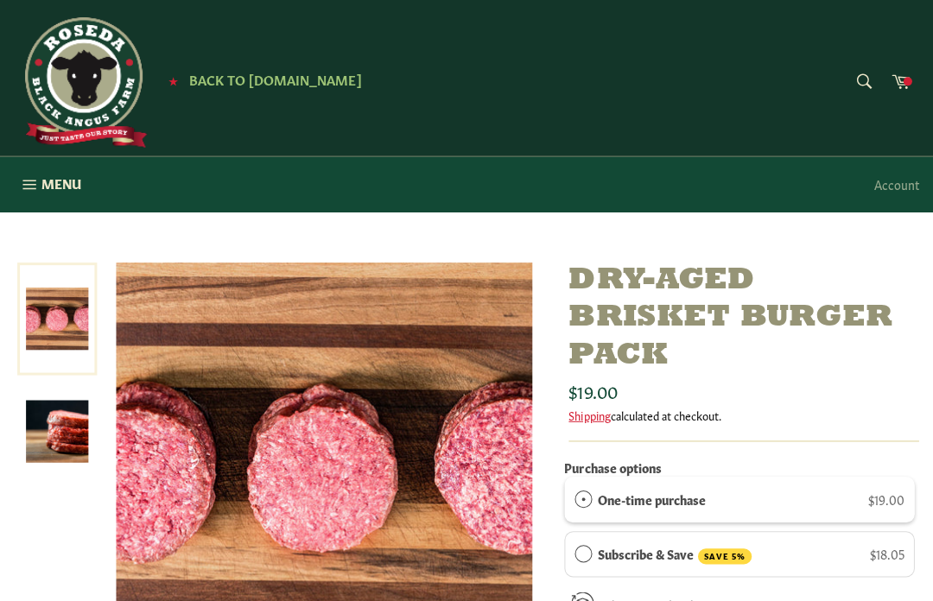
click at [31, 192] on icon "button" at bounding box center [29, 183] width 19 height 19
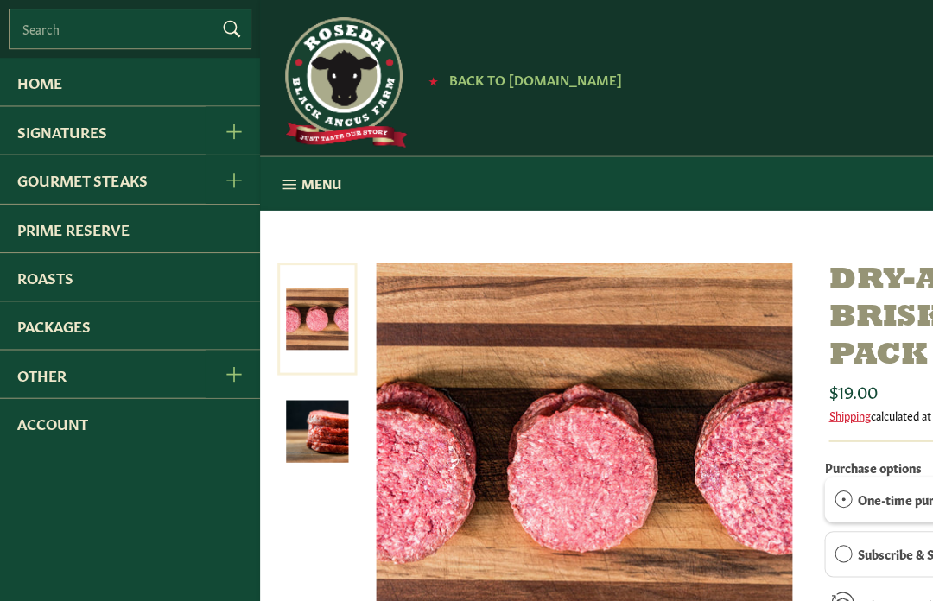
click at [38, 86] on link "Home" at bounding box center [129, 81] width 259 height 47
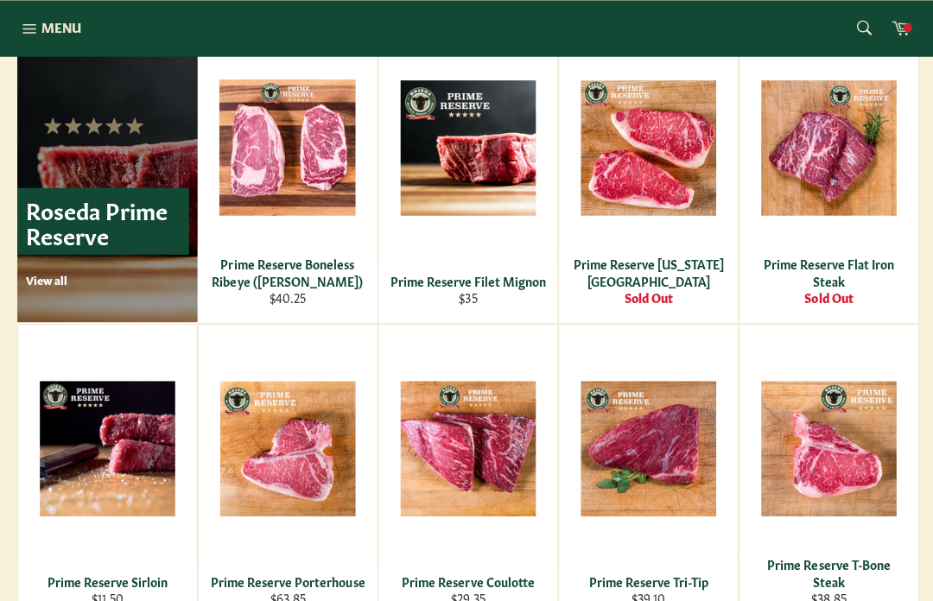
scroll to position [1115, 0]
click at [97, 452] on span "View" at bounding box center [107, 474] width 111 height 44
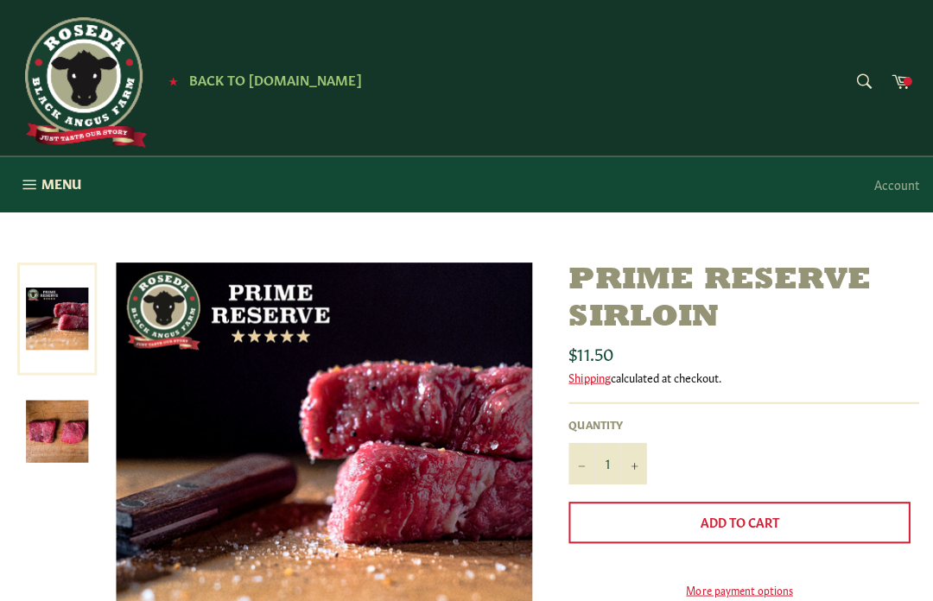
click at [35, 187] on icon "button" at bounding box center [28, 183] width 13 height 9
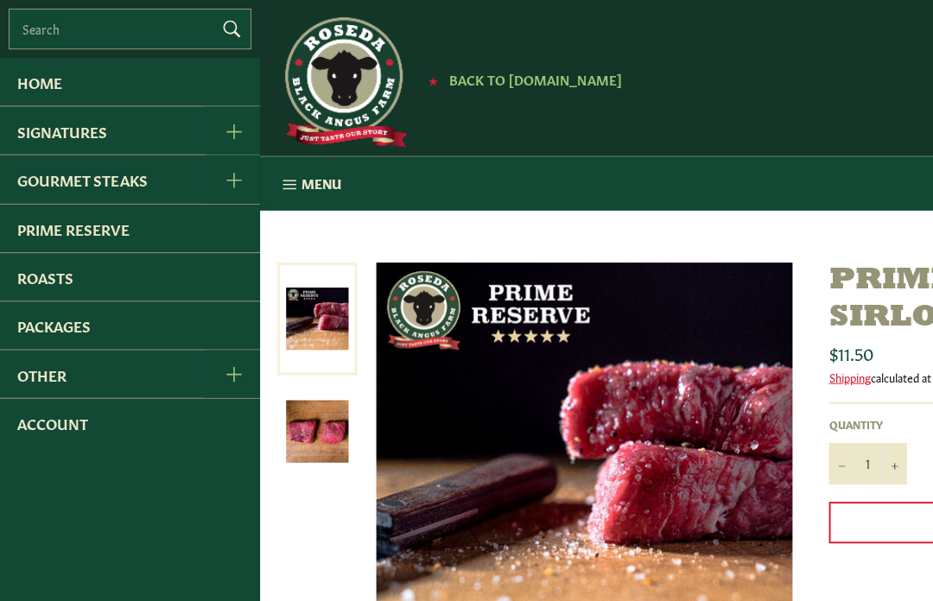
click at [29, 143] on link "Signatures" at bounding box center [102, 129] width 205 height 47
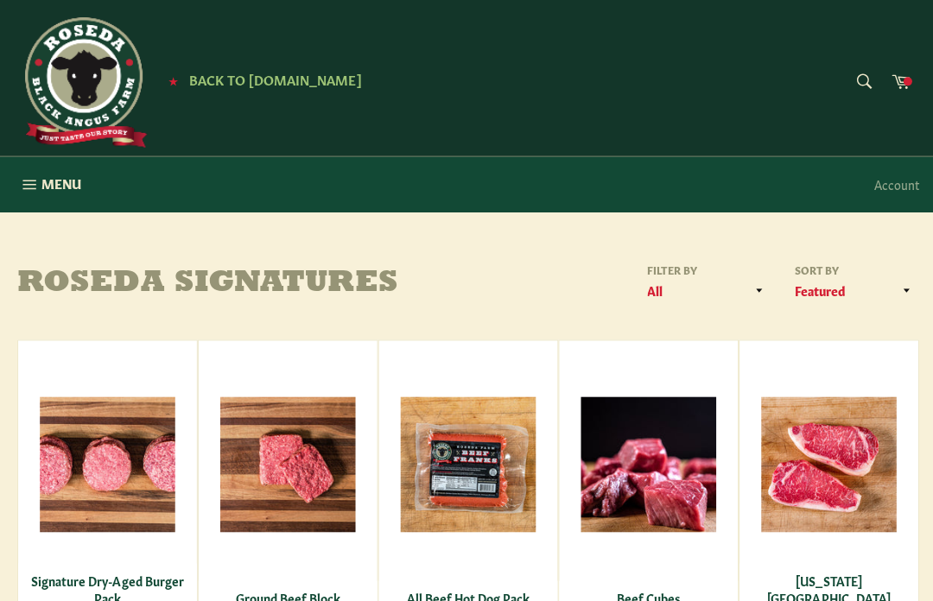
click at [901, 81] on span at bounding box center [904, 81] width 9 height 9
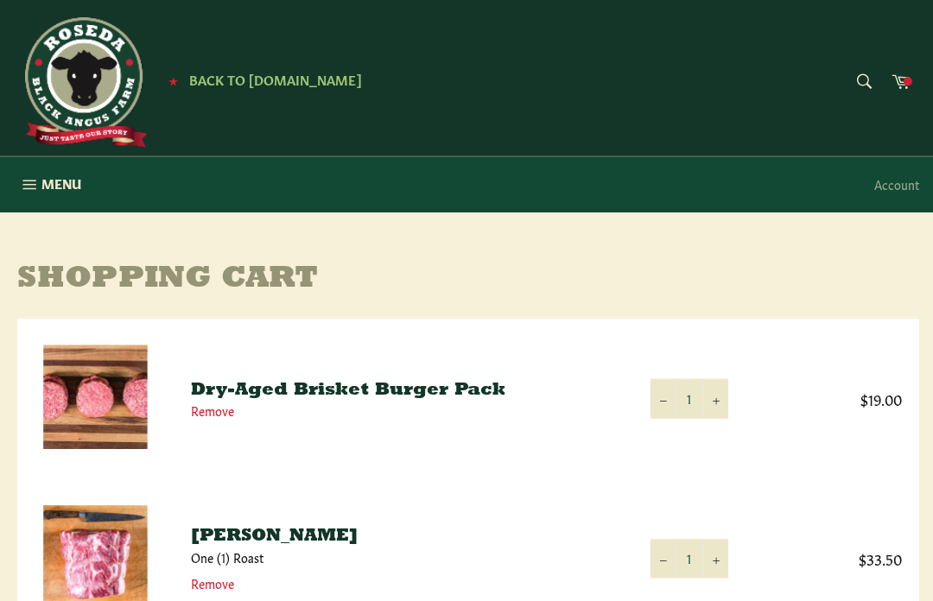
click at [899, 79] on icon at bounding box center [897, 80] width 19 height 19
click at [25, 184] on icon "button" at bounding box center [29, 183] width 19 height 19
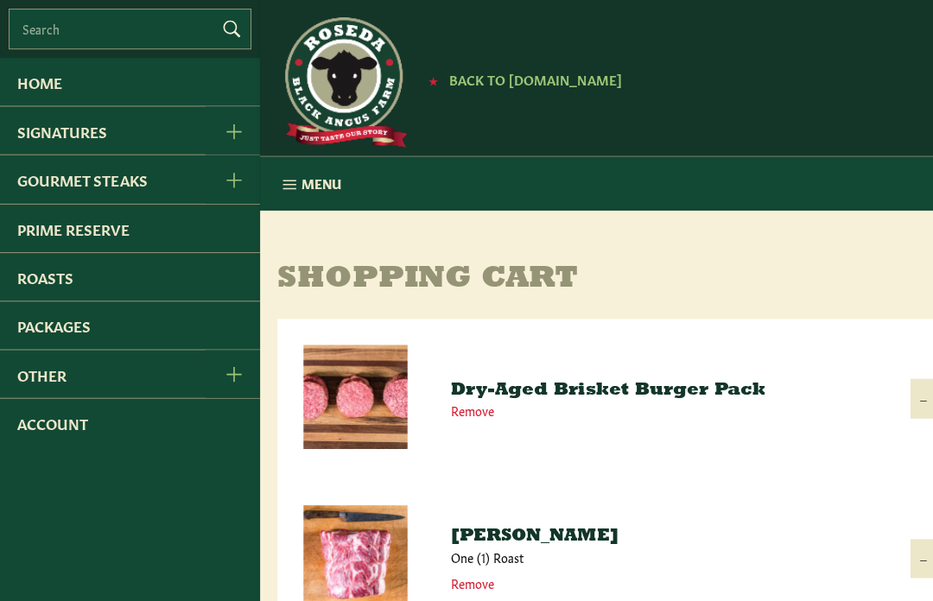
click at [28, 186] on link "Gourmet Steaks" at bounding box center [102, 178] width 205 height 47
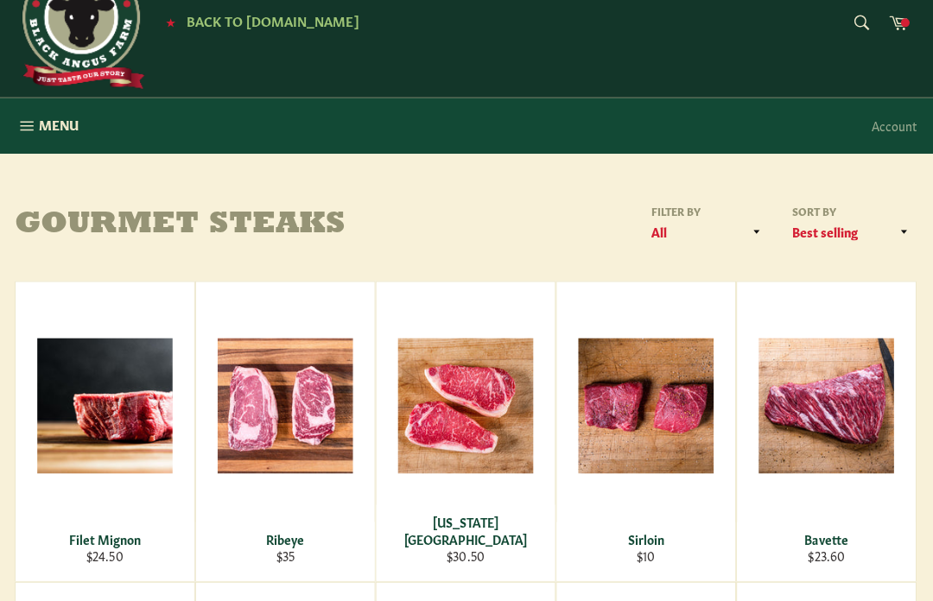
scroll to position [53, 0]
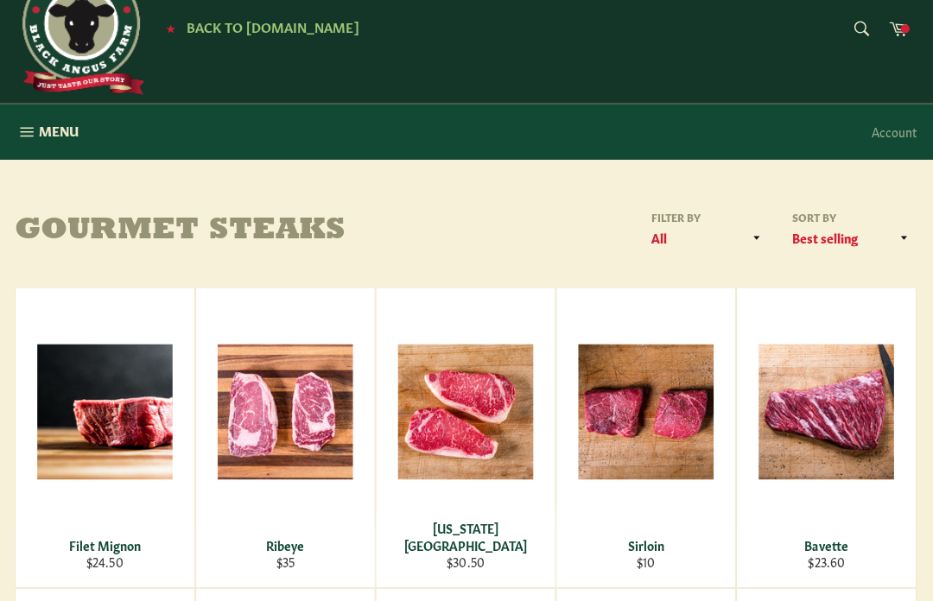
click at [26, 137] on icon "button" at bounding box center [29, 131] width 19 height 19
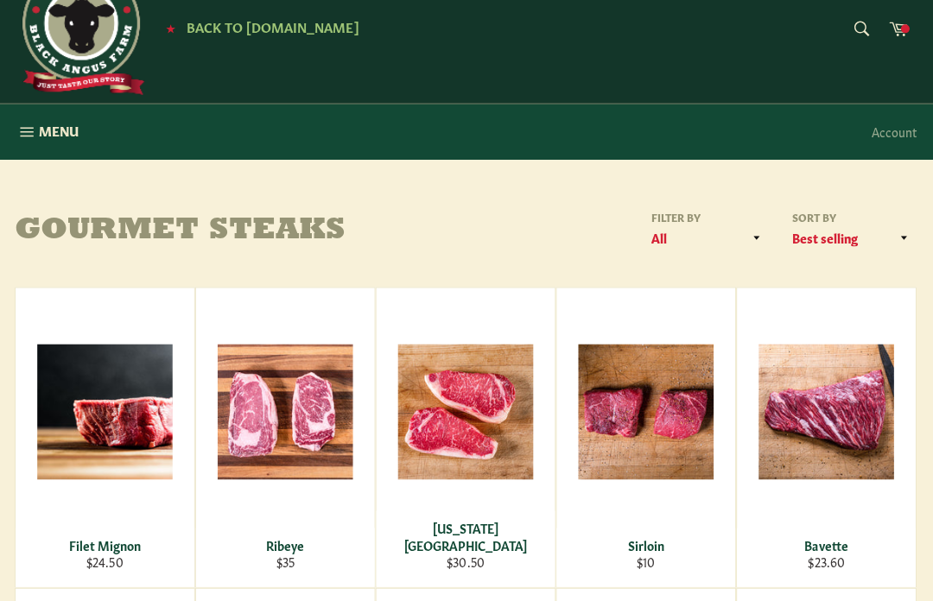
click at [889, 30] on icon at bounding box center [897, 27] width 19 height 19
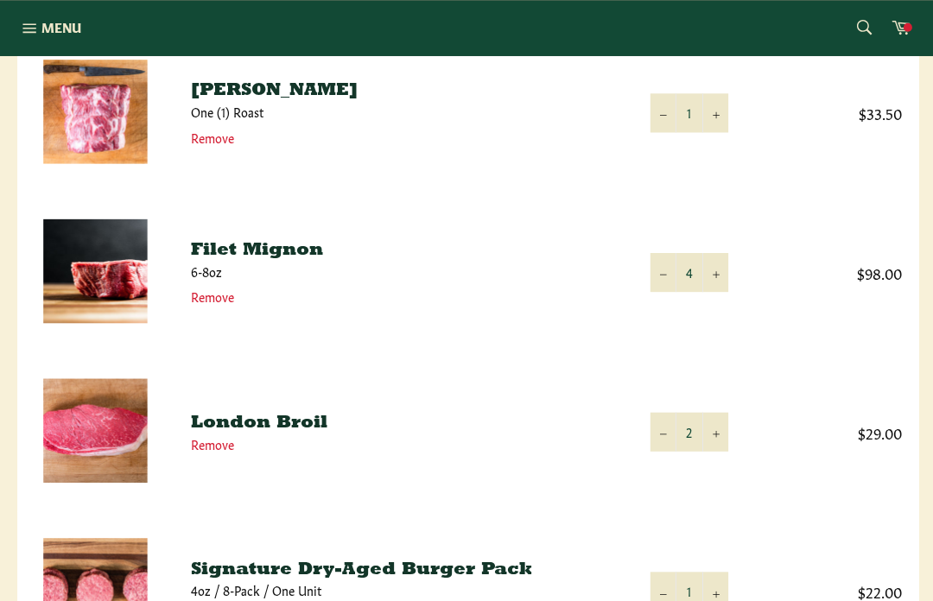
scroll to position [440, 0]
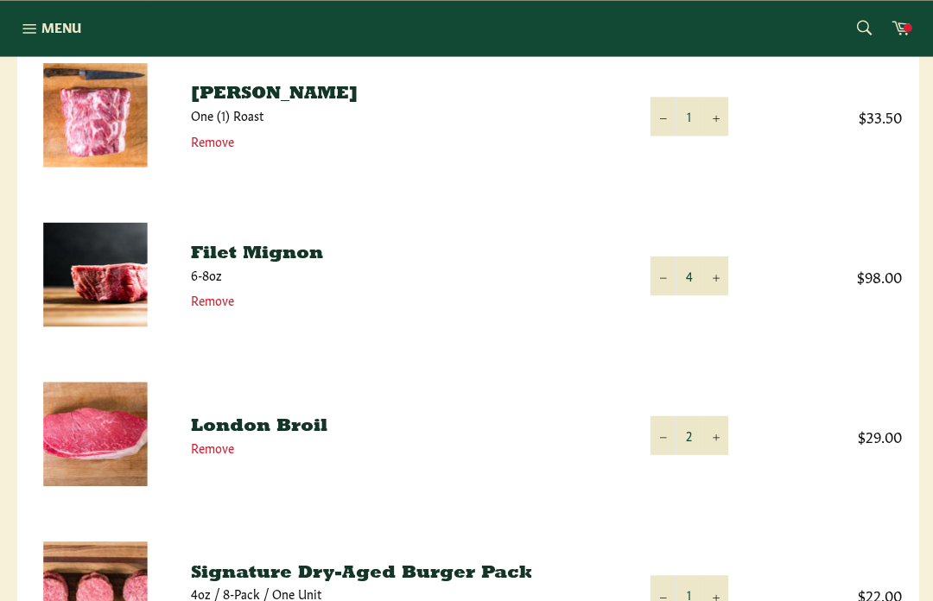
click at [718, 281] on button "+" at bounding box center [712, 275] width 26 height 39
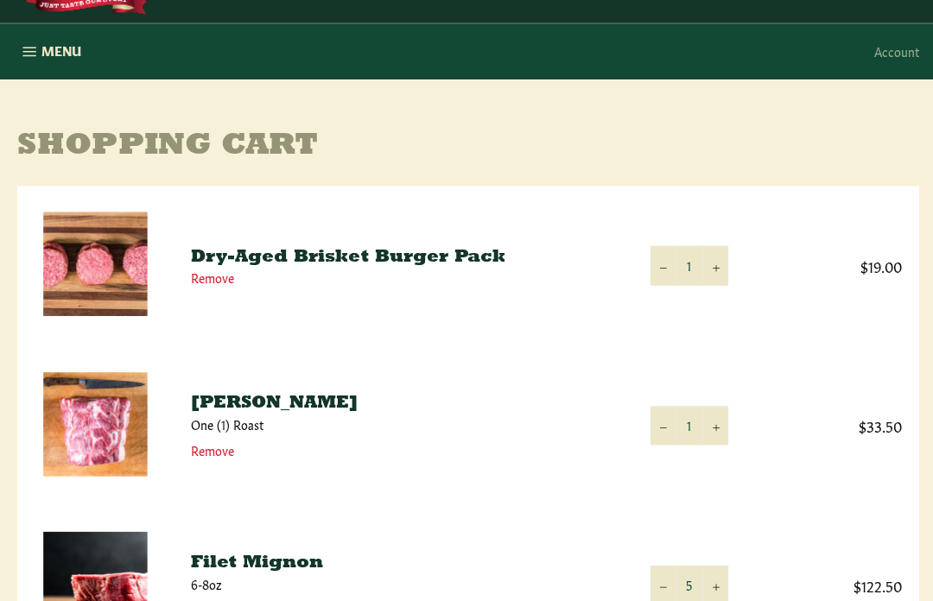
scroll to position [132, 0]
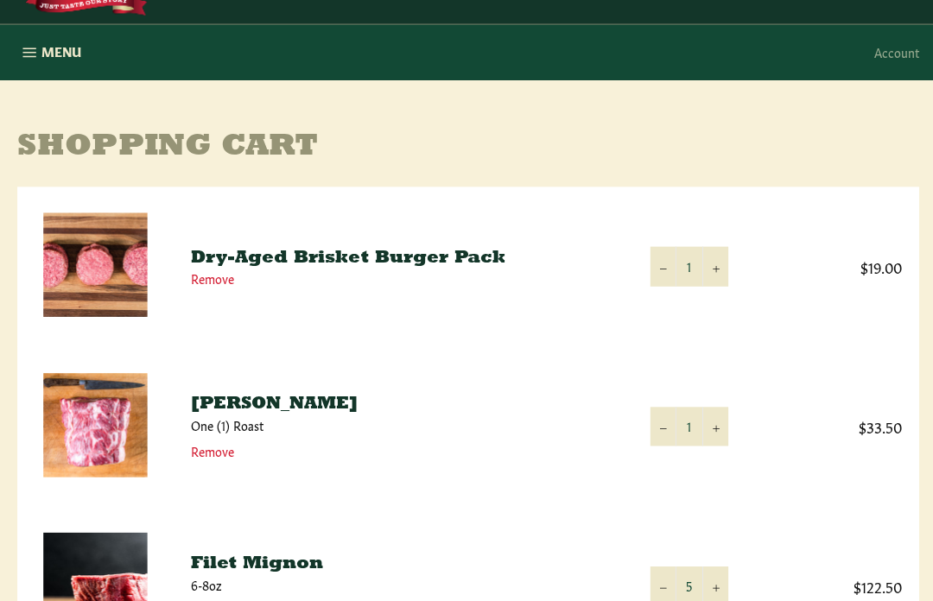
click at [712, 270] on icon "Increase item quantity by one" at bounding box center [713, 267] width 7 height 7
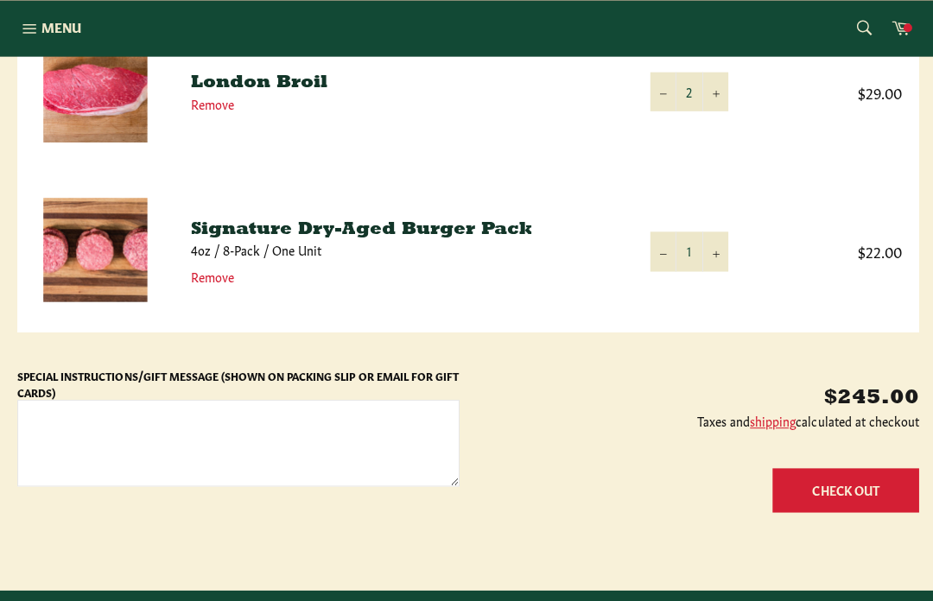
scroll to position [796, 0]
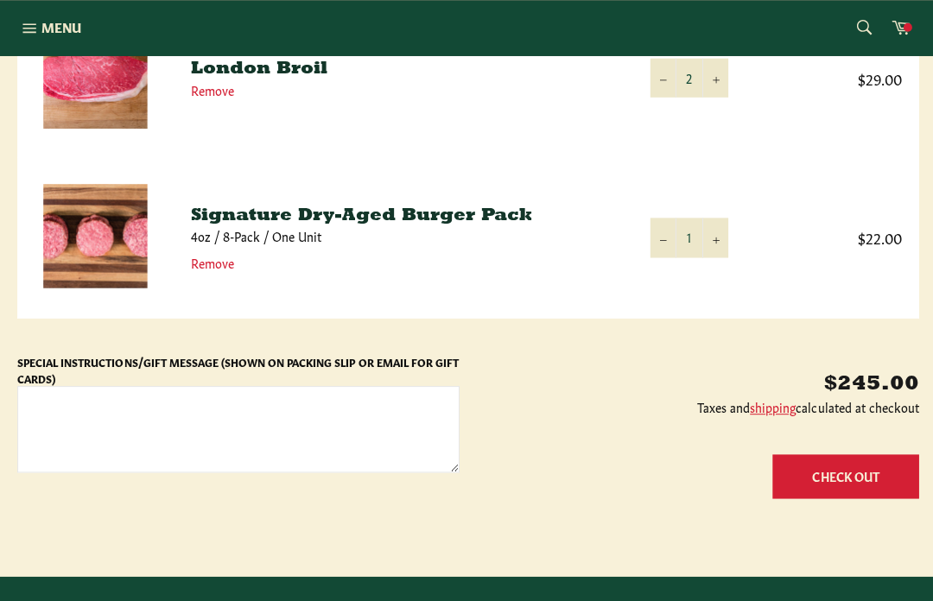
click at [767, 410] on link "shipping" at bounding box center [770, 405] width 46 height 17
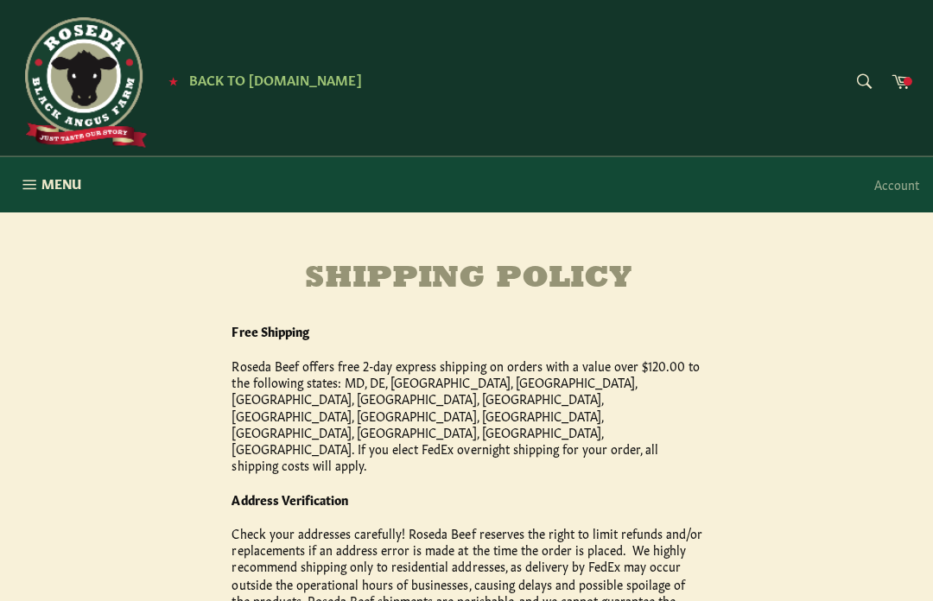
click at [893, 89] on icon at bounding box center [897, 80] width 19 height 19
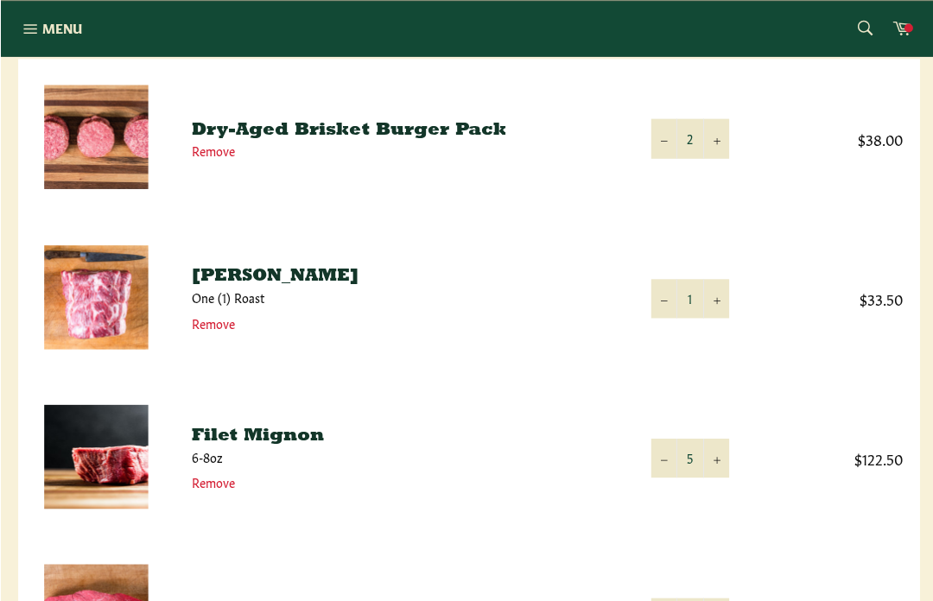
scroll to position [258, 0]
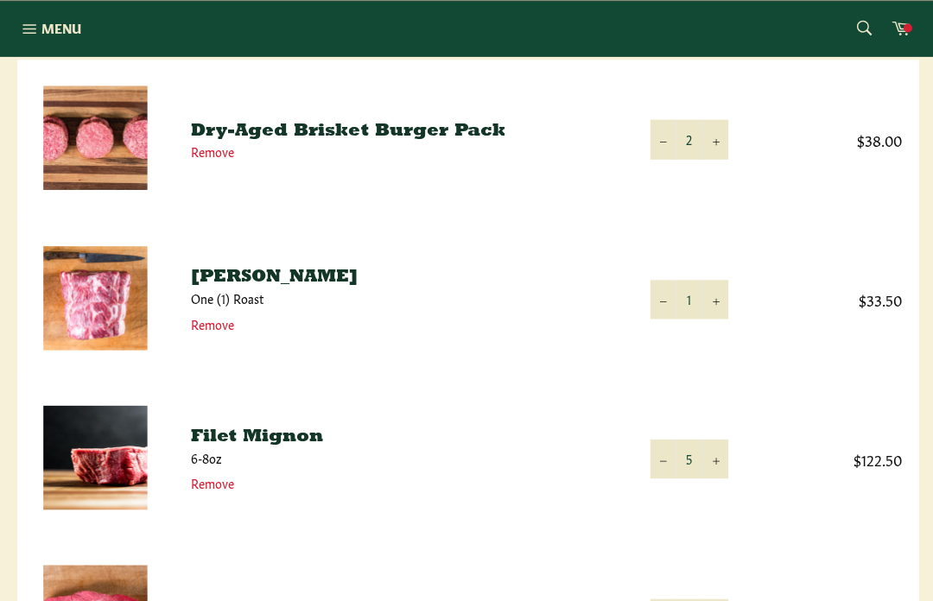
click at [653, 134] on button "−" at bounding box center [661, 138] width 26 height 39
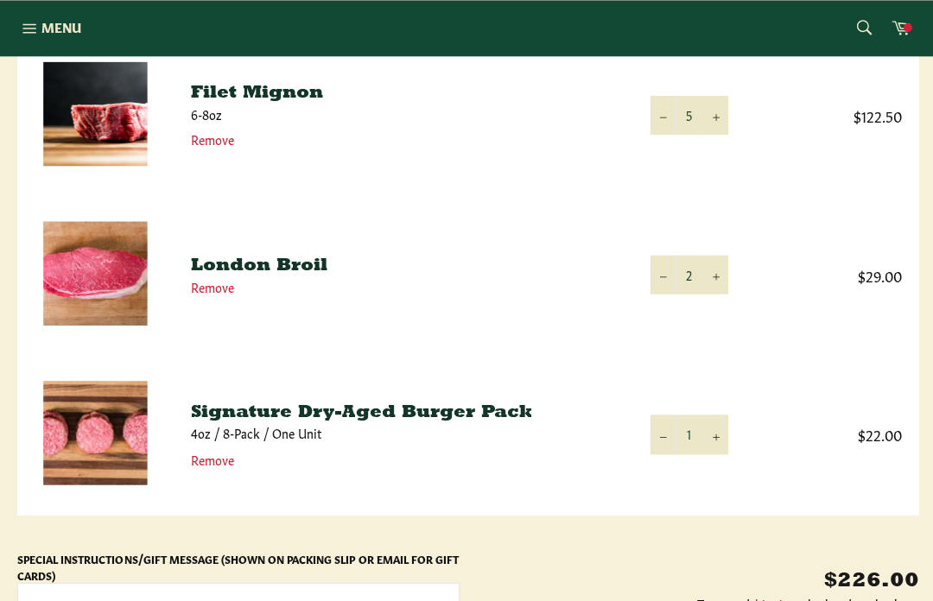
scroll to position [602, 0]
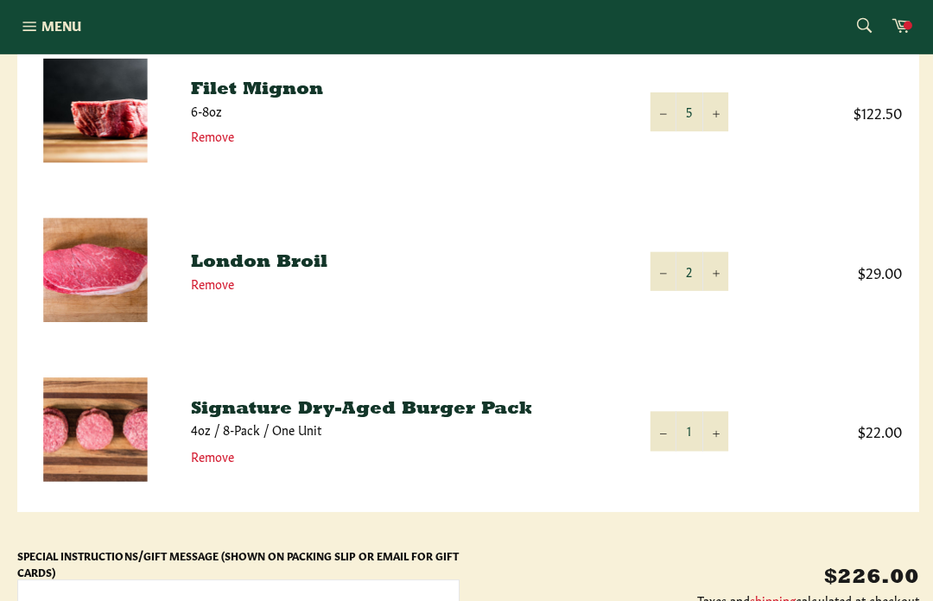
click at [718, 433] on button "+" at bounding box center [712, 431] width 26 height 39
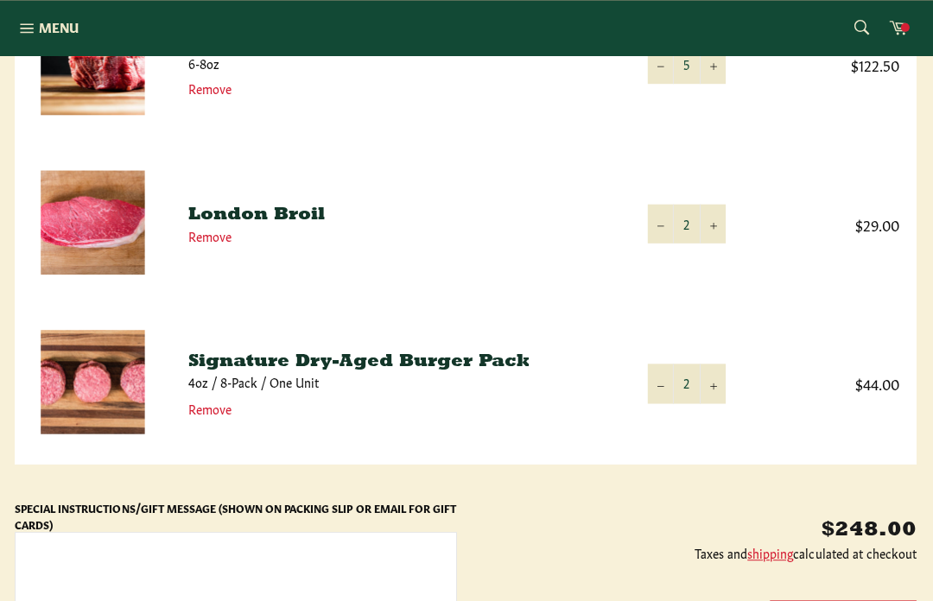
scroll to position [654, 0]
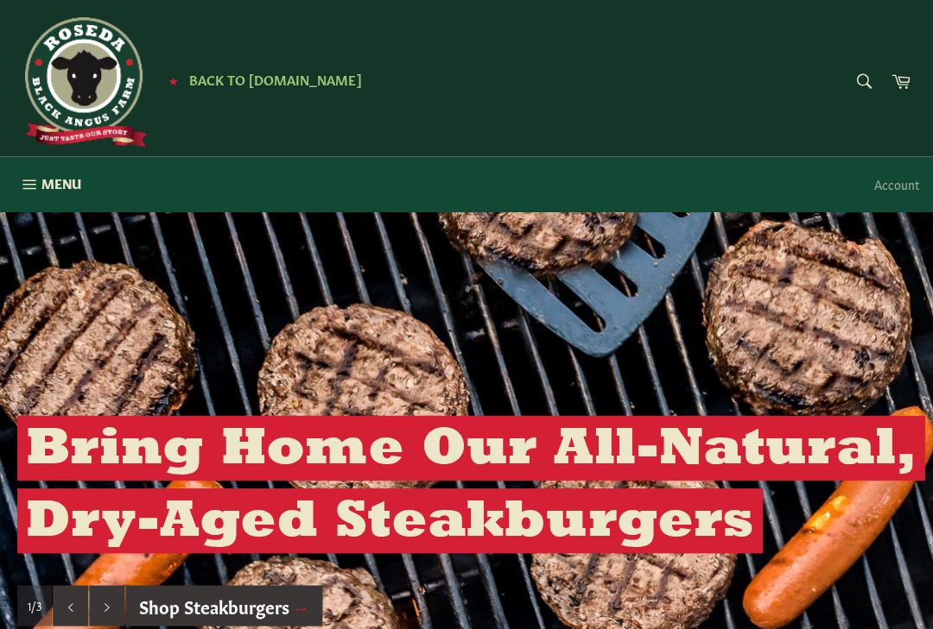
click at [901, 86] on icon at bounding box center [897, 80] width 19 height 19
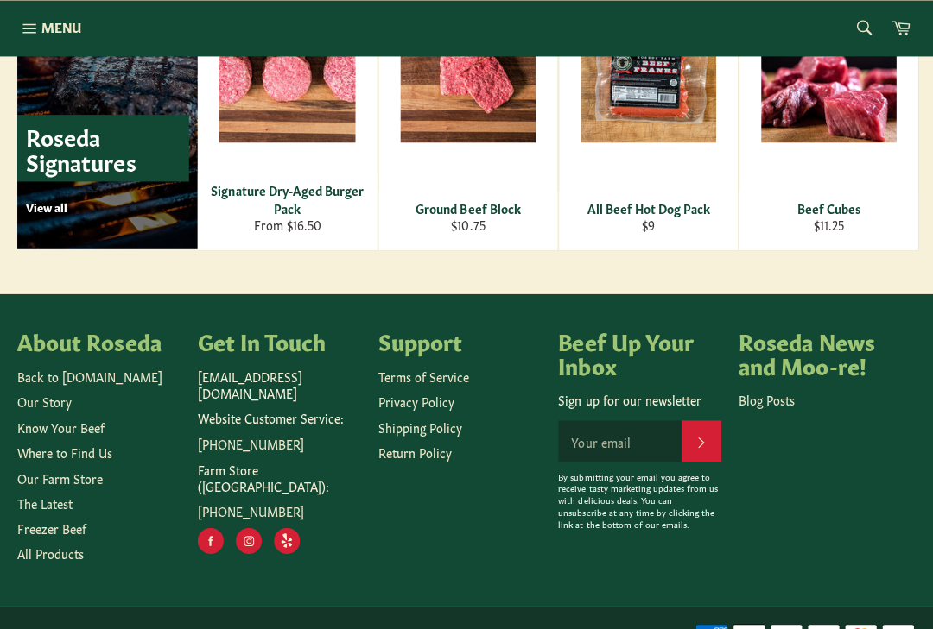
scroll to position [2472, 0]
